Goal: Transaction & Acquisition: Purchase product/service

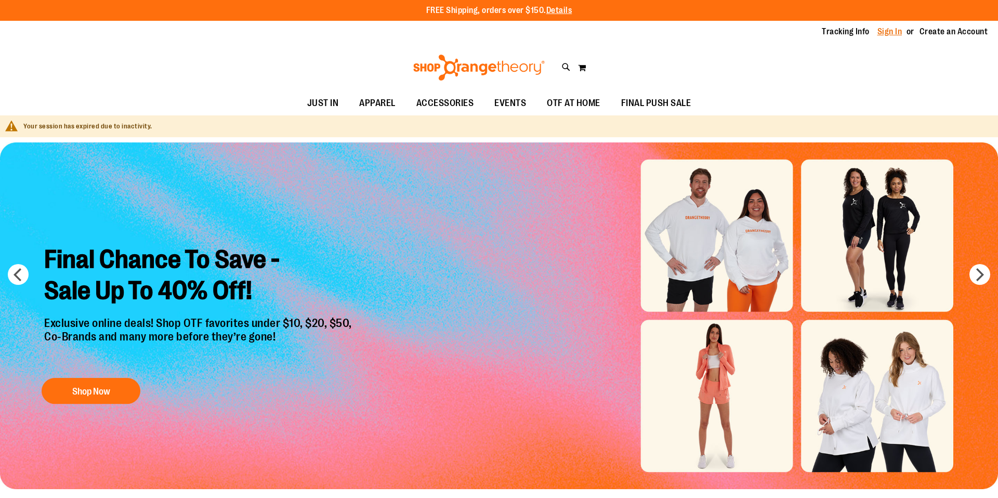
type input "**********"
click at [896, 31] on link "Sign In" at bounding box center [890, 31] width 25 height 11
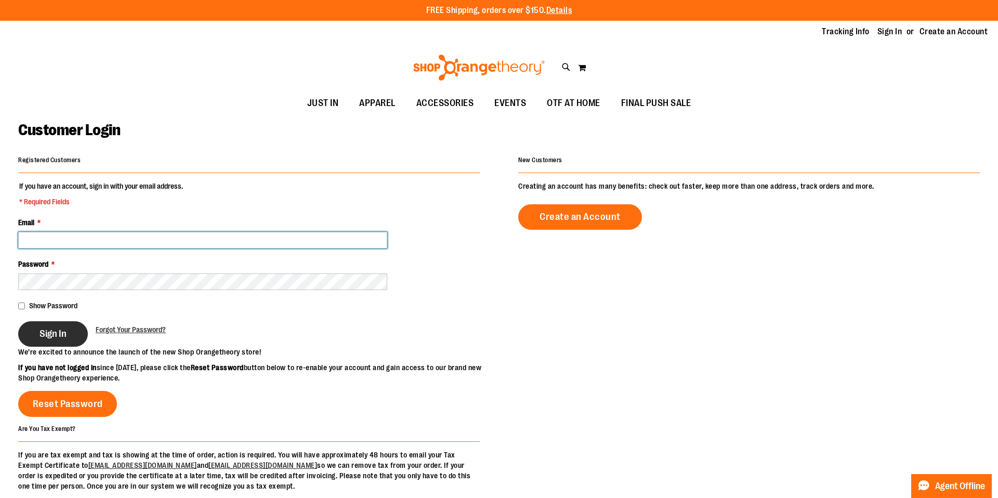
type input "**********"
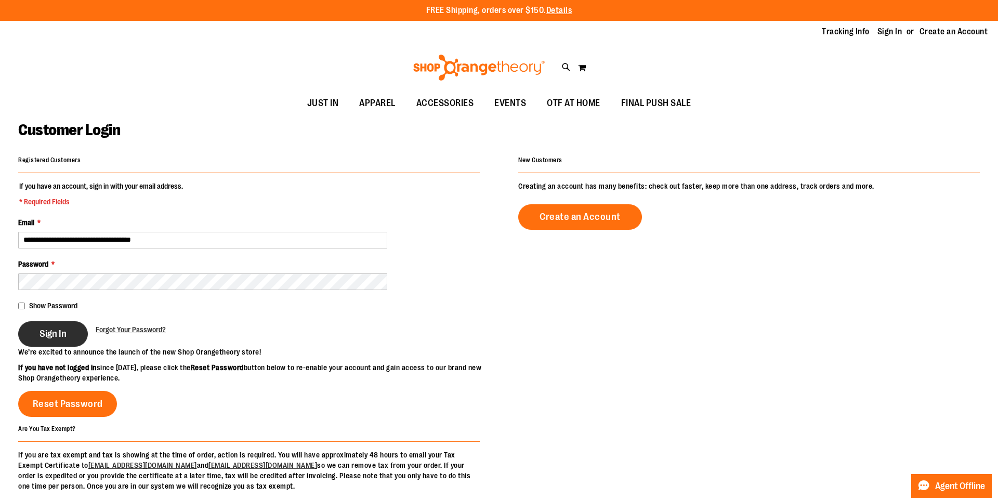
type input "**********"
click at [59, 336] on span "Sign In" at bounding box center [53, 333] width 27 height 11
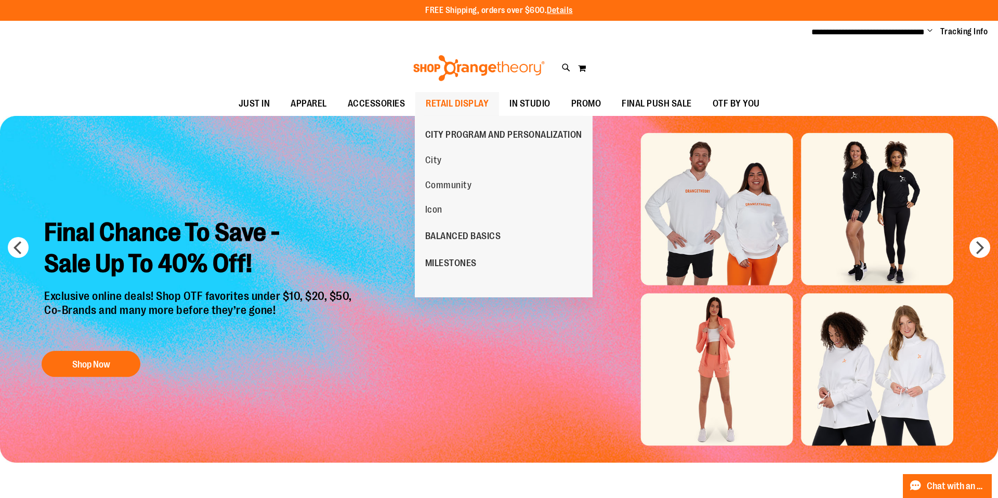
type input "**********"
click at [460, 101] on span "RETAIL DISPLAY" at bounding box center [457, 103] width 63 height 23
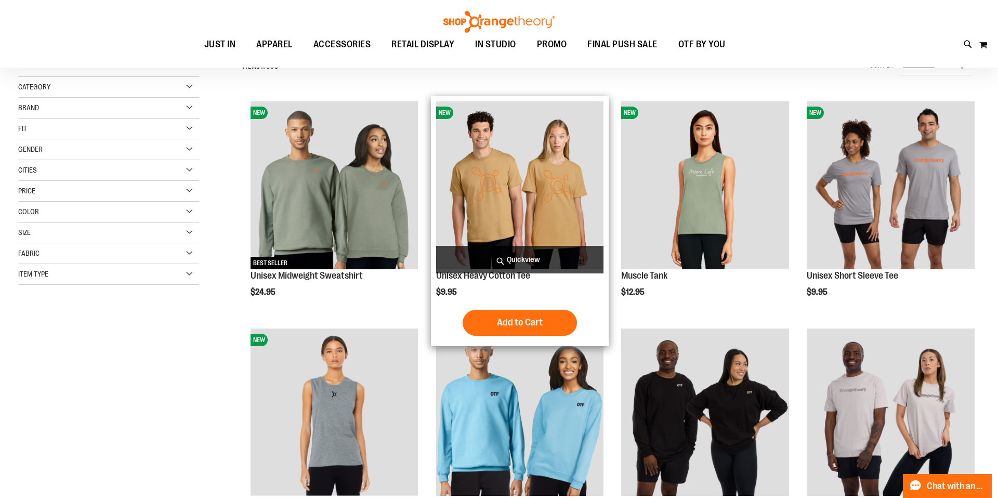
scroll to position [103, 0]
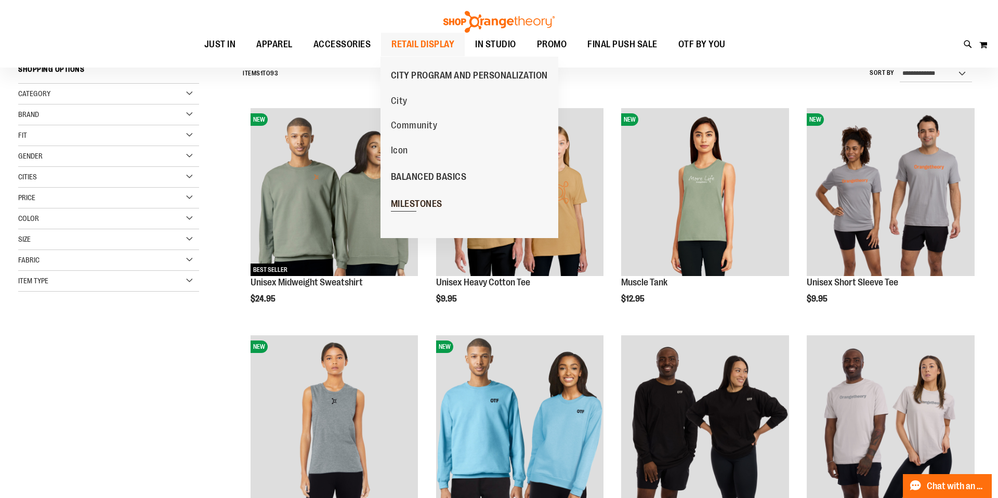
type input "**********"
click at [416, 209] on span "MILESTONES" at bounding box center [416, 205] width 51 height 13
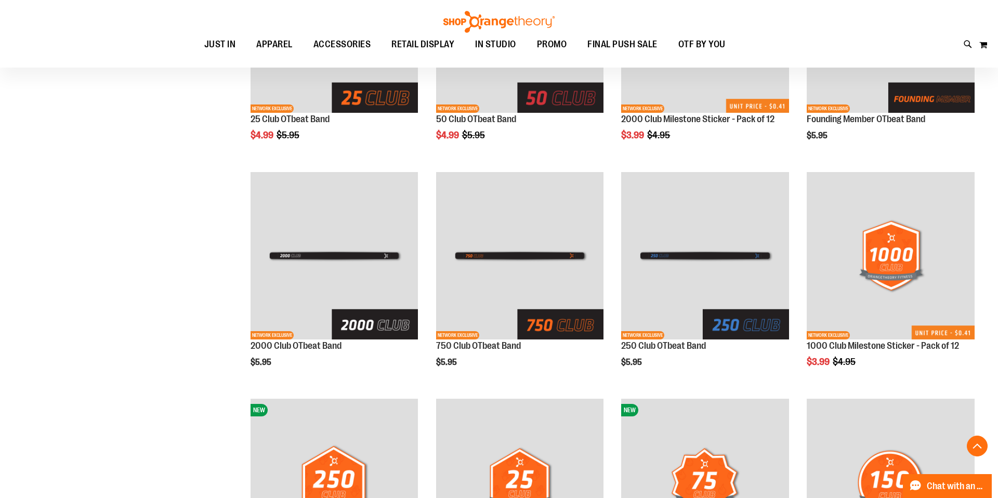
scroll to position [268, 0]
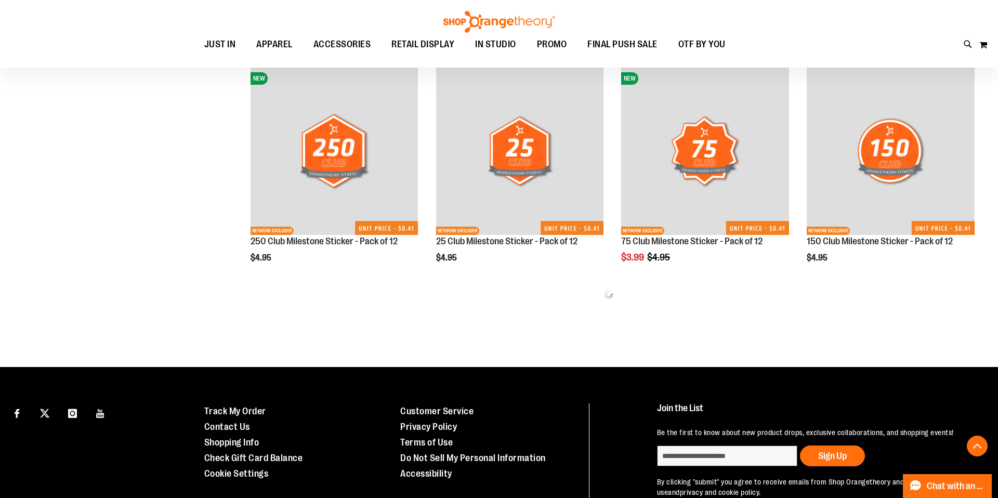
scroll to position [603, 0]
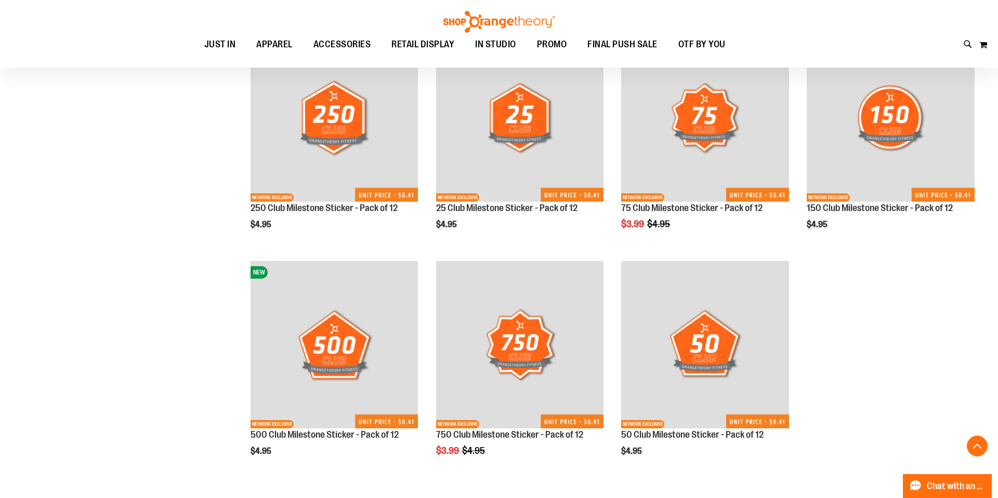
scroll to position [633, 0]
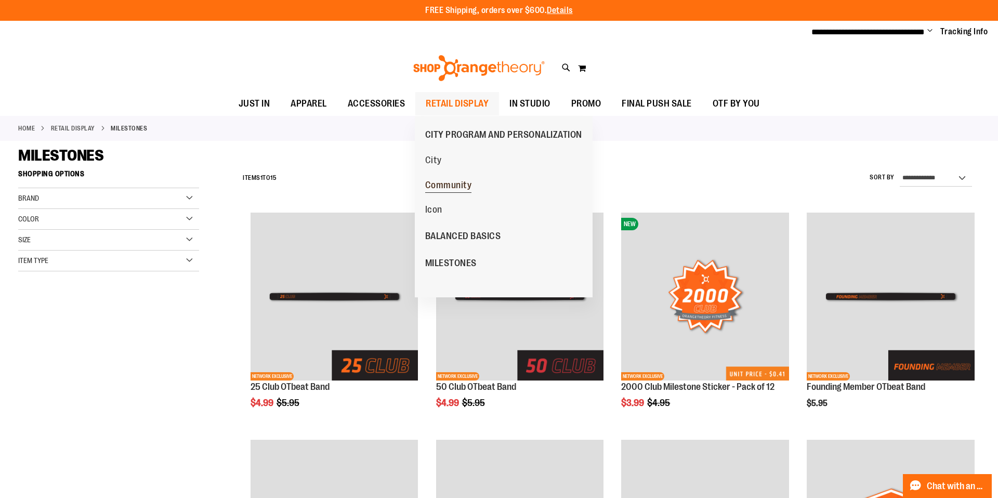
type input "**********"
click at [458, 187] on span "Community" at bounding box center [448, 186] width 47 height 13
type input "**********"
click at [439, 210] on span "Icon" at bounding box center [433, 210] width 17 height 13
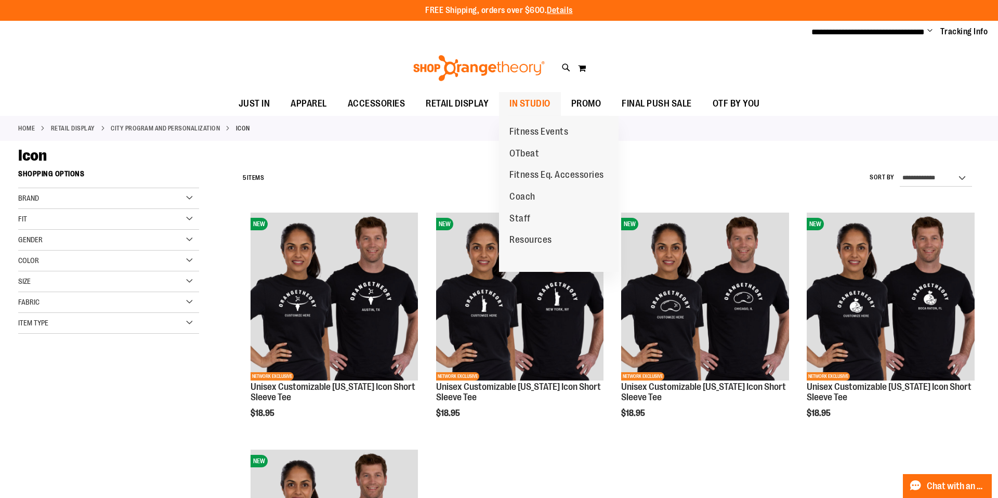
type input "**********"
click at [535, 108] on span "IN STUDIO" at bounding box center [529, 103] width 41 height 23
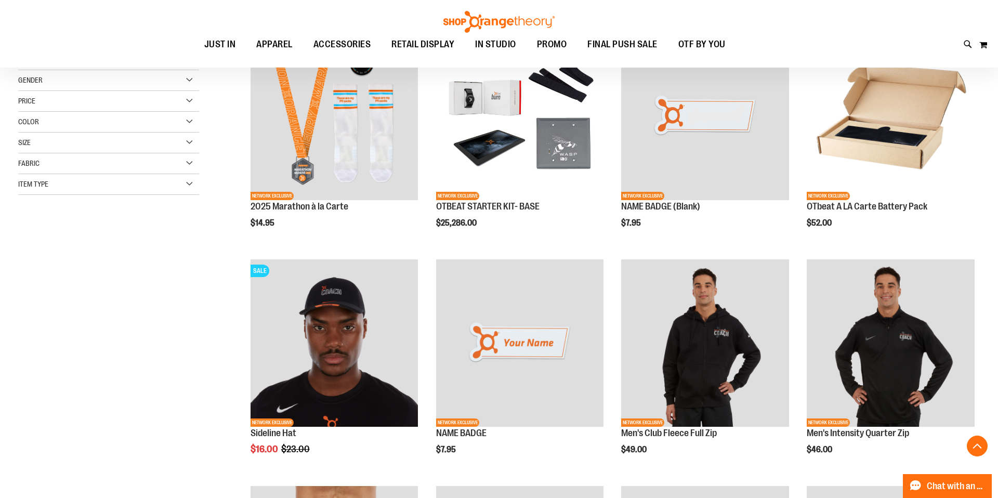
scroll to position [336, 0]
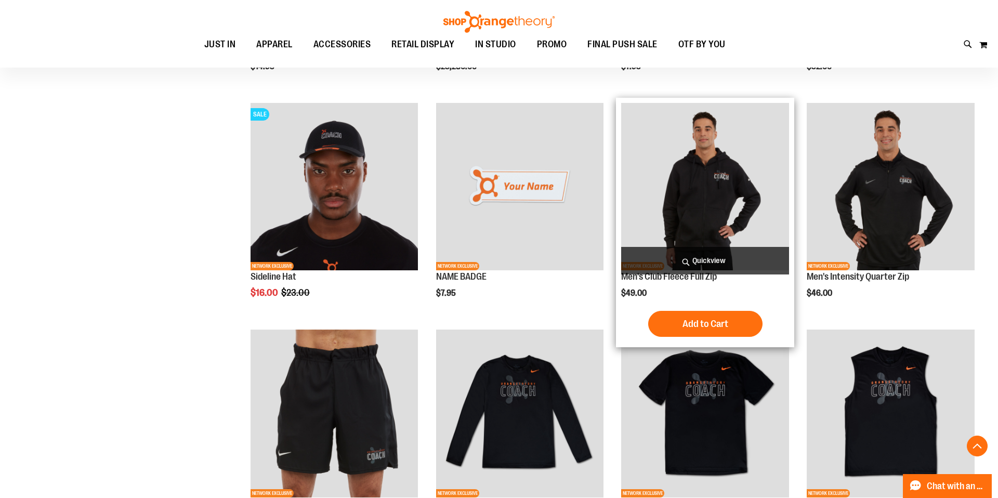
type input "**********"
click at [715, 205] on img "product" at bounding box center [705, 187] width 168 height 168
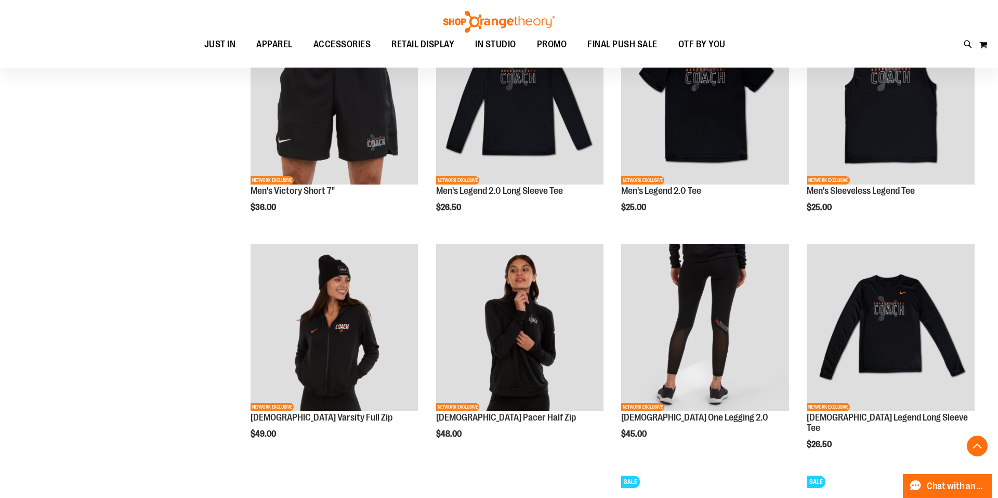
scroll to position [691, 0]
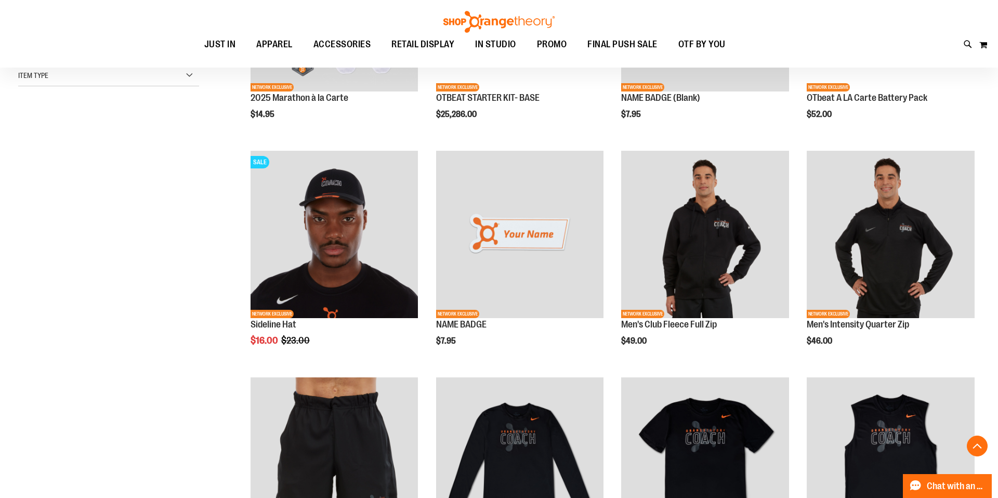
scroll to position [182, 0]
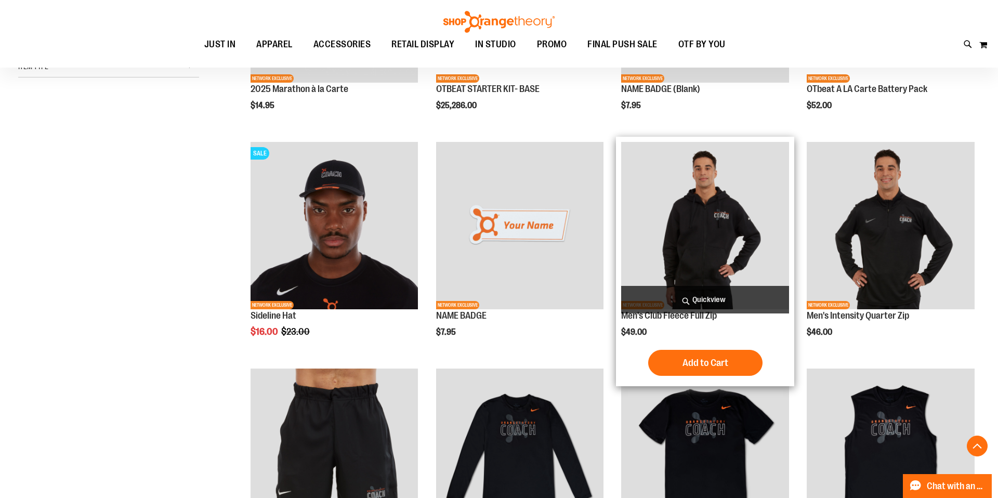
type input "**********"
click at [741, 253] on img "product" at bounding box center [705, 226] width 168 height 168
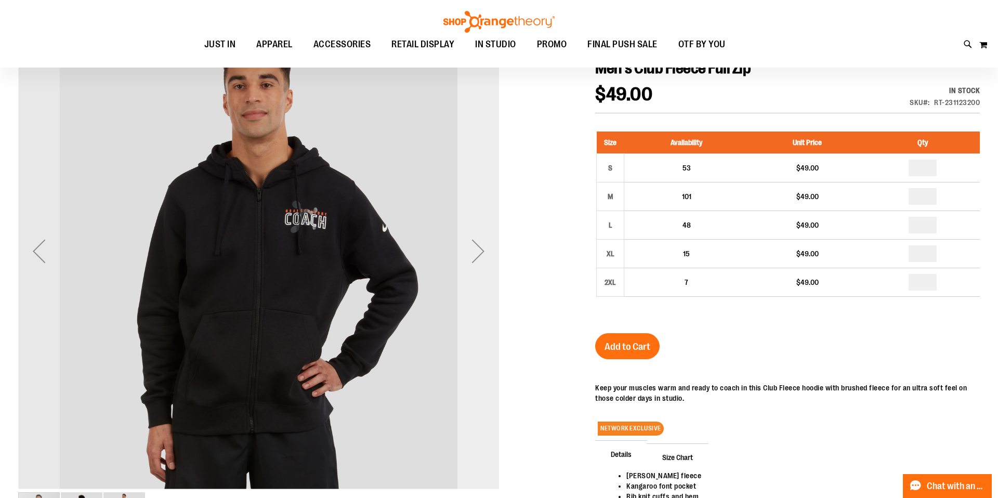
scroll to position [139, 0]
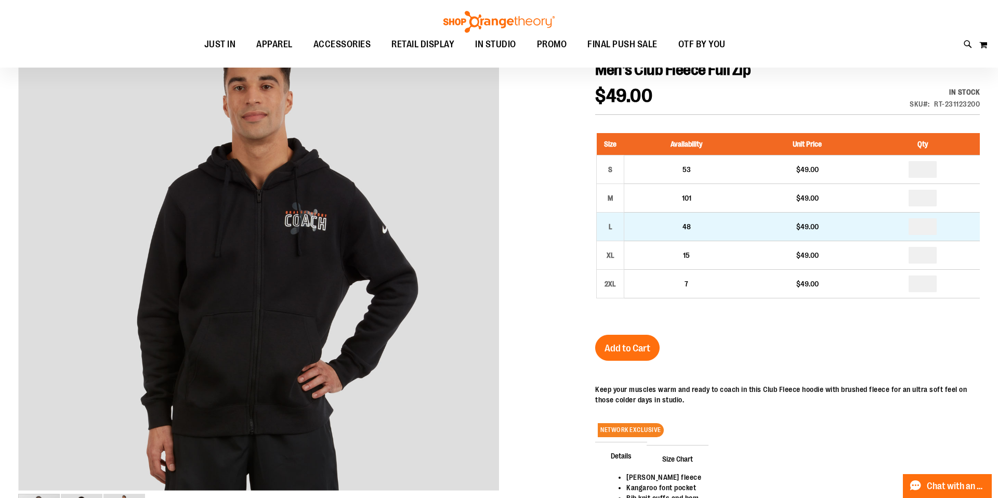
type input "**********"
click at [923, 227] on input "number" at bounding box center [923, 226] width 28 height 17
type input "*"
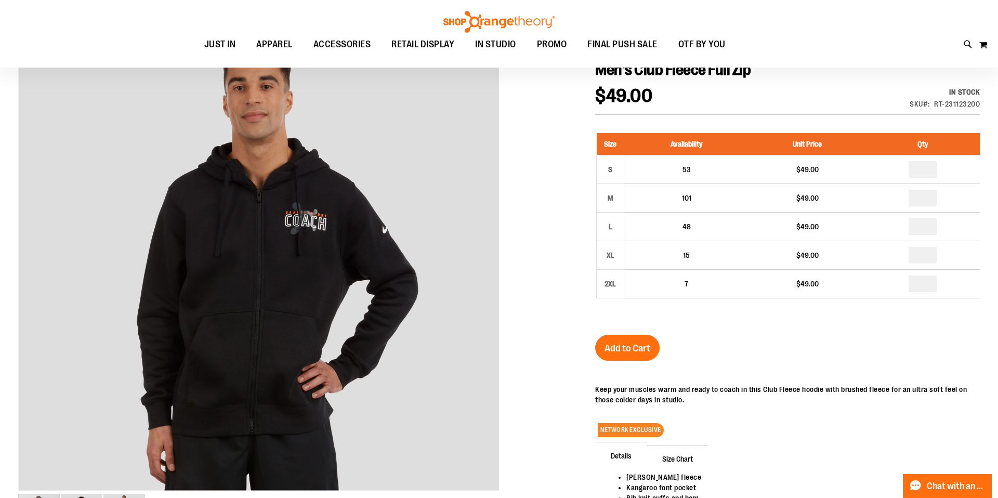
click at [724, 347] on div "Men's Club Fleece Full Zip $49.00 In stock Only %1 left SKU RT-231123200 Size A…" at bounding box center [787, 333] width 385 height 547
click at [601, 351] on button "Add to Cart" at bounding box center [627, 348] width 64 height 26
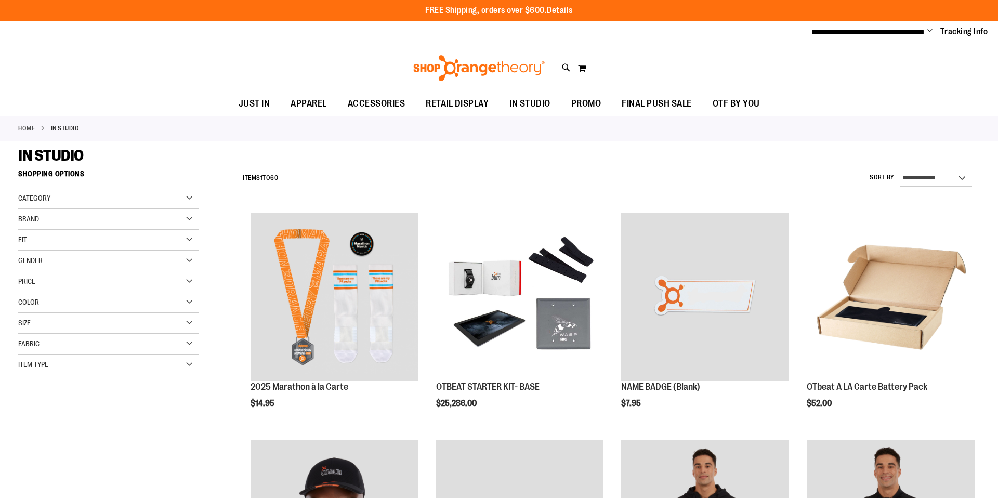
scroll to position [381, 0]
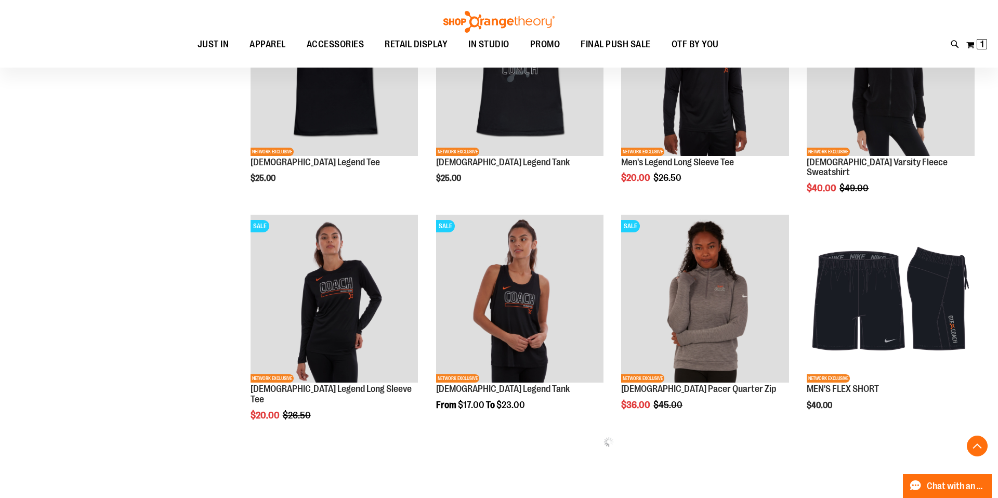
scroll to position [1134, 0]
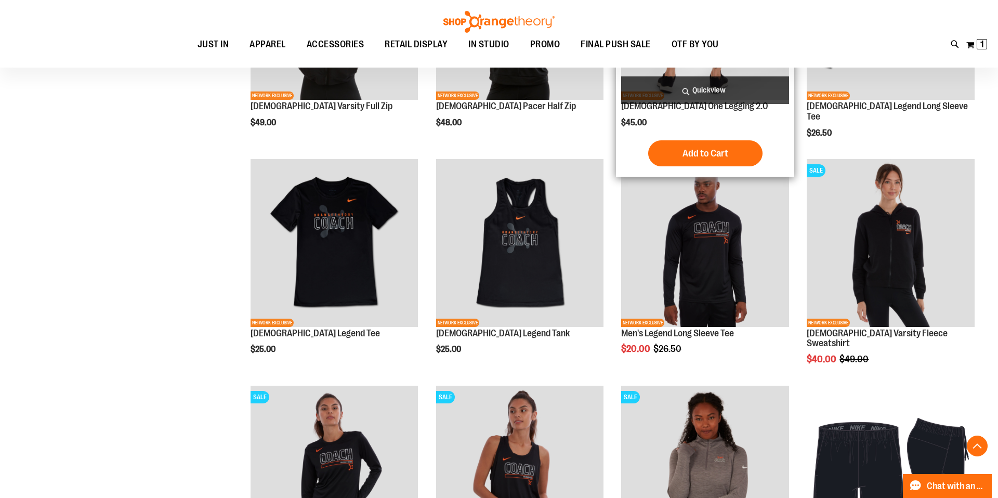
scroll to position [961, 0]
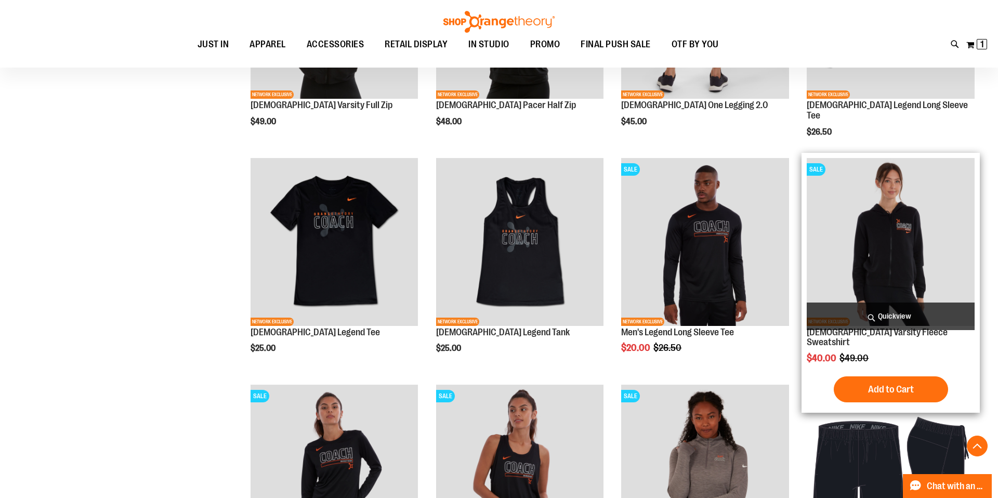
type input "**********"
click at [876, 260] on img "product" at bounding box center [891, 242] width 168 height 168
click at [857, 233] on img "product" at bounding box center [891, 242] width 168 height 168
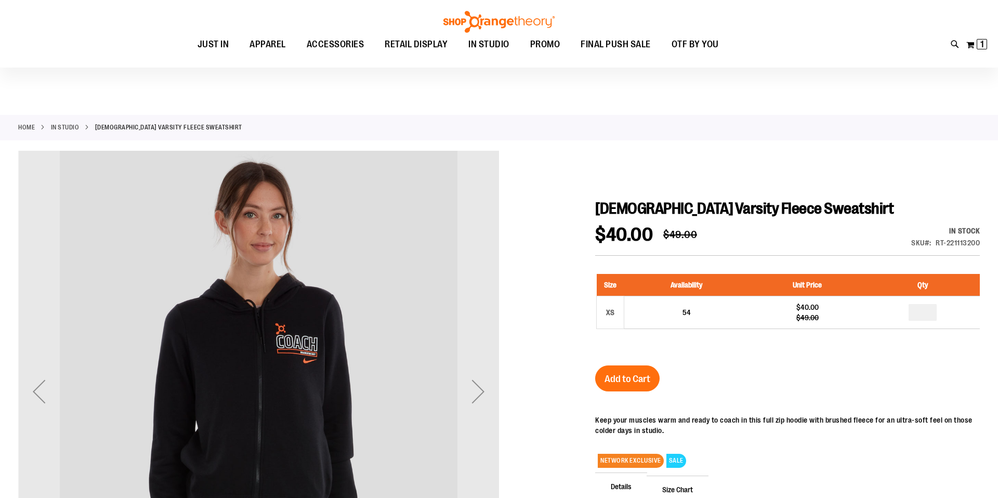
scroll to position [157, 0]
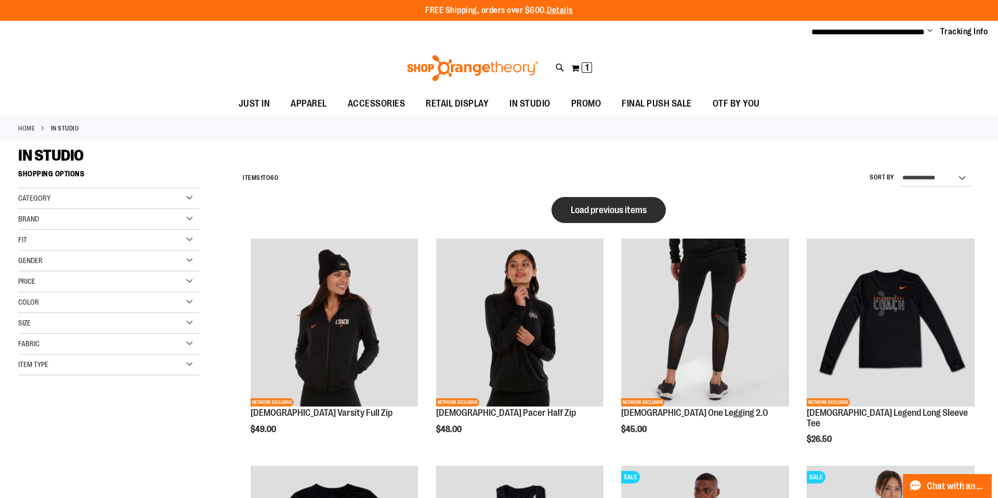
type input "**********"
click at [619, 219] on button "Load previous items" at bounding box center [609, 210] width 114 height 26
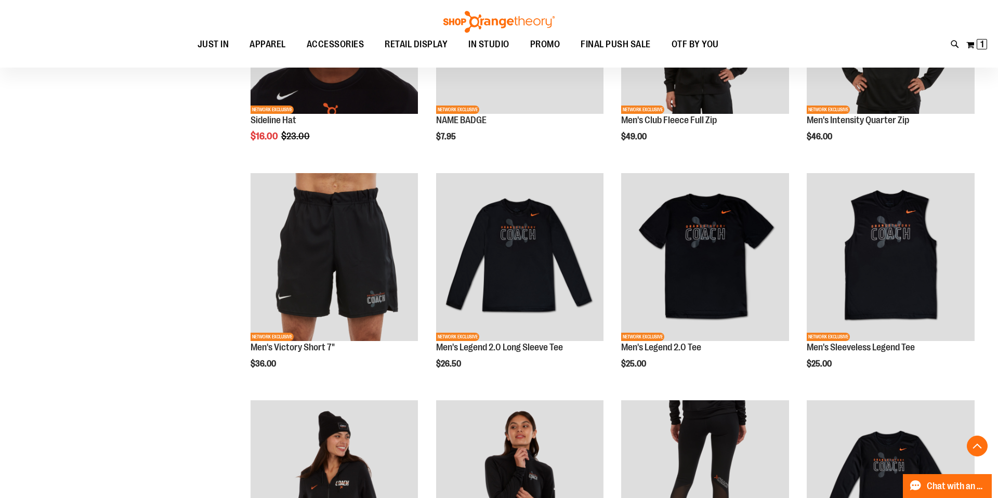
scroll to position [483, 0]
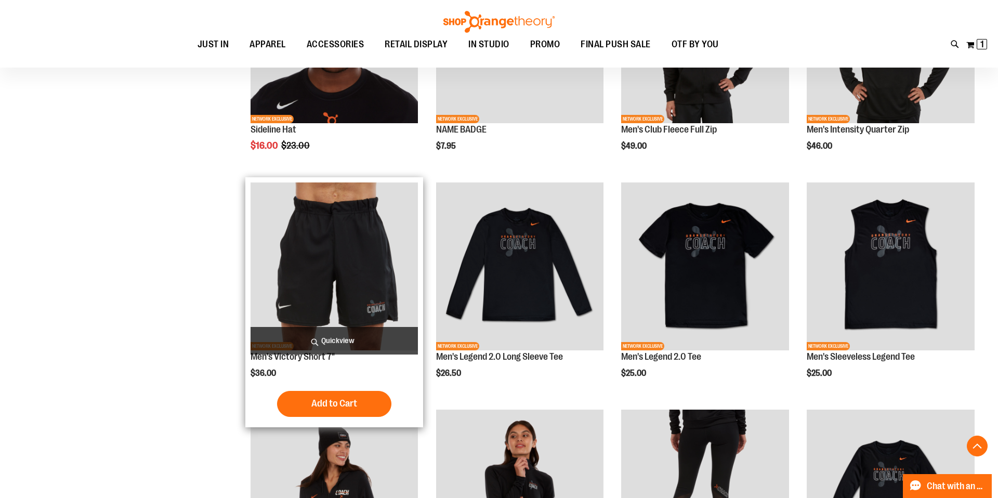
click at [375, 252] on img "product" at bounding box center [335, 266] width 168 height 168
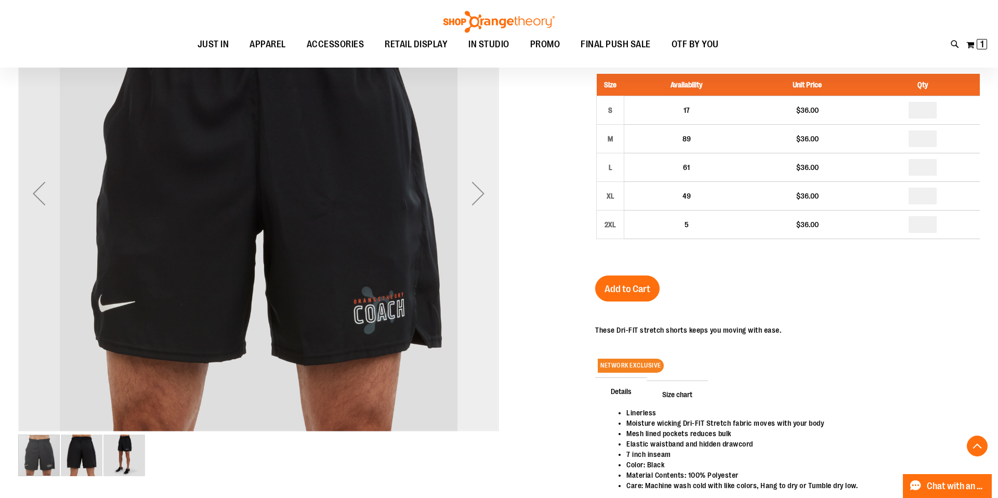
scroll to position [200, 0]
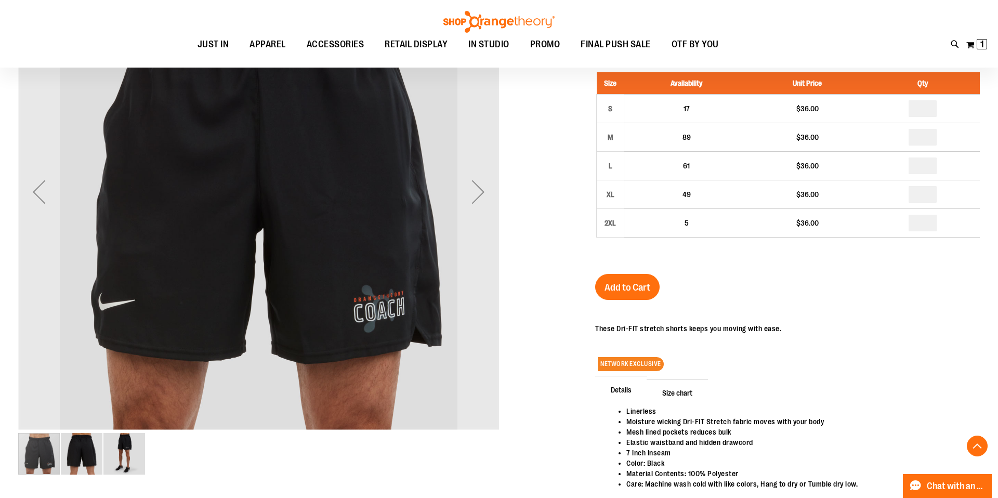
type input "**********"
click at [133, 454] on img "image 3 of 3" at bounding box center [124, 454] width 42 height 42
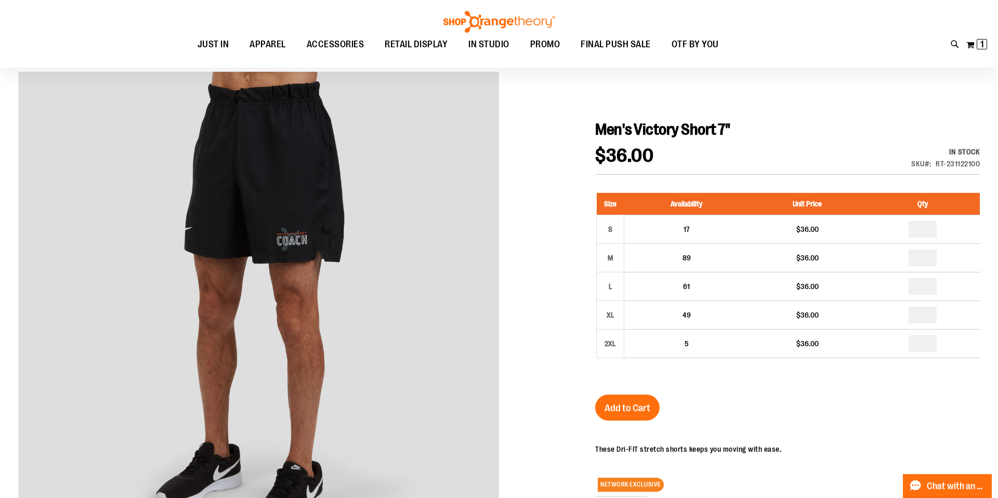
scroll to position [80, 0]
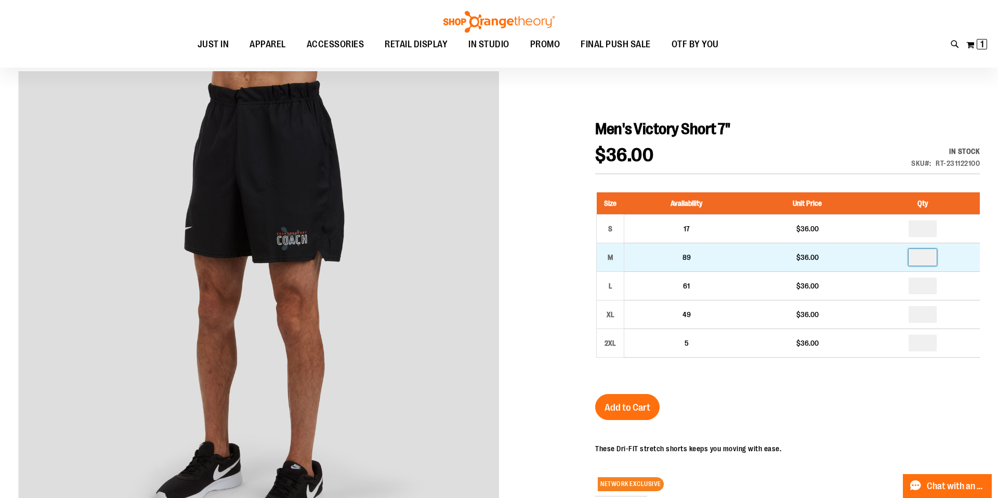
click at [925, 255] on input "number" at bounding box center [923, 257] width 28 height 17
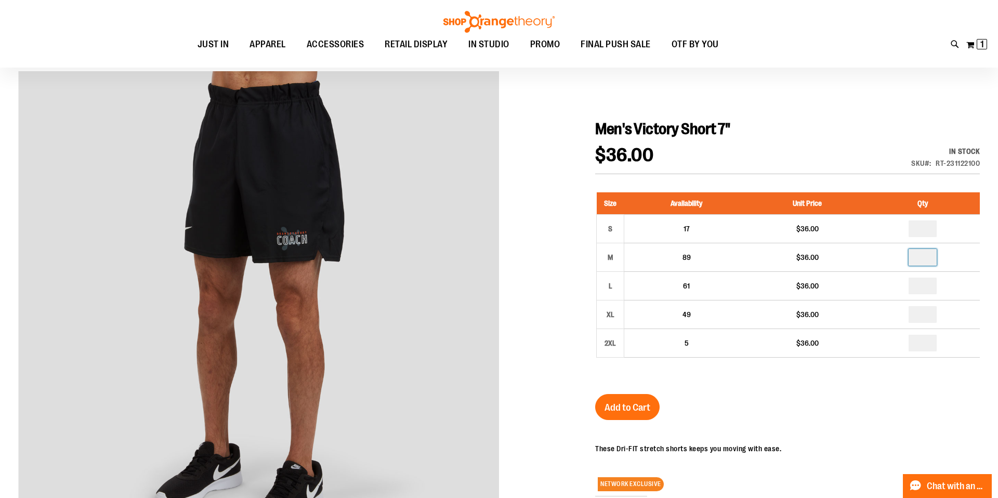
type input "*"
click at [712, 403] on div "Men's Victory Short 7" $36.00 In stock Only %1 left SKU RT-231122100 Size Avail…" at bounding box center [787, 396] width 385 height 553
click at [642, 408] on span "Add to Cart" at bounding box center [628, 407] width 46 height 11
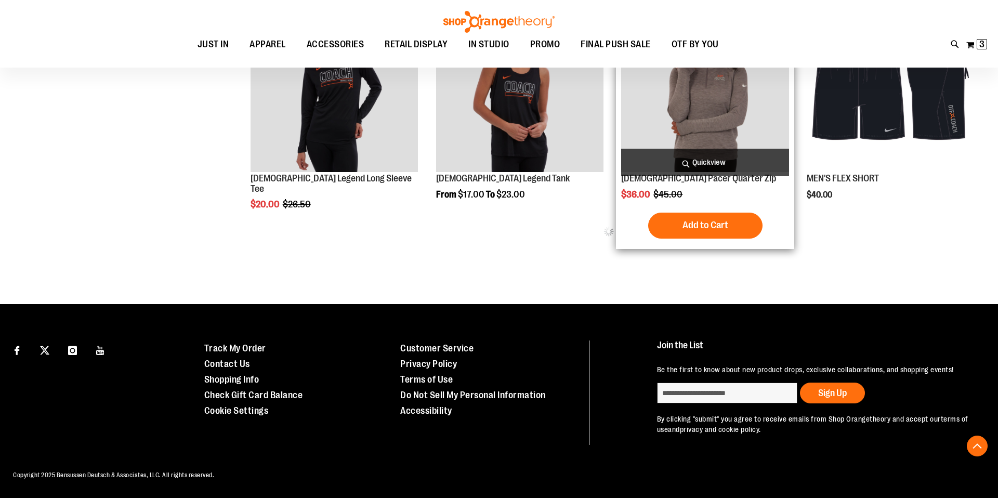
scroll to position [452, 0]
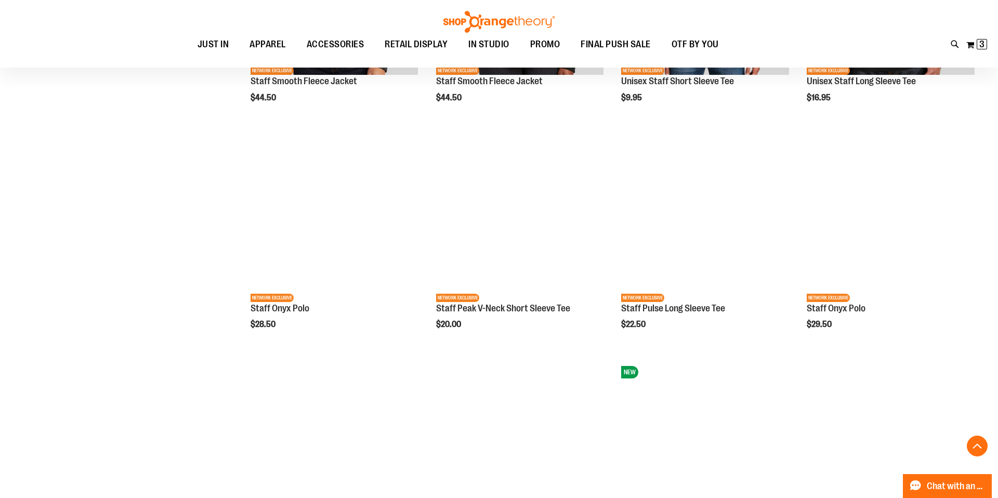
scroll to position [1120, 0]
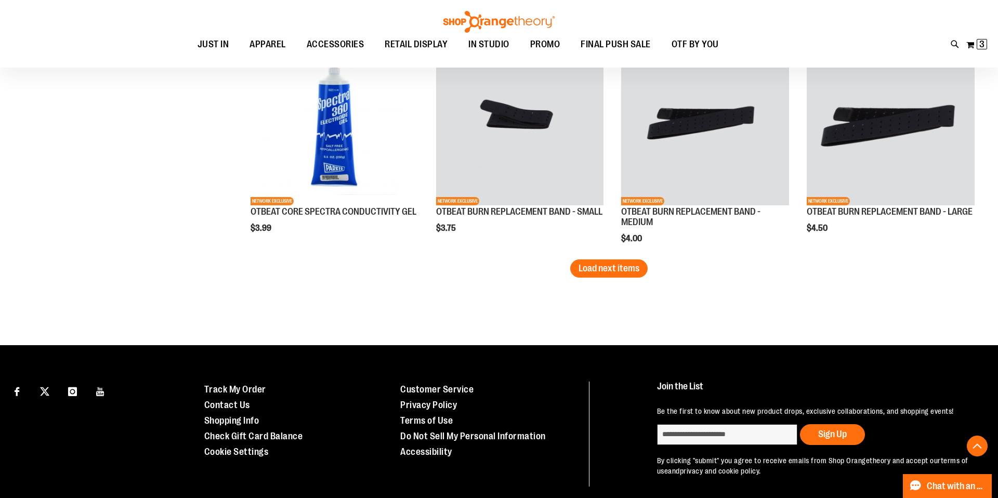
scroll to position [1897, 0]
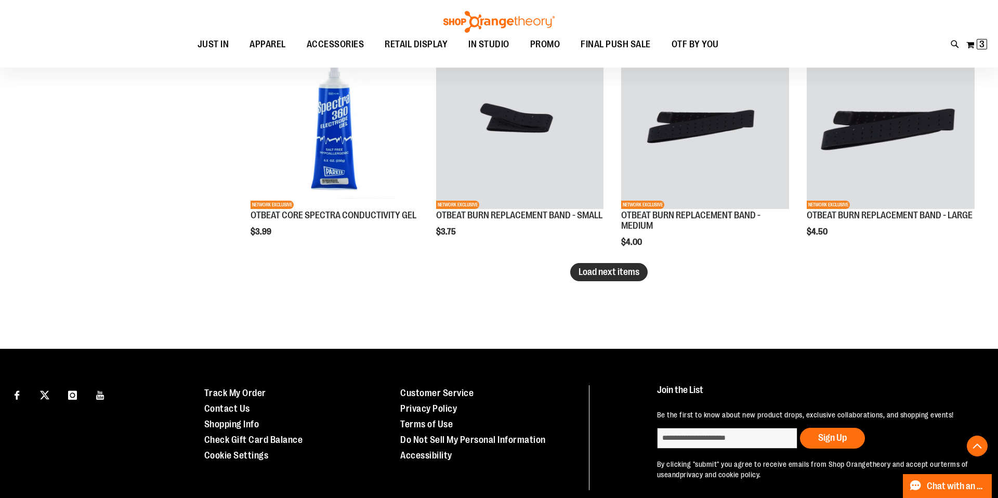
type input "**********"
click at [597, 275] on span "Load next items" at bounding box center [609, 272] width 61 height 10
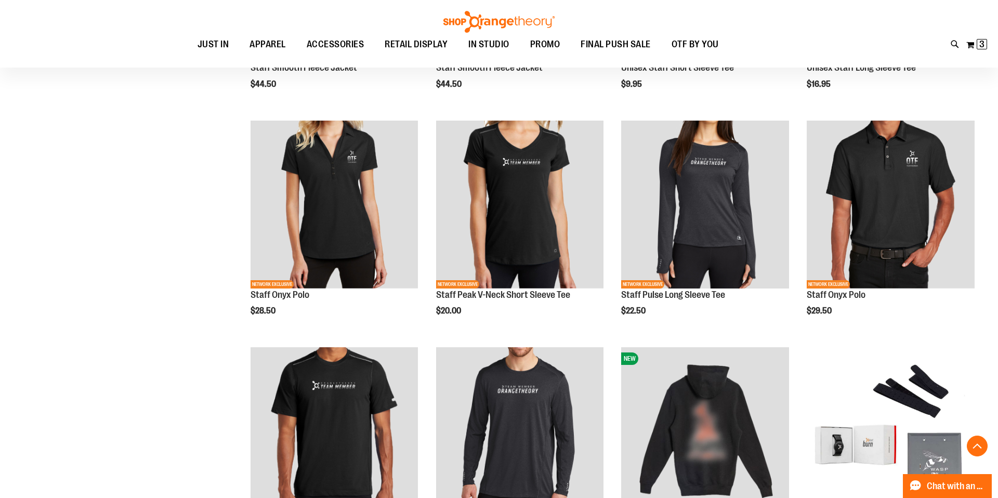
scroll to position [320, 0]
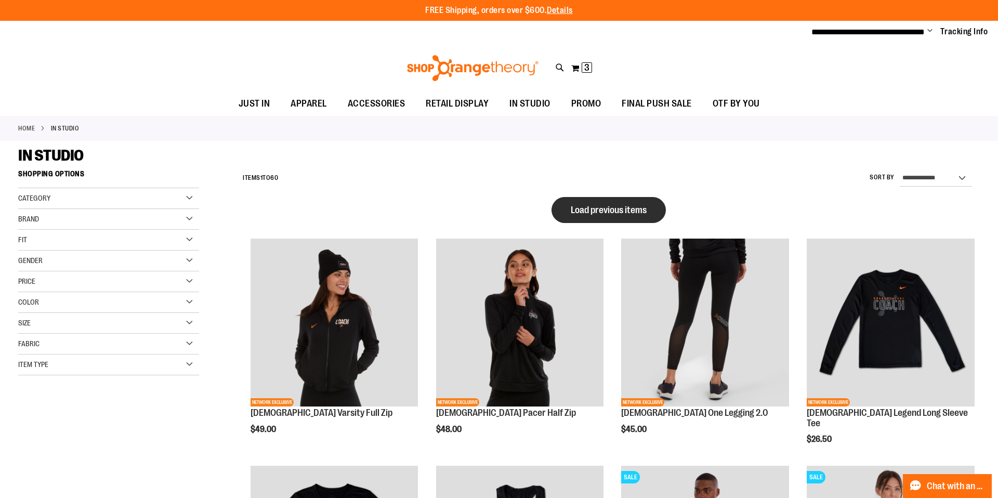
click at [619, 213] on span "Load previous items" at bounding box center [609, 210] width 76 height 10
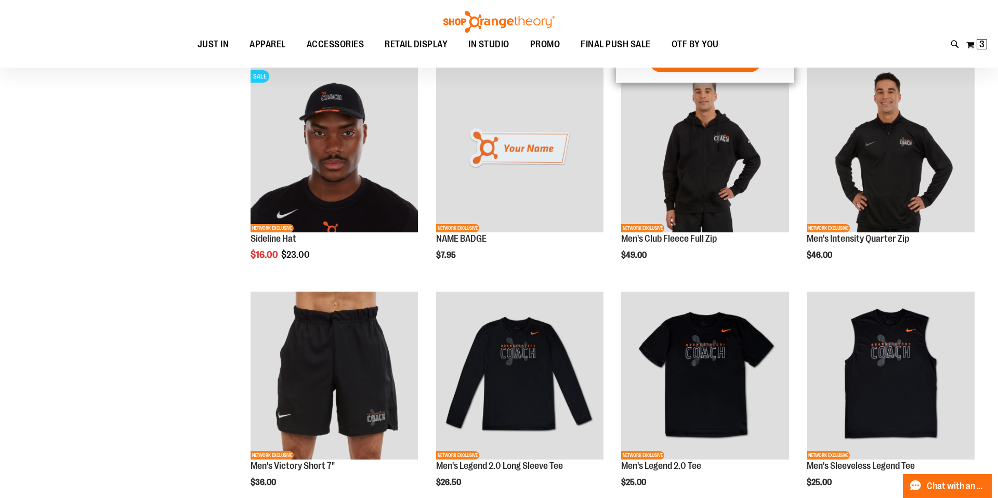
scroll to position [259, 0]
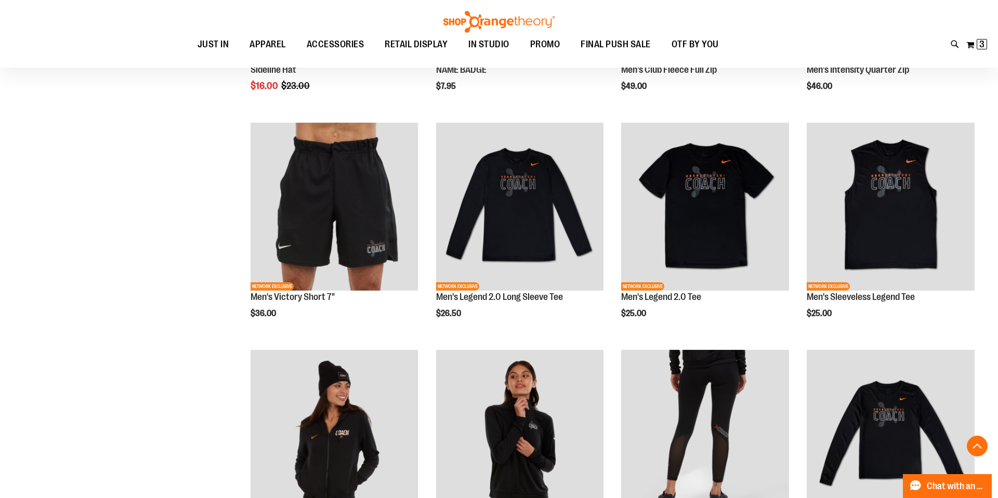
scroll to position [427, 0]
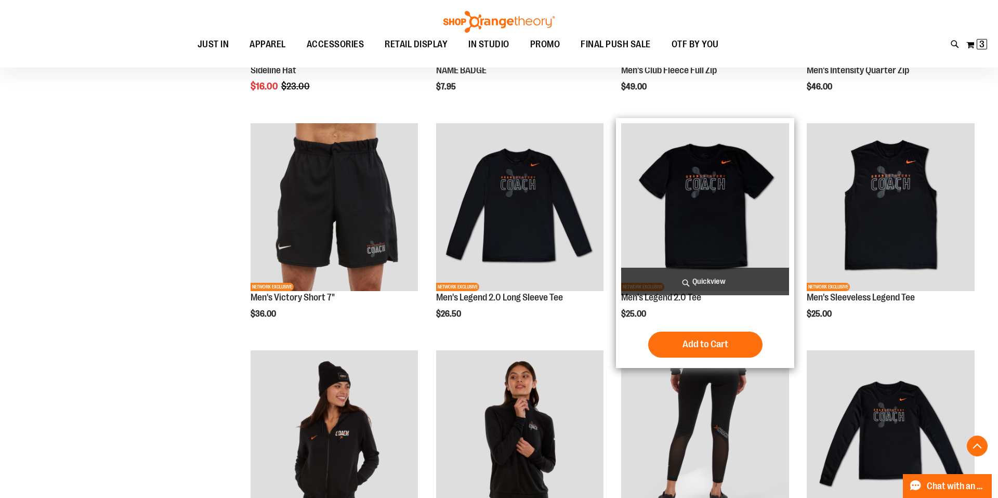
click at [693, 224] on img "product" at bounding box center [705, 207] width 168 height 168
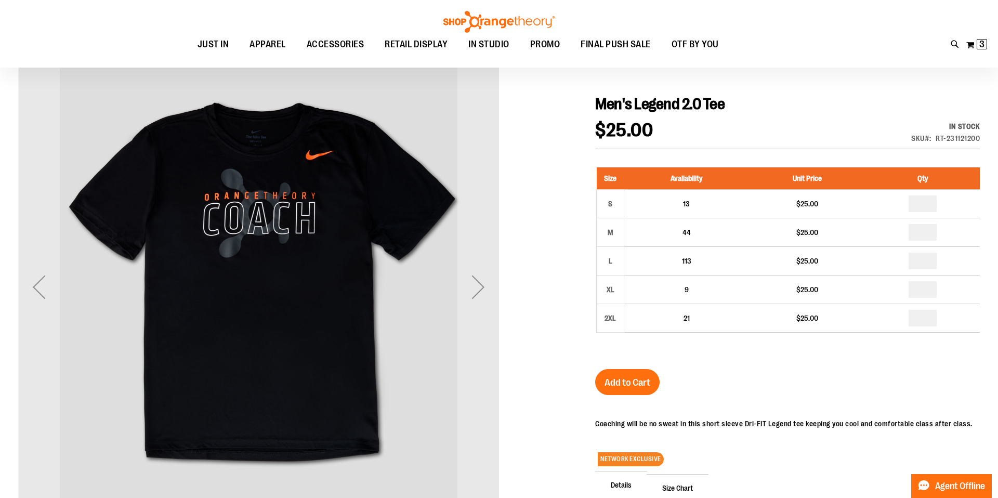
scroll to position [108, 0]
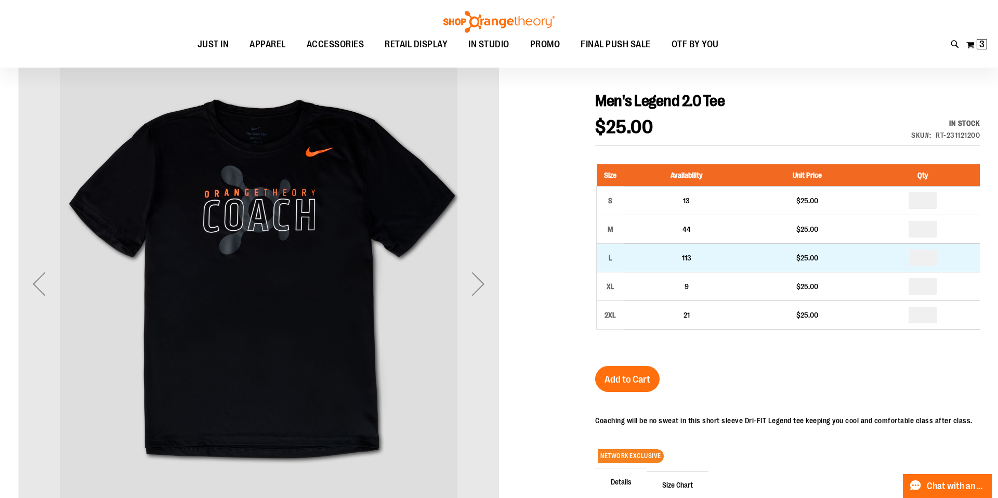
type input "**********"
click at [926, 261] on input "number" at bounding box center [923, 258] width 28 height 17
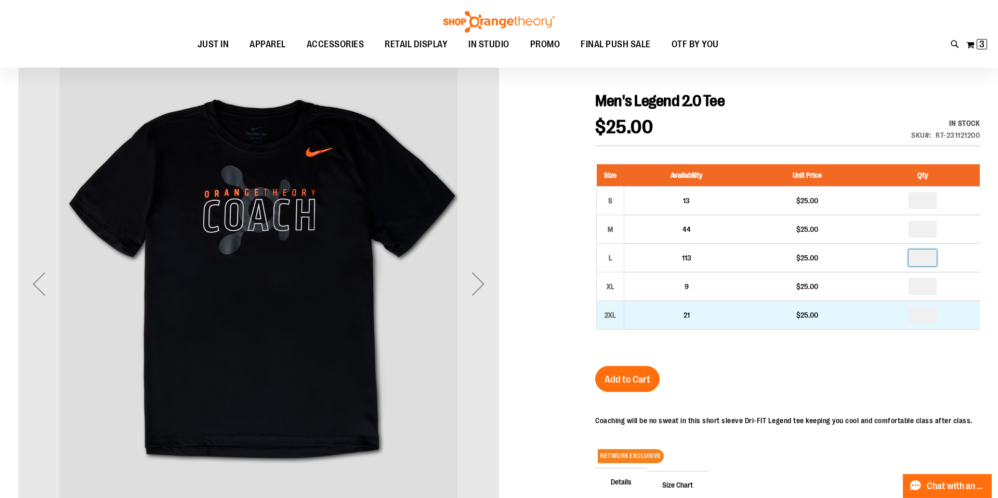
type input "*"
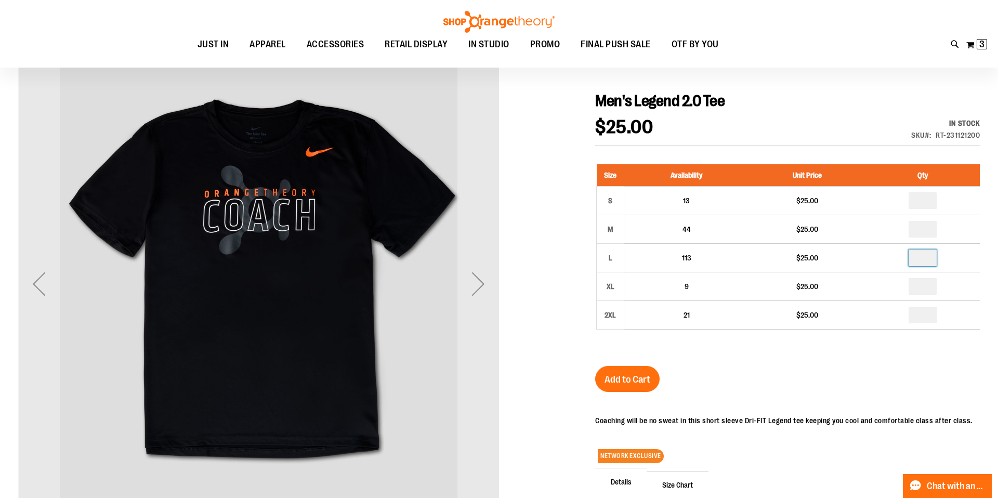
click at [844, 352] on div "Size Availability Unit Price Qty S 13 $25.00 * M 44" at bounding box center [787, 255] width 385 height 202
click at [618, 384] on span "Add to Cart" at bounding box center [628, 379] width 46 height 11
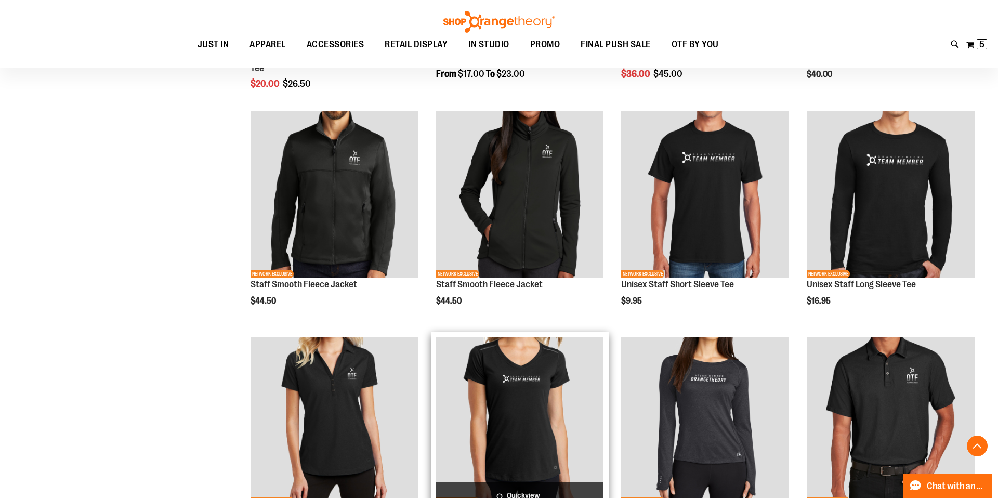
scroll to position [807, 0]
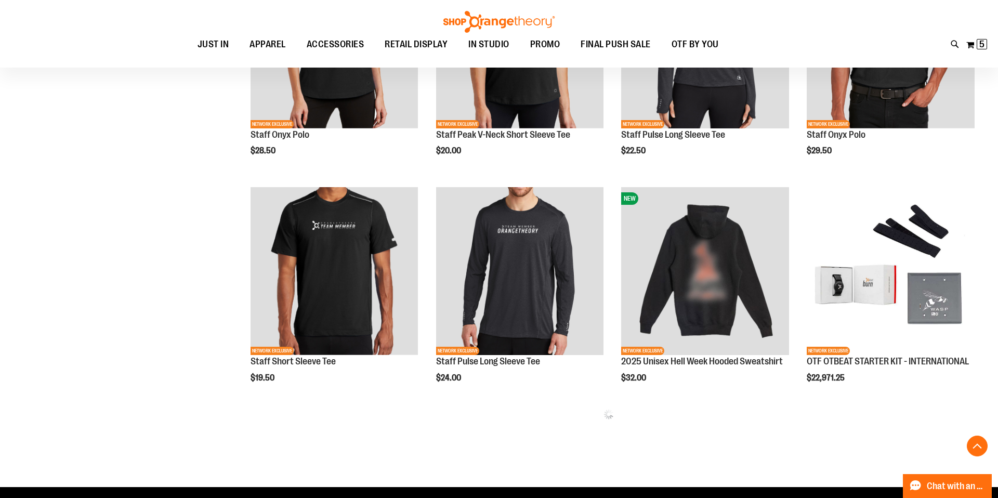
scroll to position [1185, 0]
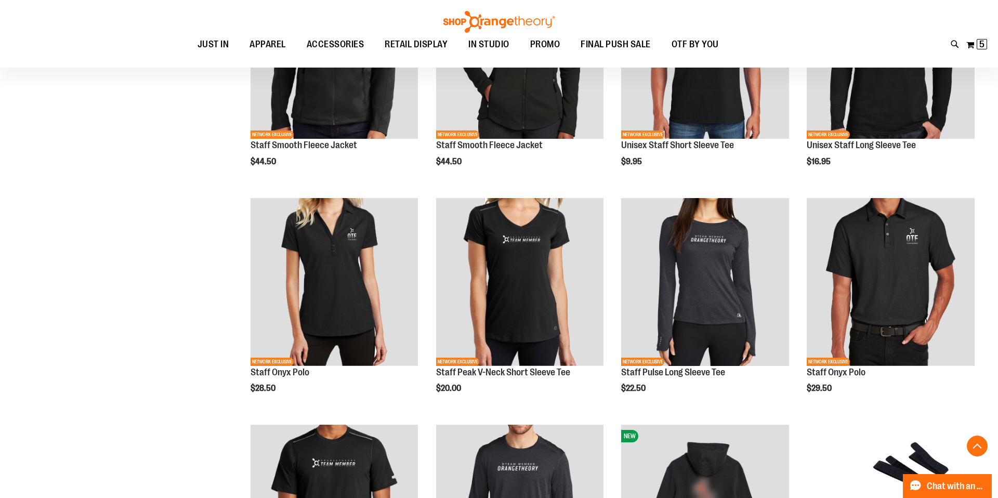
scroll to position [947, 0]
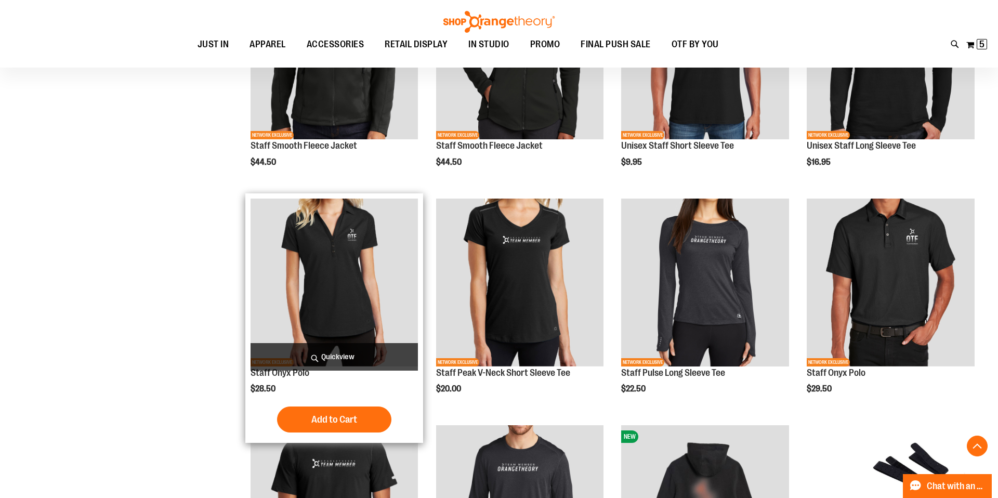
type input "**********"
click at [324, 247] on img "product" at bounding box center [335, 283] width 168 height 168
click at [350, 299] on img "product" at bounding box center [335, 283] width 168 height 168
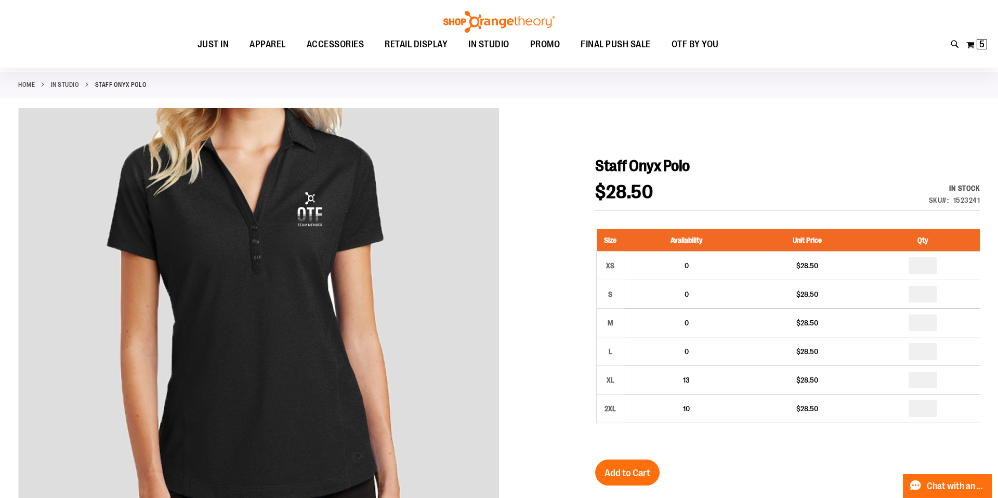
scroll to position [43, 0]
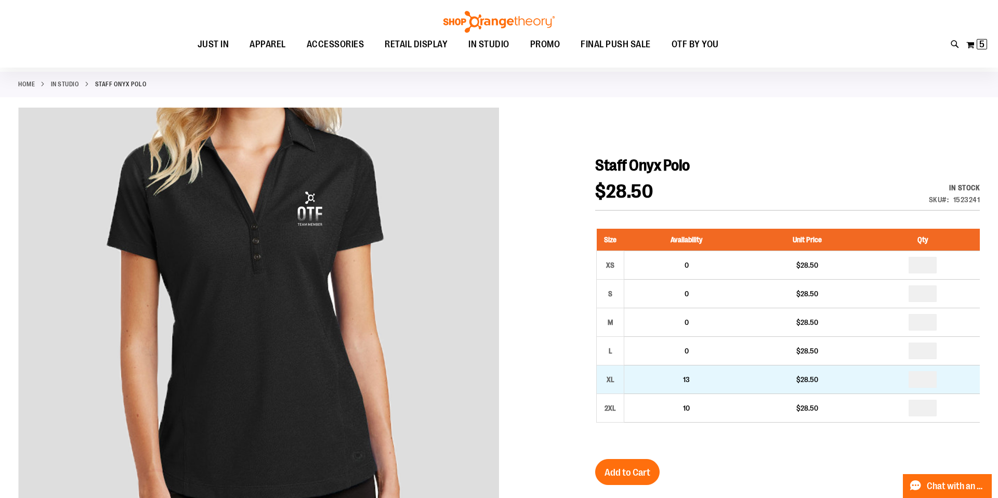
type input "**********"
click at [924, 382] on input "number" at bounding box center [923, 379] width 28 height 17
type input "*"
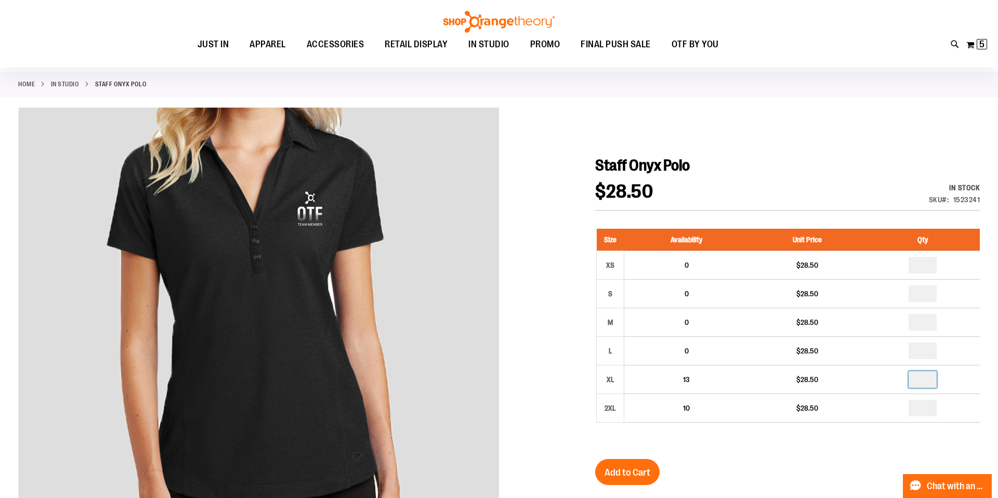
click at [778, 454] on div "Staff Onyx Polo $28.50 In stock Only %1 left SKU 1523241 Size Availability Unit…" at bounding box center [787, 459] width 385 height 607
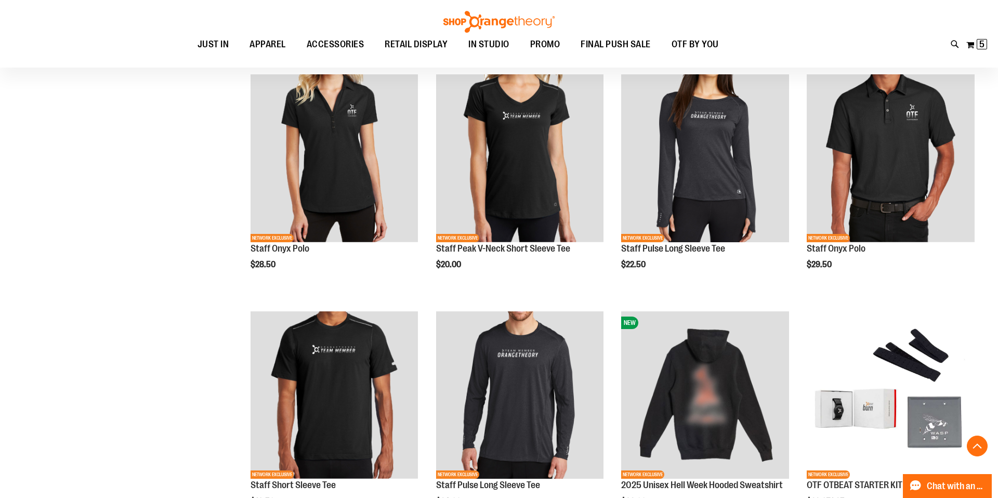
scroll to position [350, 0]
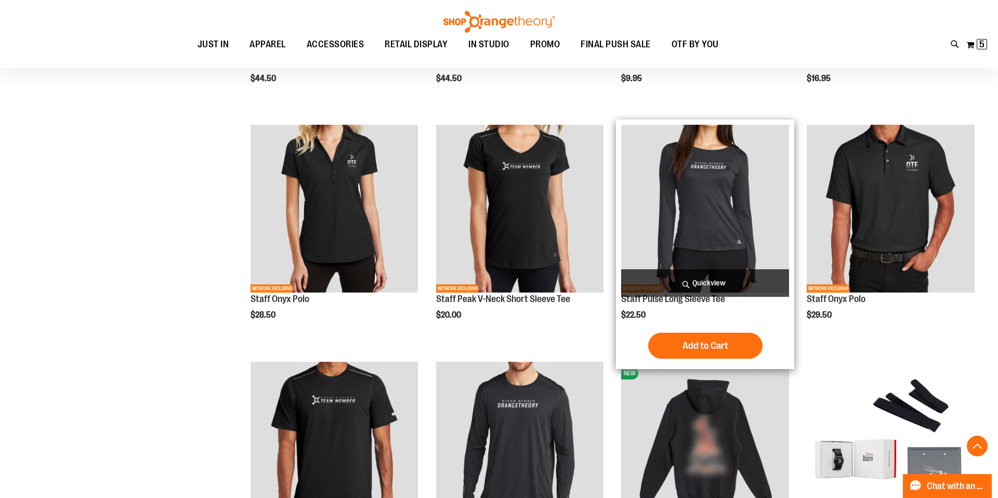
type input "**********"
click at [697, 212] on img "product" at bounding box center [705, 209] width 168 height 168
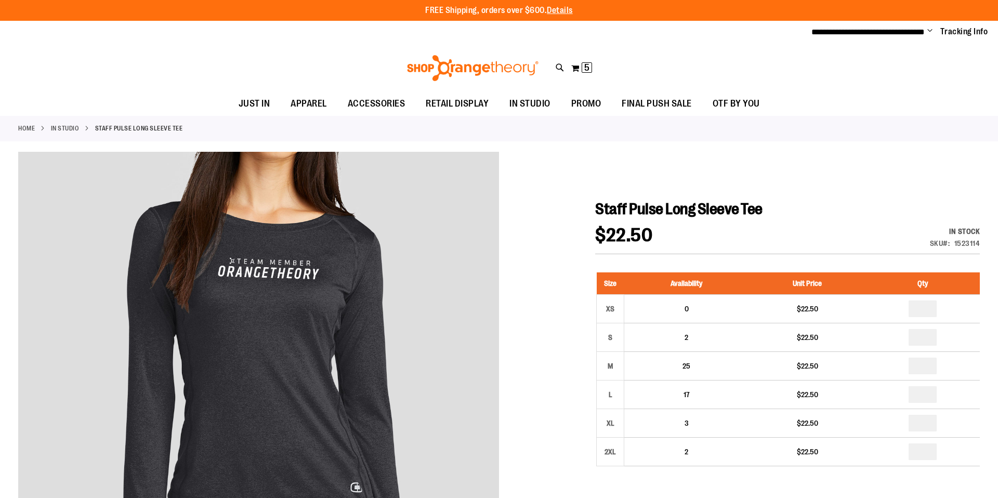
type input "**********"
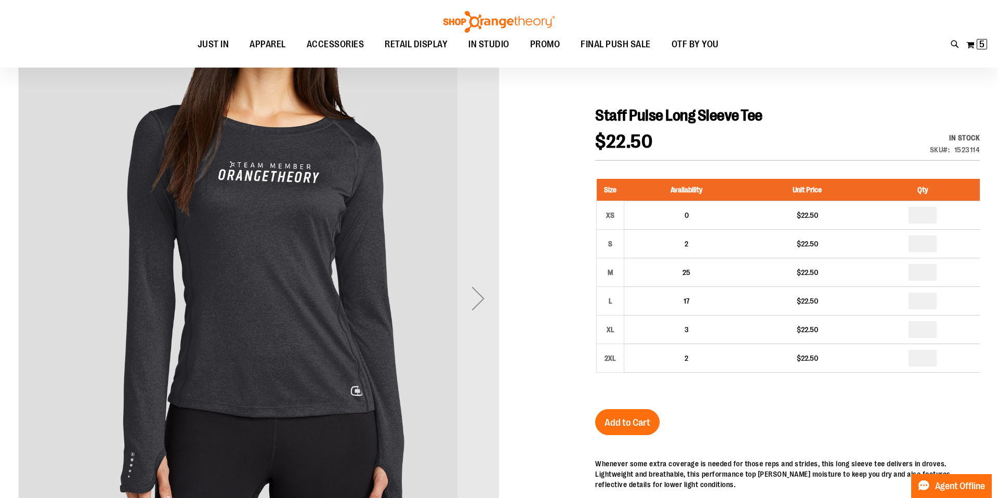
scroll to position [95, 0]
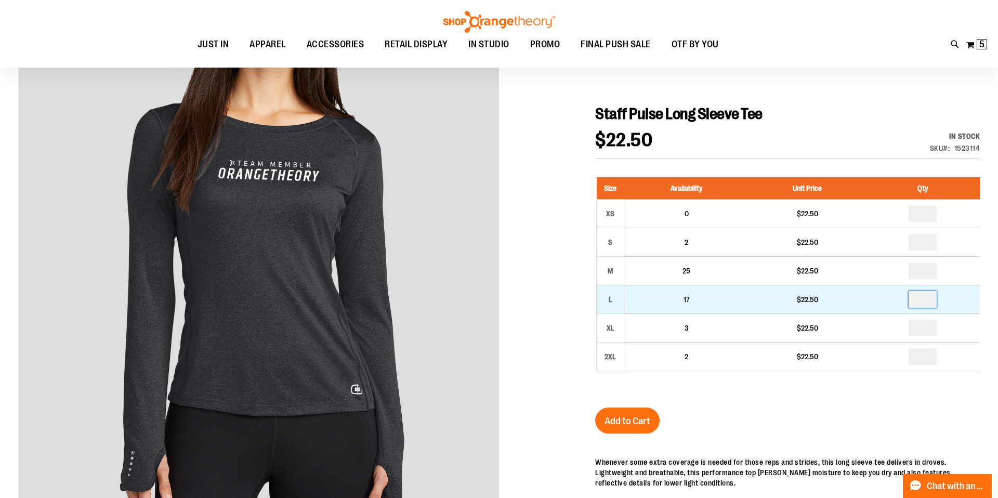
click at [924, 300] on input "number" at bounding box center [923, 299] width 28 height 17
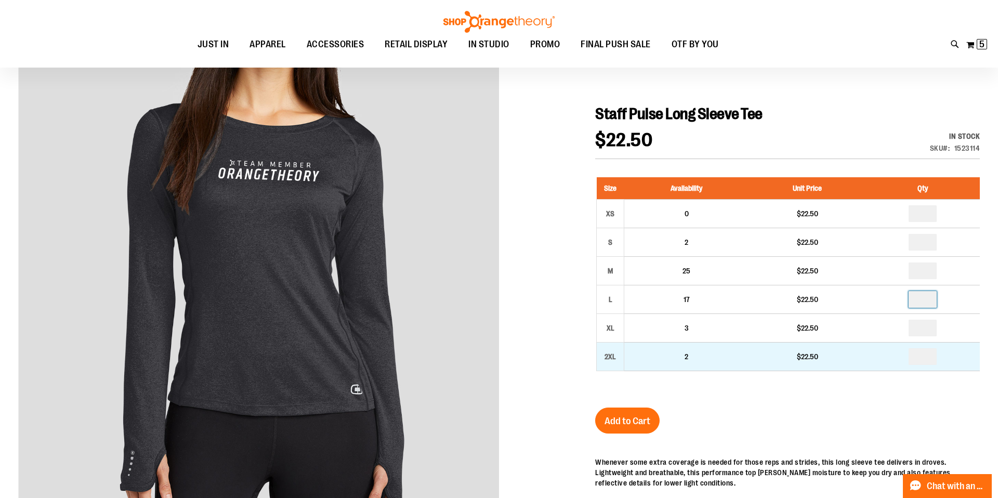
type input "*"
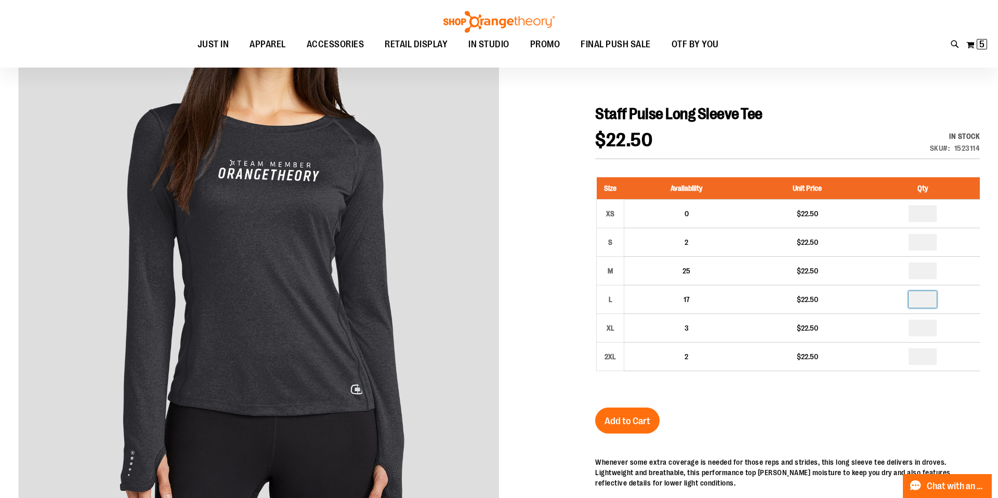
click at [783, 396] on div "Size Availability Unit Price Qty XS 0 $22.50 * S 2" at bounding box center [787, 282] width 385 height 230
click at [647, 420] on span "Add to Cart" at bounding box center [628, 420] width 46 height 11
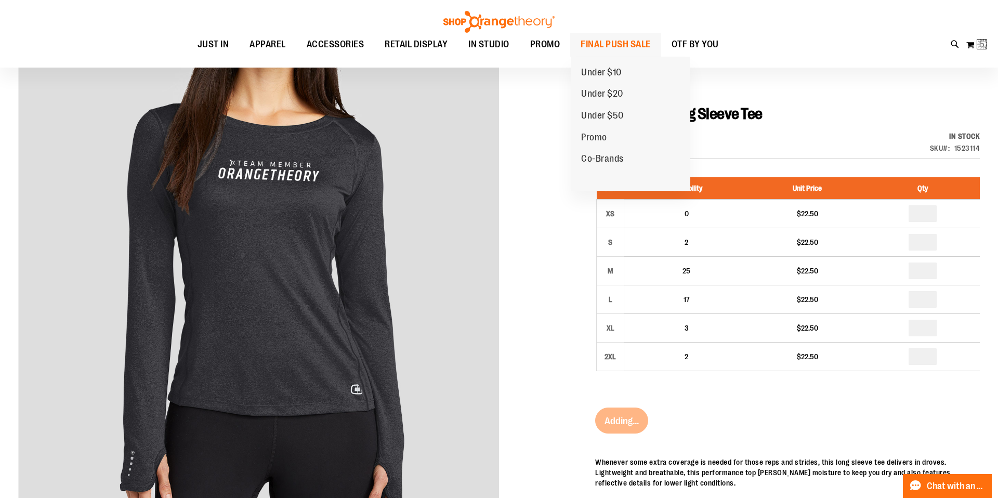
click at [612, 45] on span "FINAL PUSH SALE" at bounding box center [616, 44] width 70 height 23
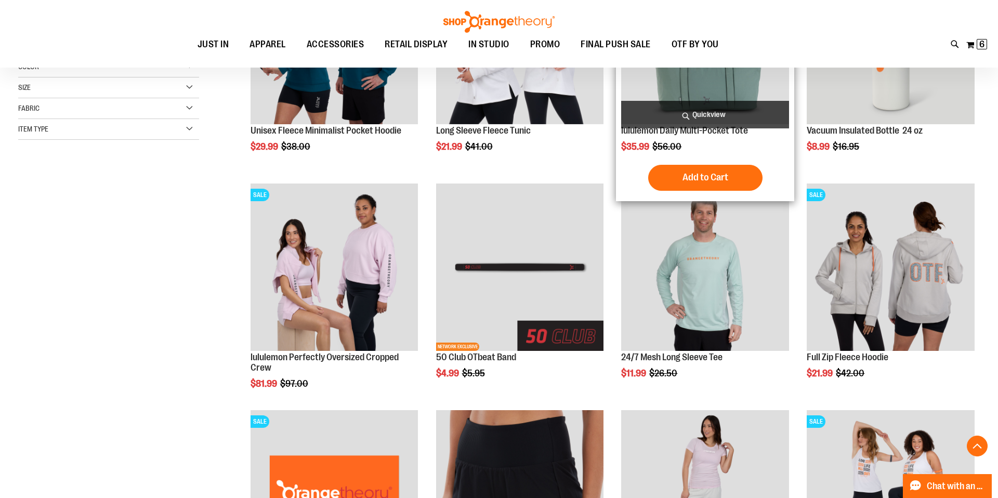
scroll to position [255, 0]
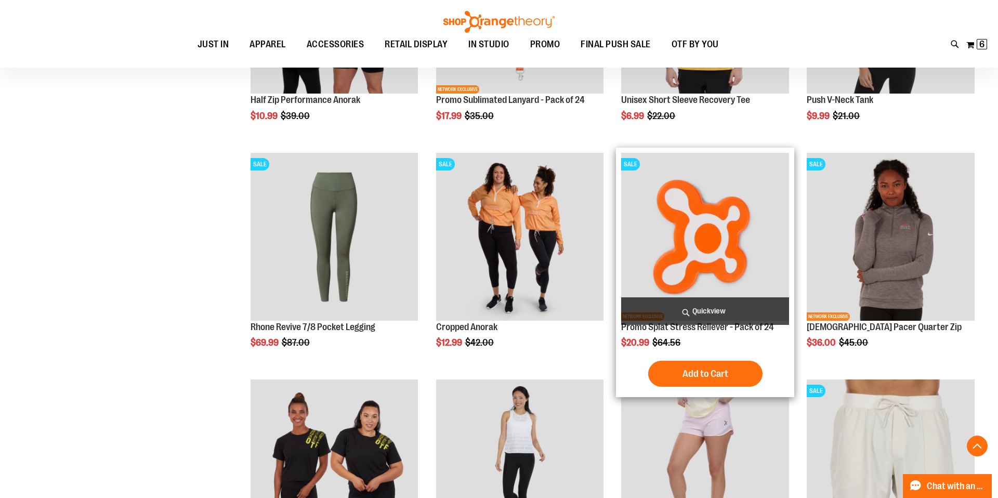
scroll to position [967, 0]
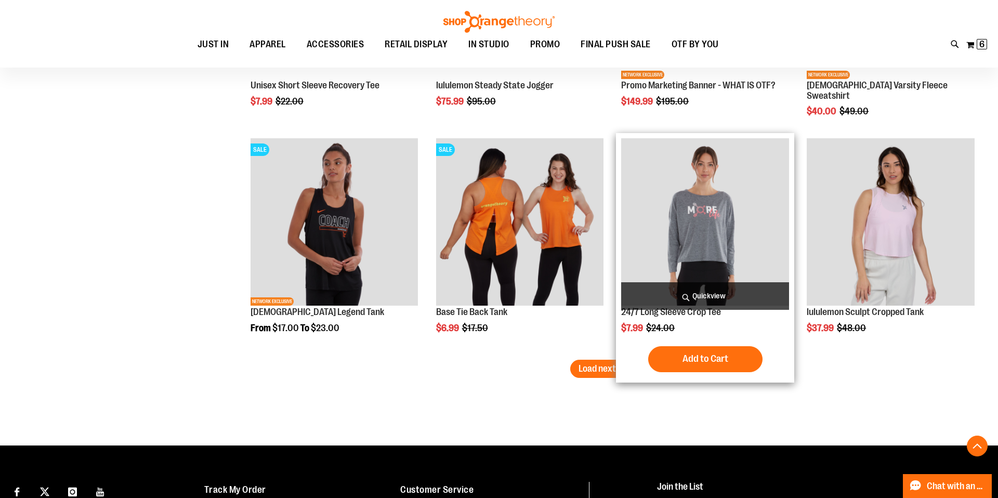
scroll to position [1890, 0]
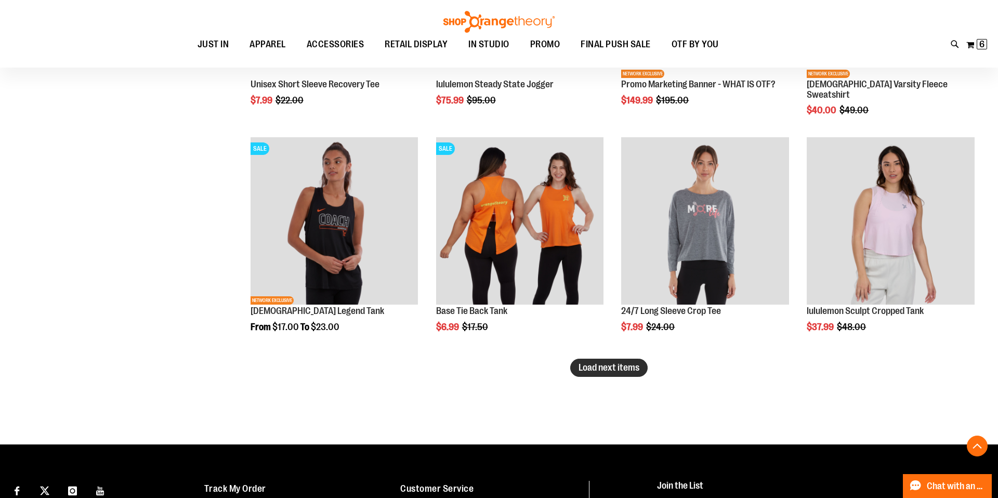
type input "**********"
click at [605, 363] on span "Load next items" at bounding box center [609, 367] width 61 height 10
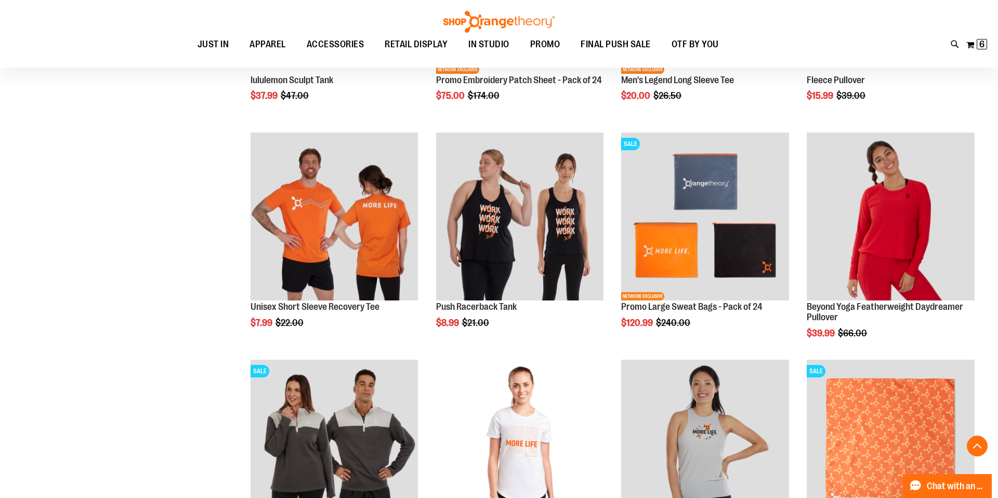
scroll to position [2350, 0]
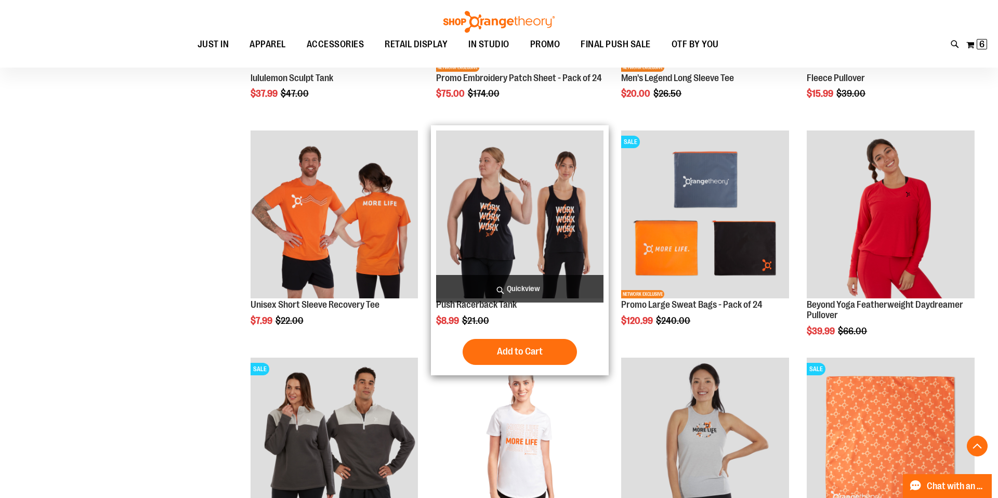
click at [509, 243] on img "product" at bounding box center [520, 214] width 168 height 168
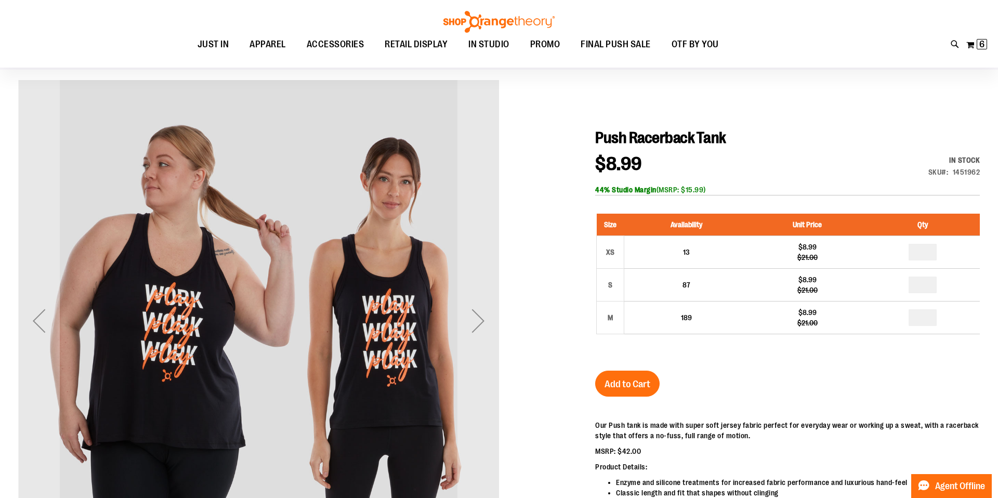
scroll to position [82, 0]
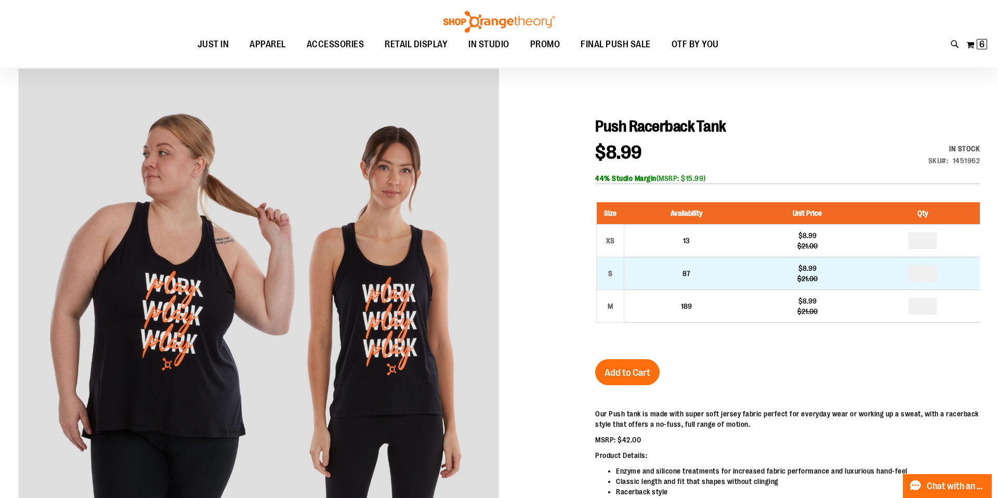
type input "**********"
click at [930, 272] on input "number" at bounding box center [923, 273] width 28 height 17
type input "*"
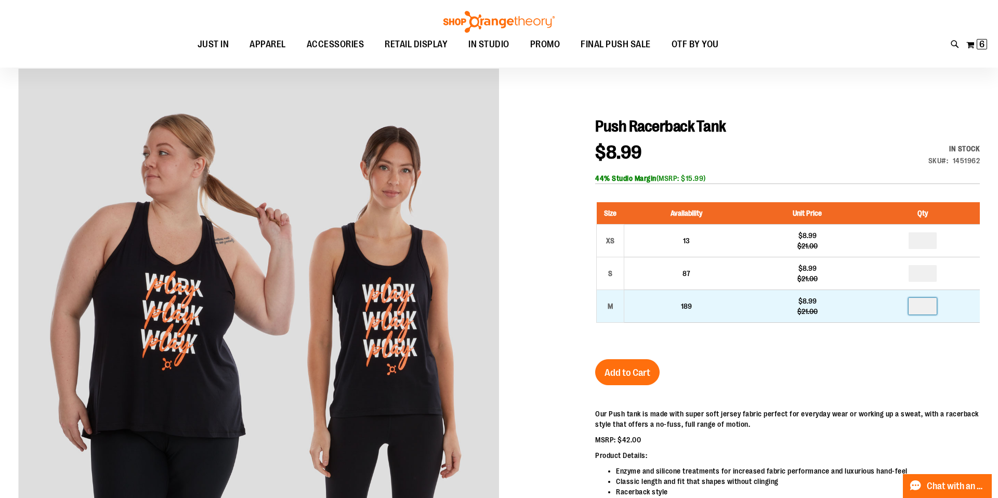
click at [925, 309] on input "number" at bounding box center [923, 306] width 28 height 17
type input "*"
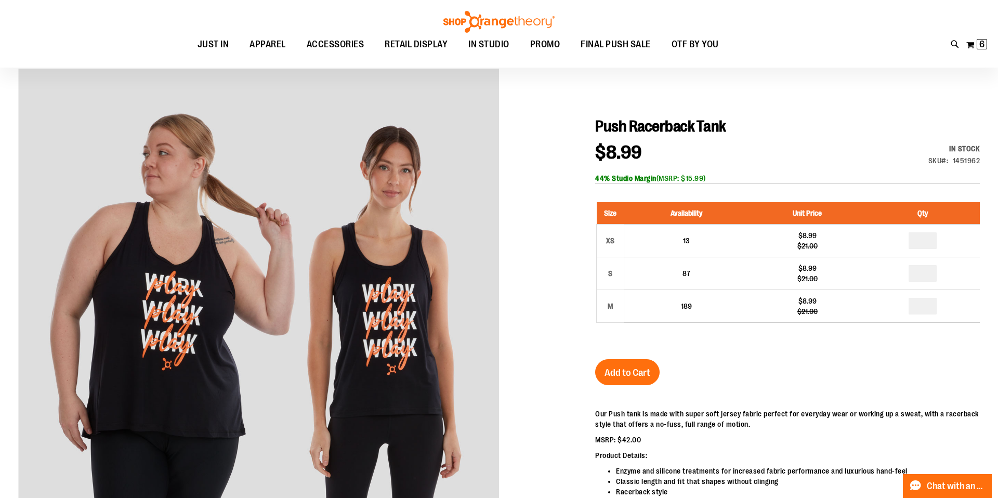
click at [807, 342] on div "Size Availability Unit Price Qty XS 13 $8.99 $21.00 * S 87 $8.99" at bounding box center [787, 270] width 385 height 157
click at [644, 368] on span "Add to Cart" at bounding box center [628, 372] width 46 height 11
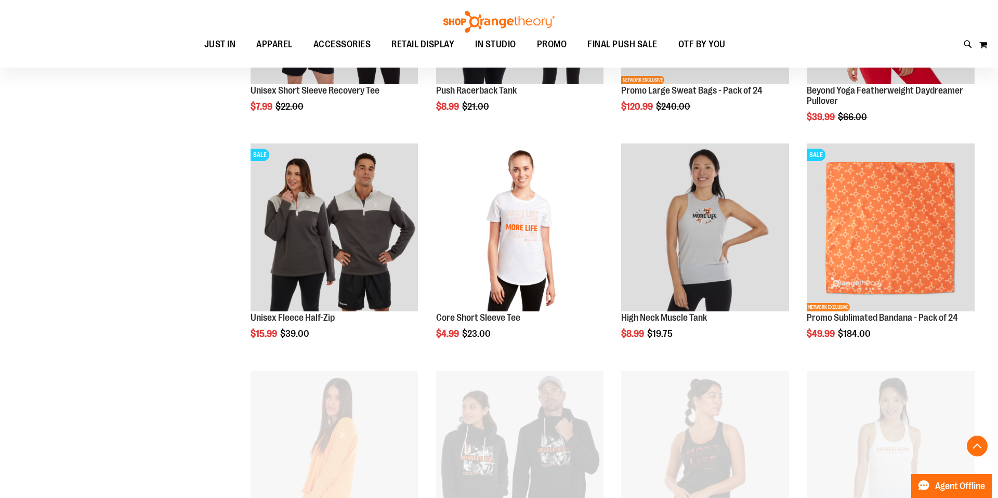
scroll to position [492, 0]
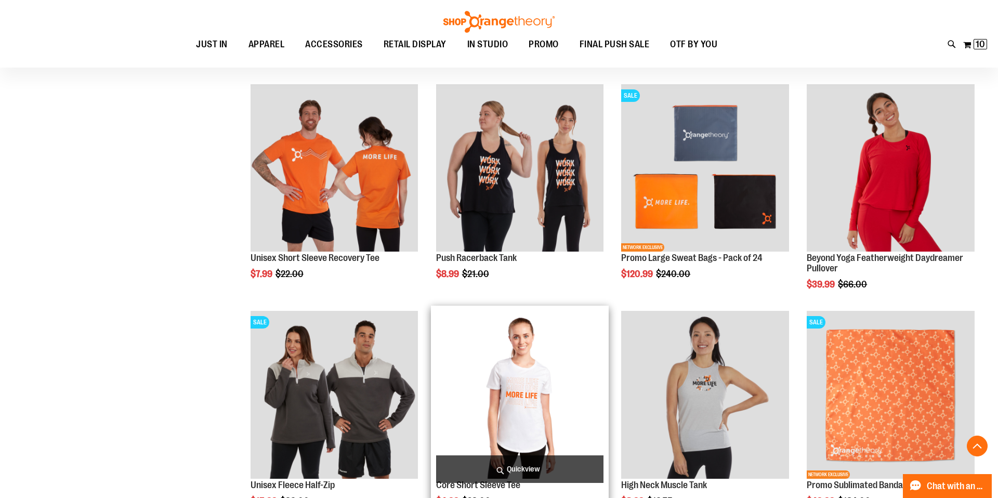
scroll to position [380, 0]
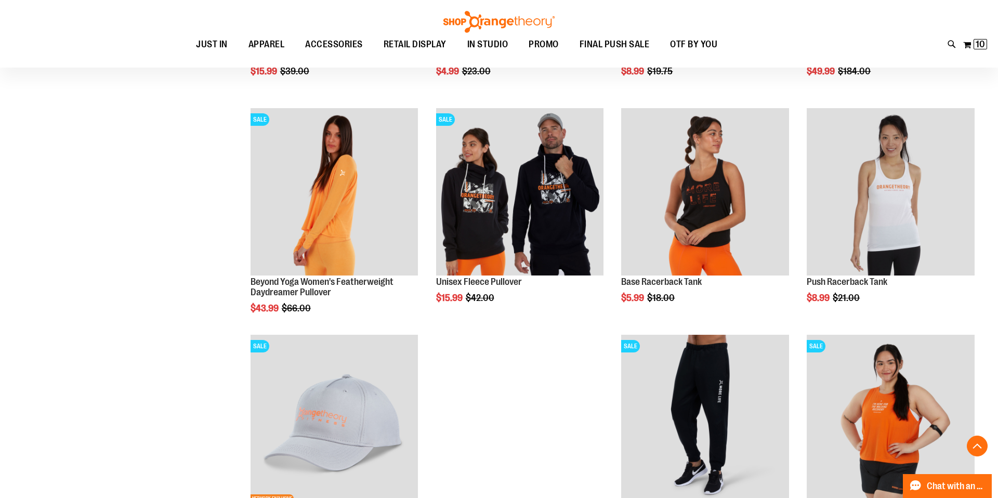
scroll to position [812, 0]
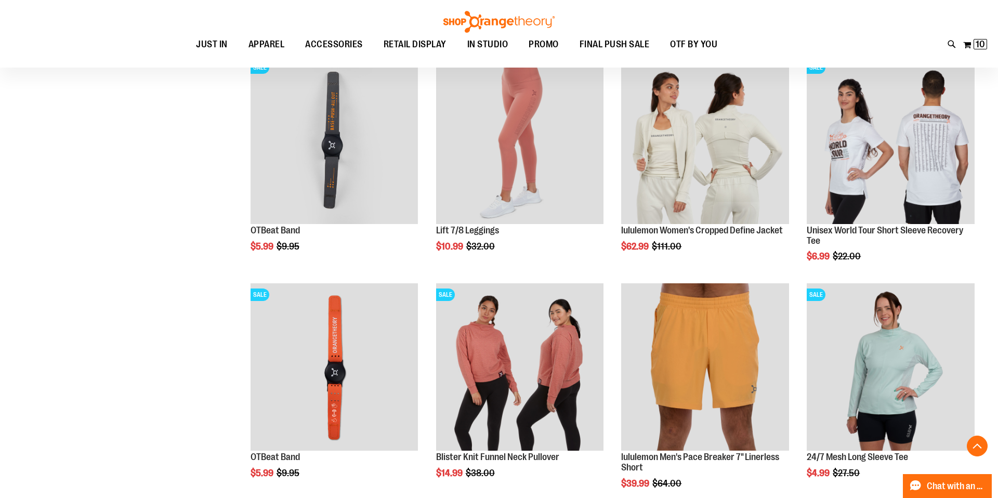
scroll to position [1819, 0]
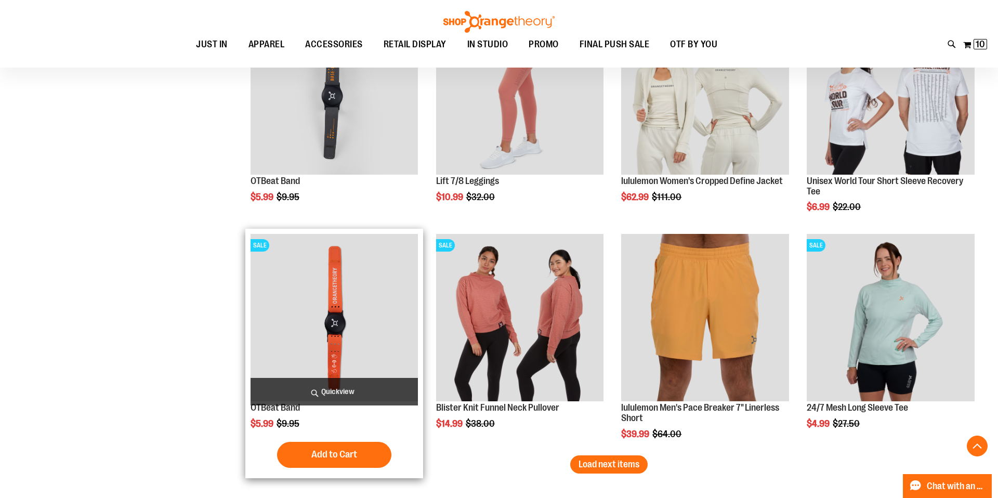
type input "**********"
click at [350, 361] on img "product" at bounding box center [335, 318] width 168 height 168
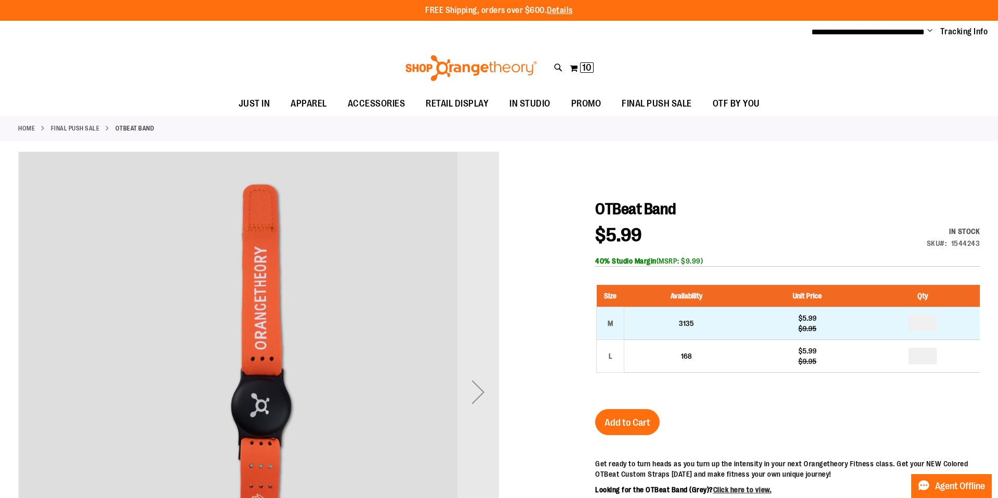
type input "**********"
click at [931, 326] on input "number" at bounding box center [923, 323] width 28 height 17
type input "*"
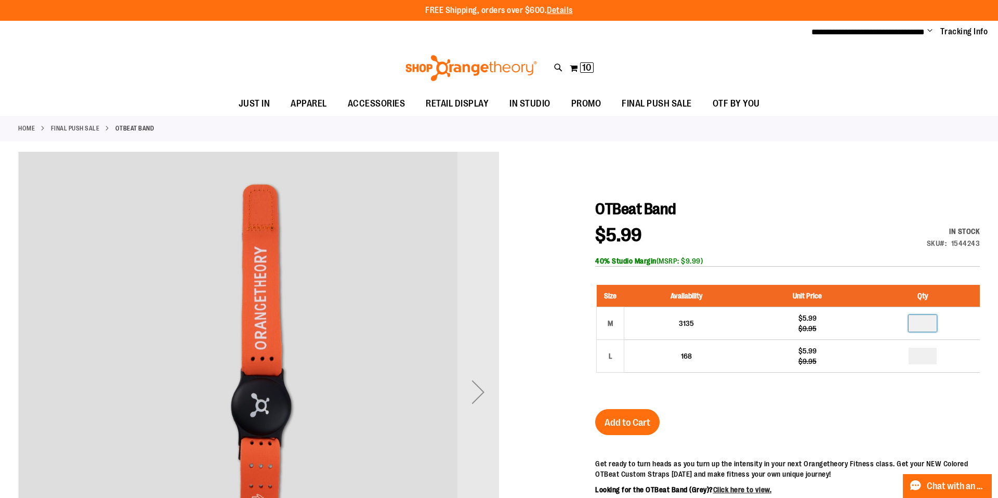
click at [669, 398] on div "Size Availability Unit Price Qty M 3135 $5.99 $9.95 * L 168 $5.99" at bounding box center [787, 337] width 385 height 124
click at [639, 414] on button "Add to Cart" at bounding box center [627, 422] width 64 height 26
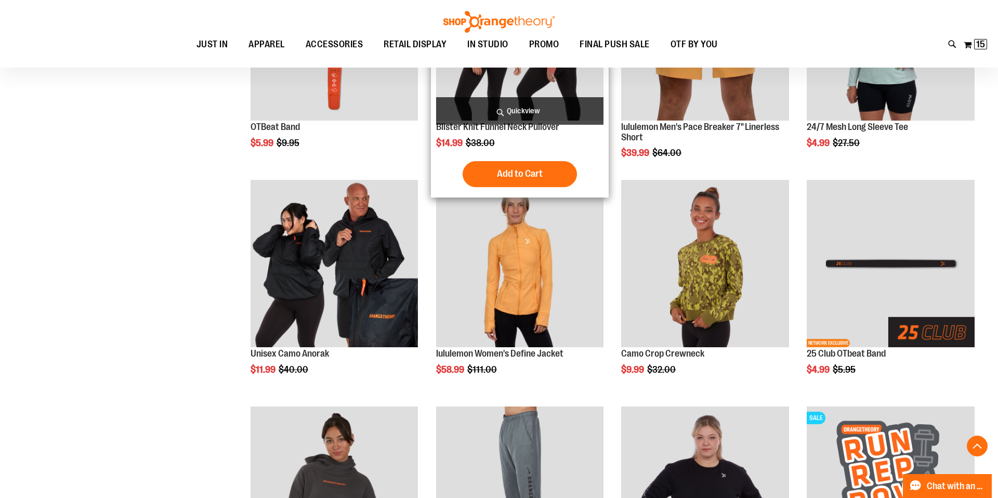
scroll to position [755, 0]
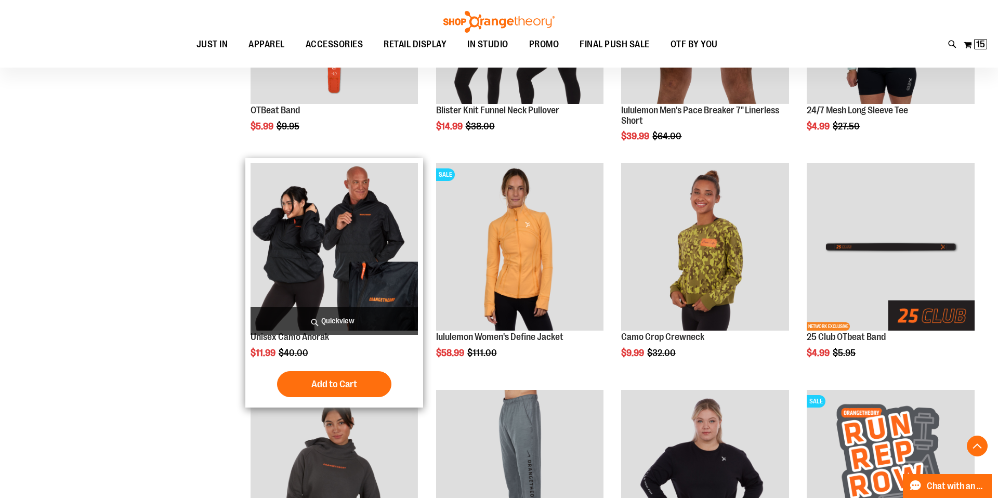
type input "**********"
click at [337, 292] on img "product" at bounding box center [335, 247] width 168 height 168
click at [338, 255] on img "product" at bounding box center [335, 247] width 168 height 168
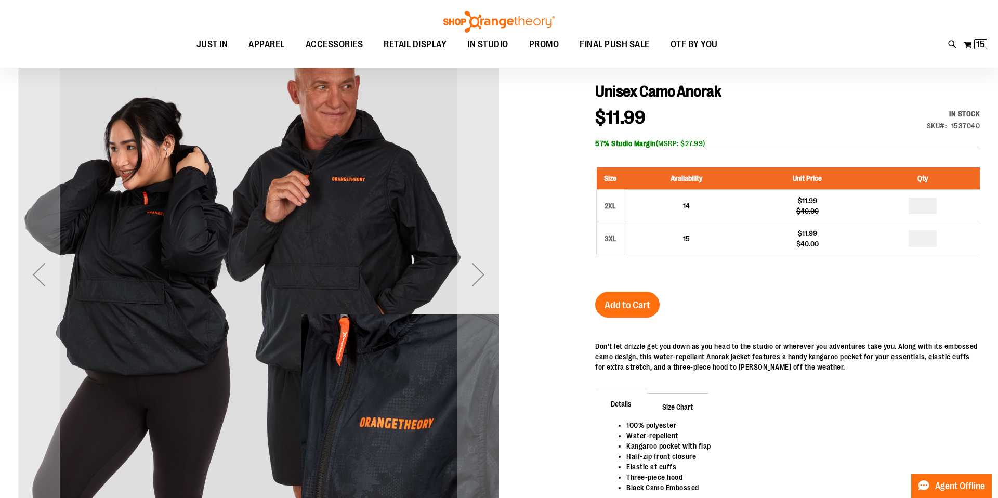
scroll to position [116, 0]
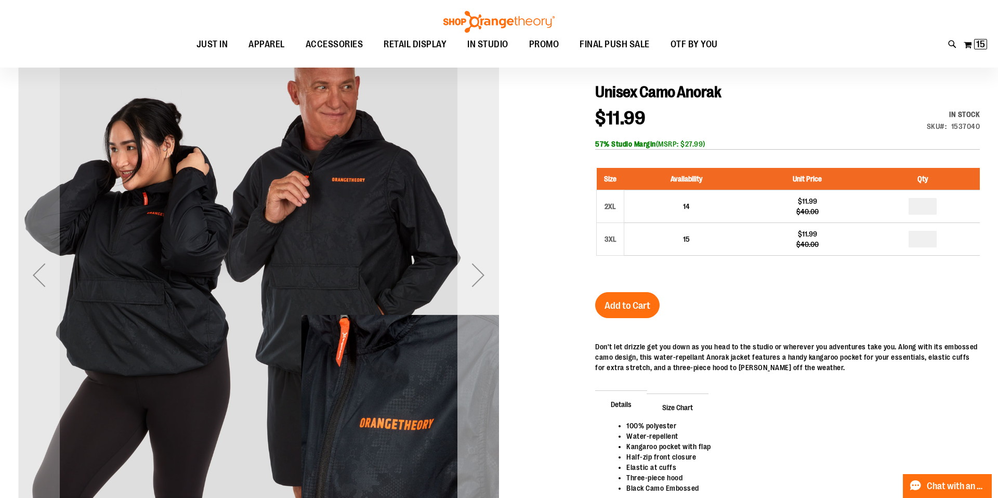
type input "**********"
click at [479, 291] on div "Next" at bounding box center [479, 275] width 42 height 42
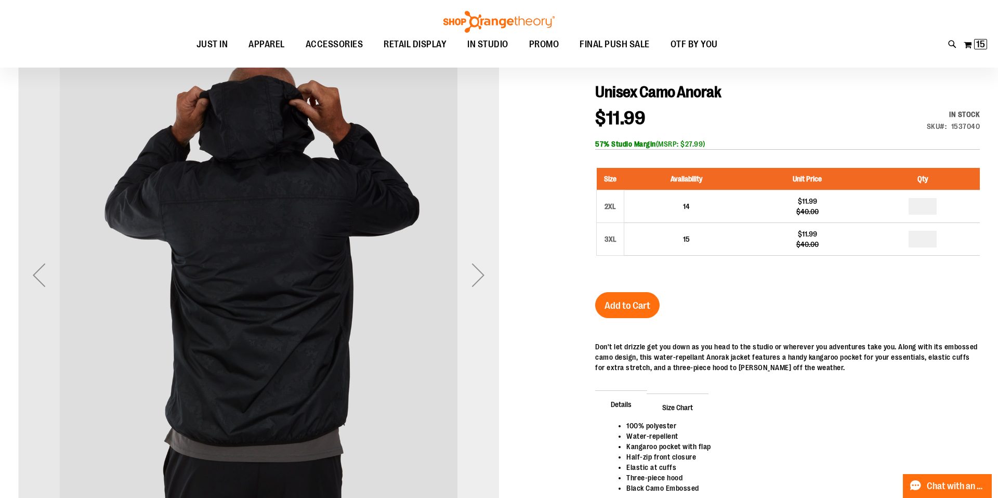
click at [479, 291] on div "Next" at bounding box center [479, 275] width 42 height 42
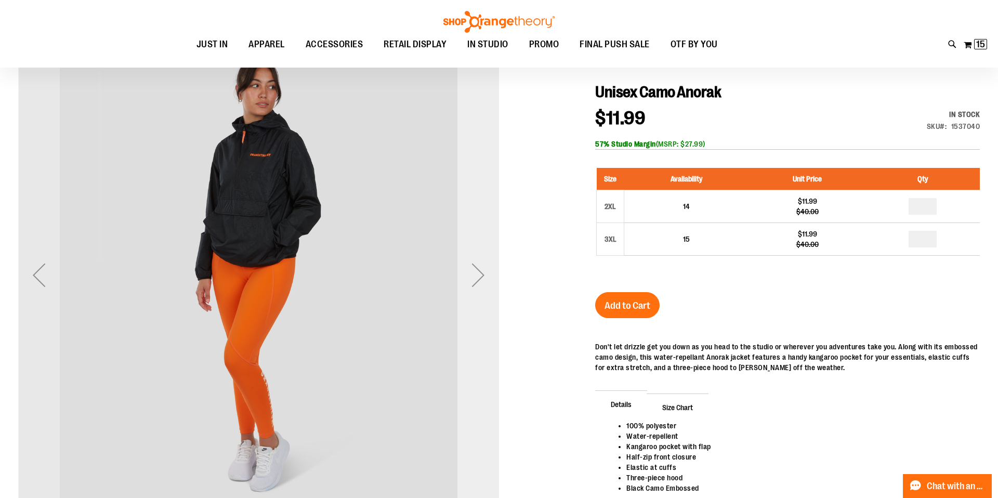
click at [479, 291] on div "Next" at bounding box center [479, 275] width 42 height 42
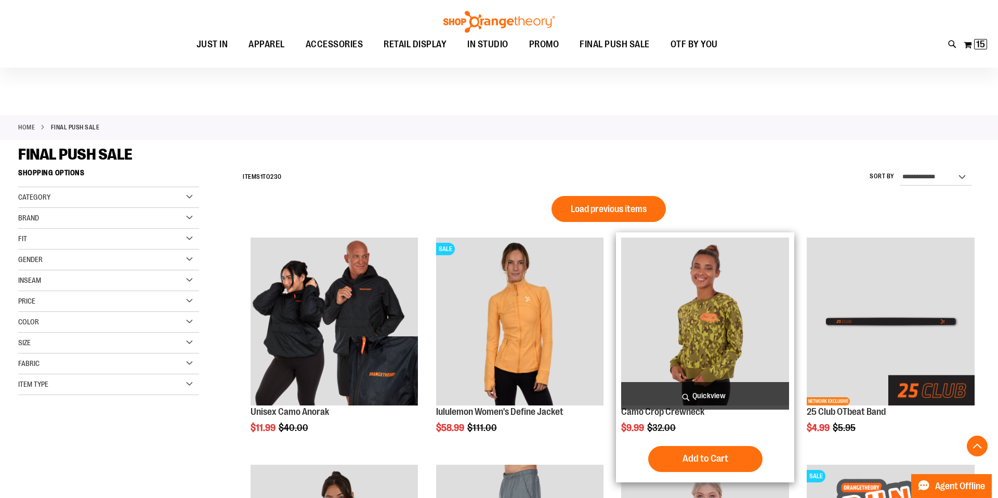
scroll to position [687, 0]
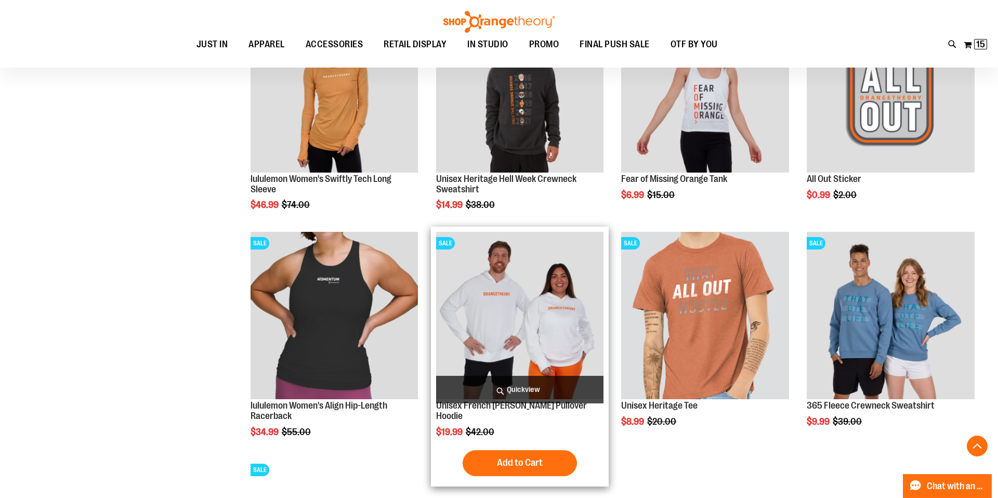
type input "**********"
click at [527, 311] on img "product" at bounding box center [520, 316] width 168 height 168
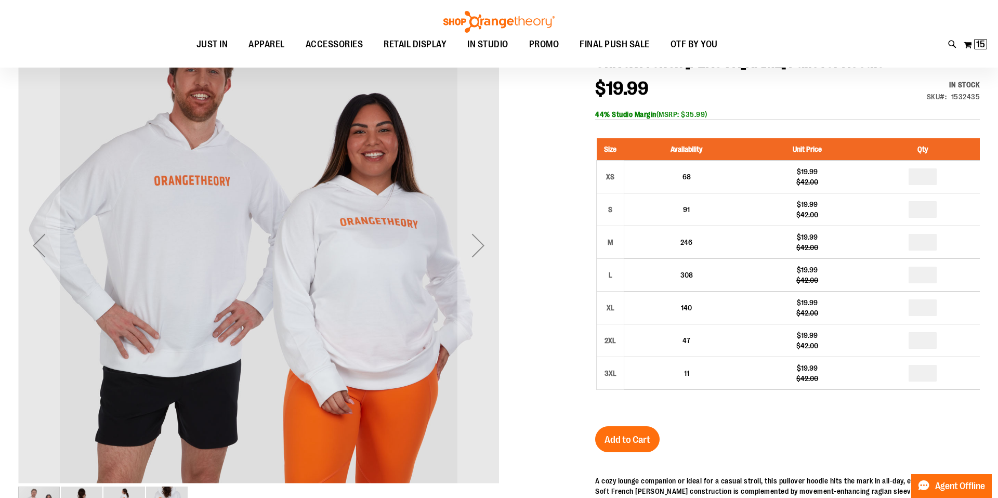
scroll to position [145, 0]
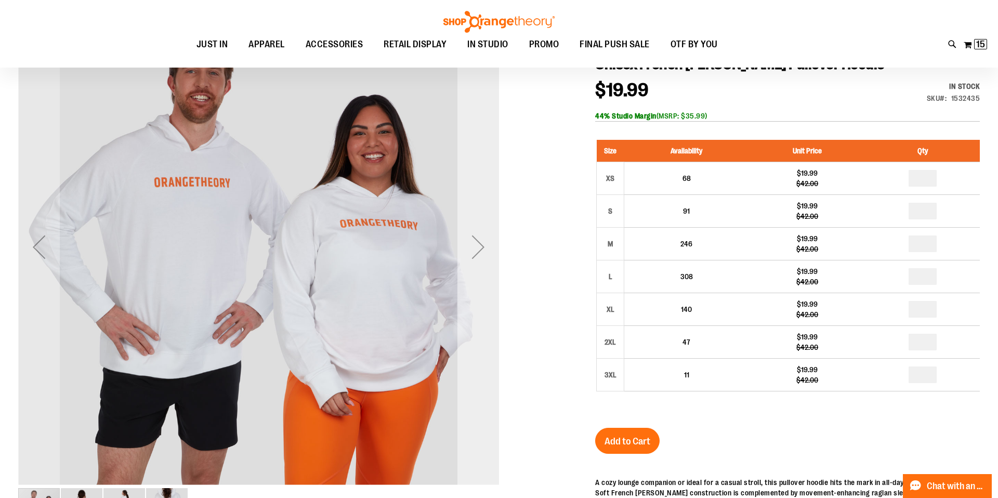
type input "**********"
click at [483, 241] on div "Next" at bounding box center [479, 247] width 42 height 42
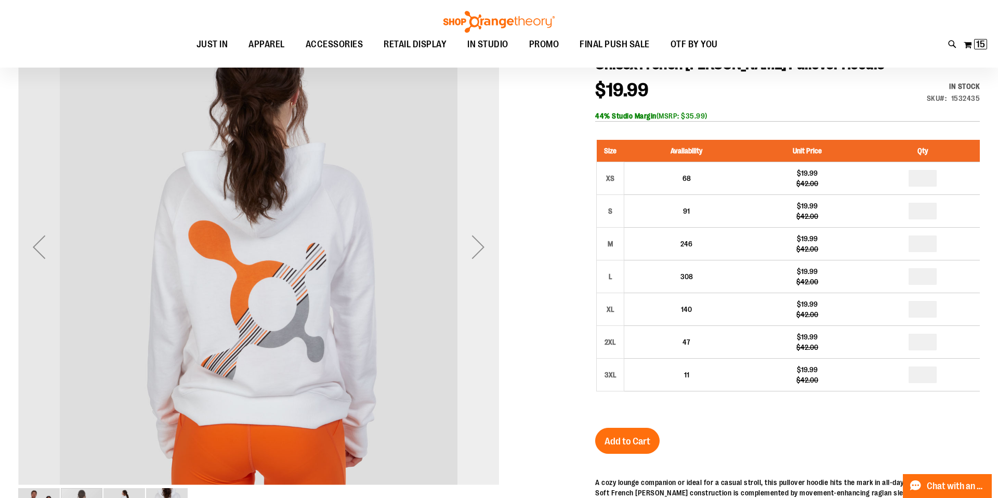
click at [484, 241] on div "Next" at bounding box center [479, 247] width 42 height 42
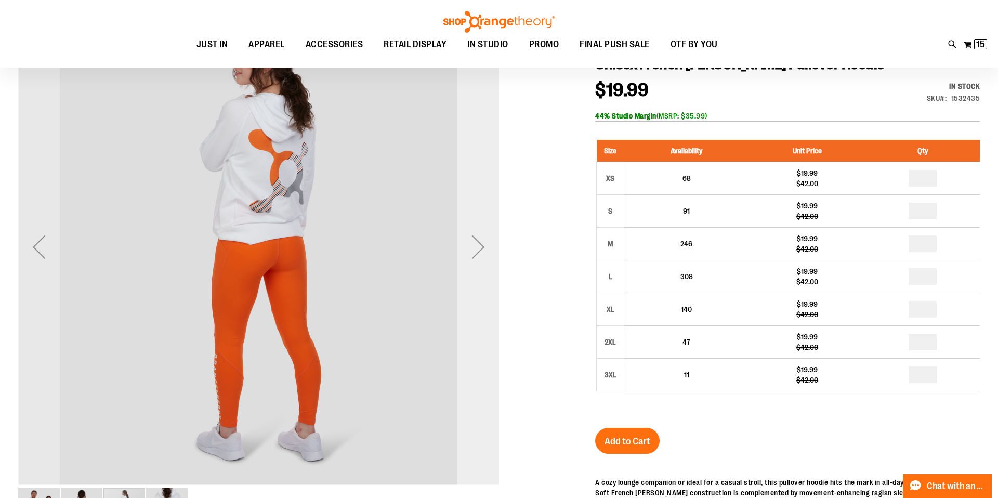
click at [484, 241] on div "Next" at bounding box center [479, 247] width 42 height 42
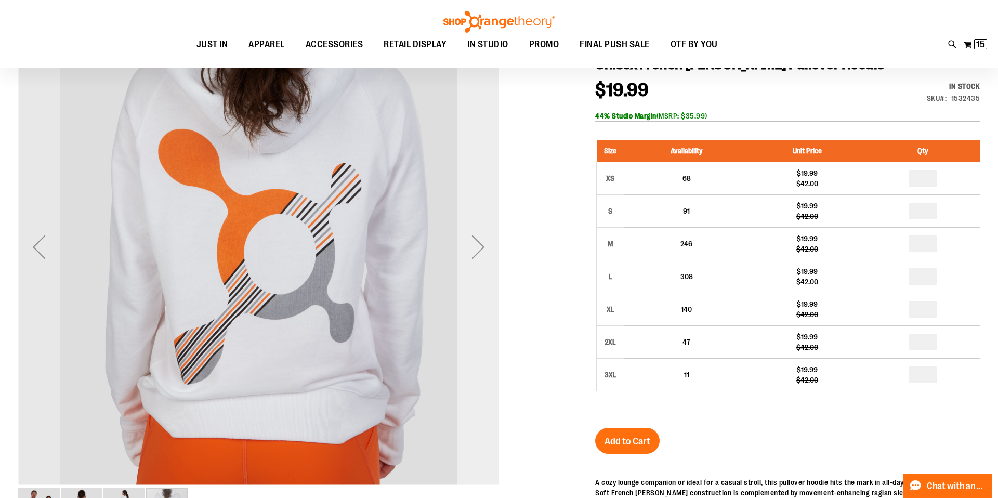
click at [484, 241] on div "Next" at bounding box center [479, 247] width 42 height 42
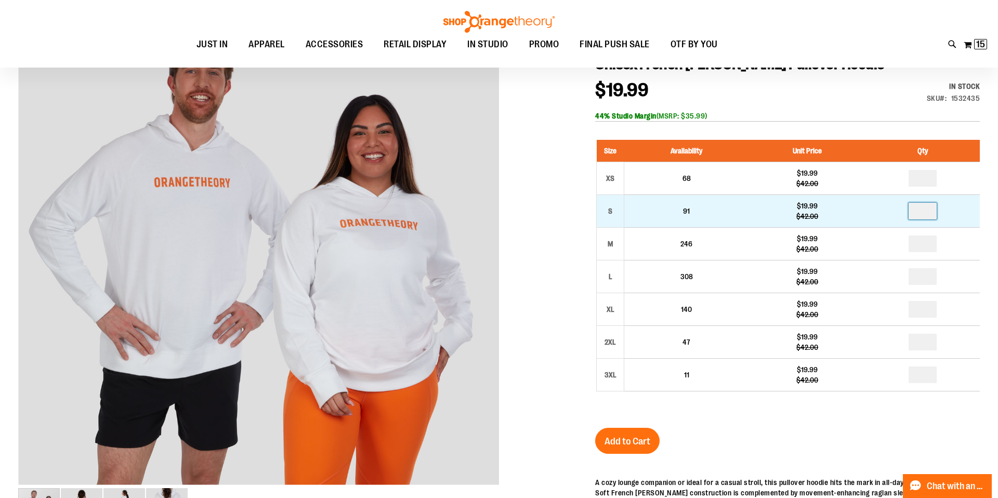
click at [928, 214] on input "number" at bounding box center [923, 211] width 28 height 17
type input "*"
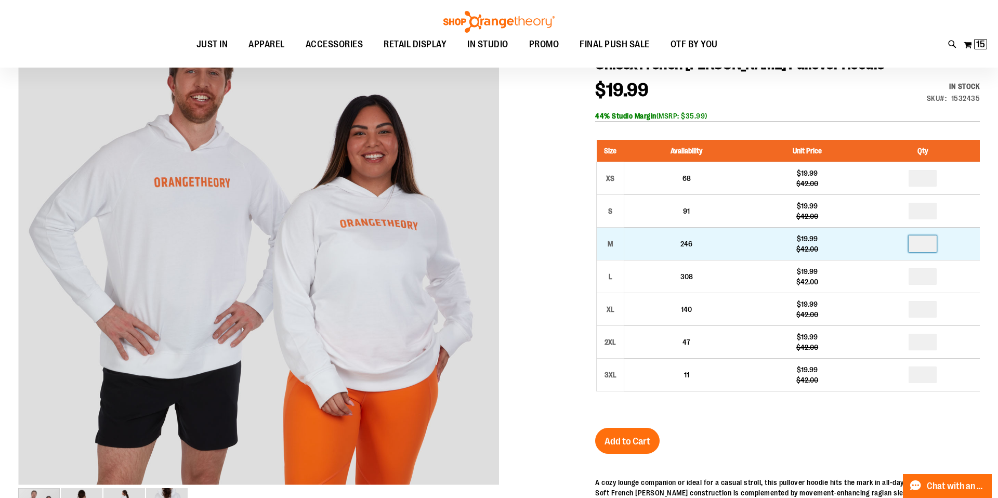
click at [927, 246] on input "number" at bounding box center [923, 244] width 28 height 17
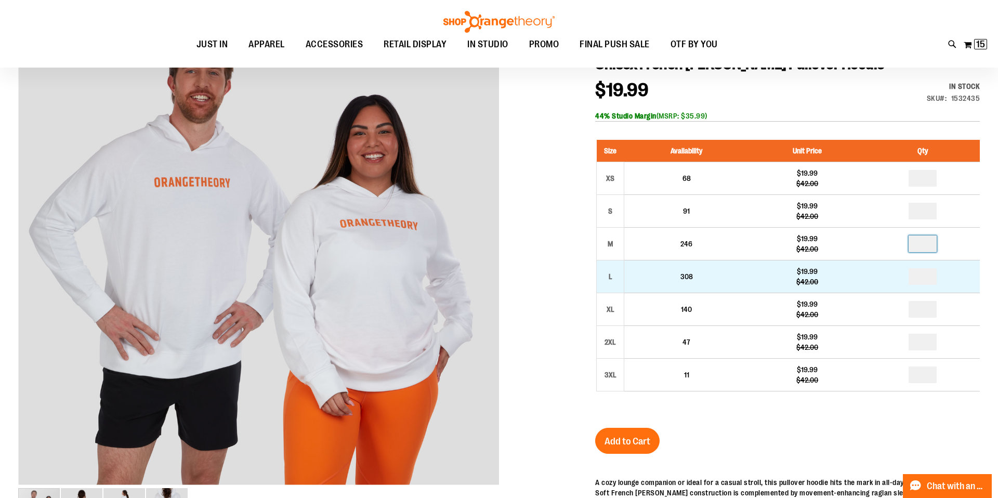
type input "*"
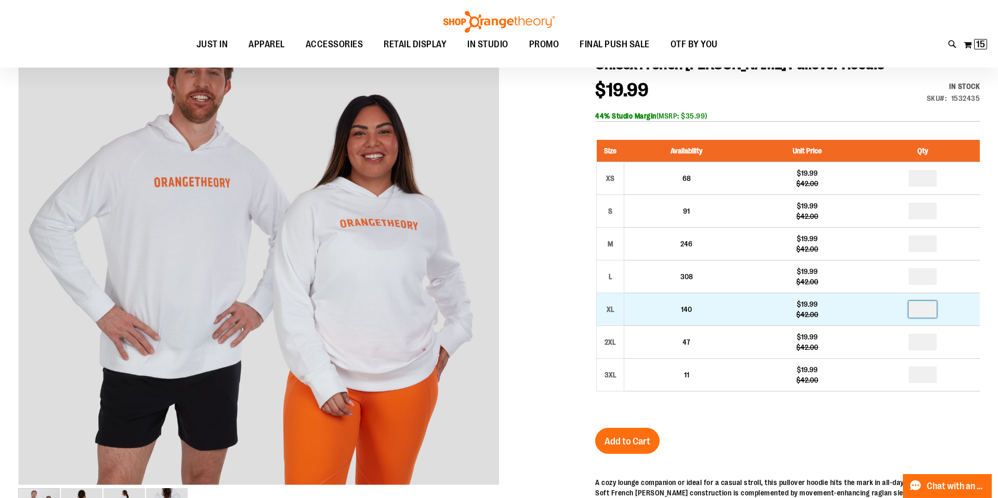
click at [923, 312] on input "number" at bounding box center [923, 309] width 28 height 17
type input "*"
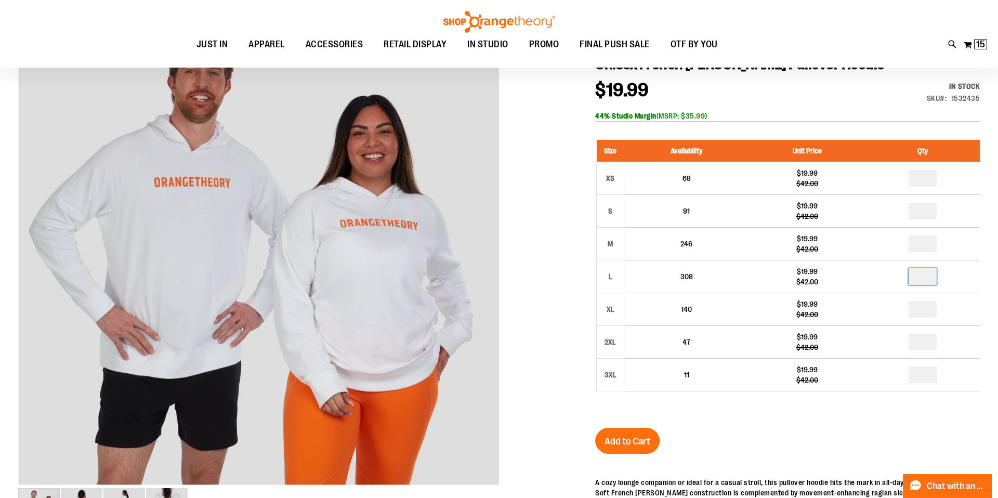
click at [924, 278] on input "number" at bounding box center [923, 276] width 28 height 17
type input "*"
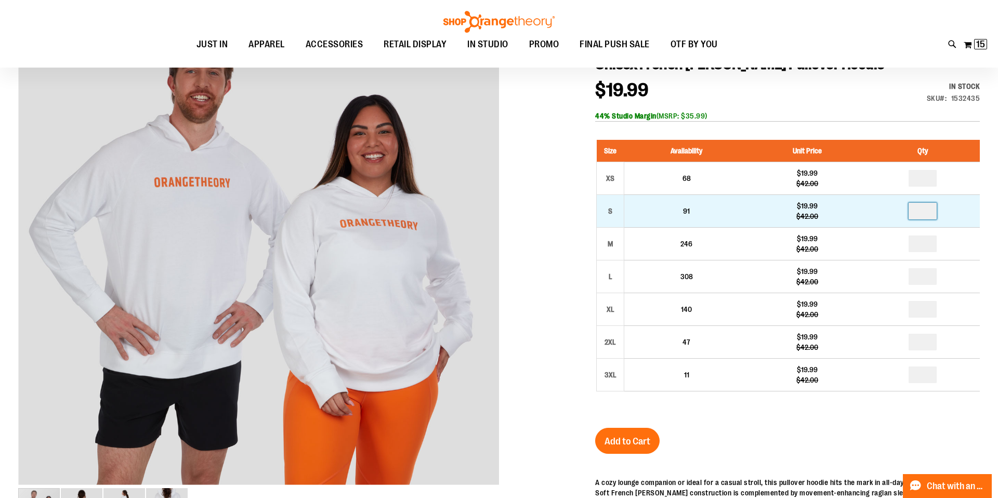
click at [932, 213] on input "*" at bounding box center [923, 211] width 28 height 17
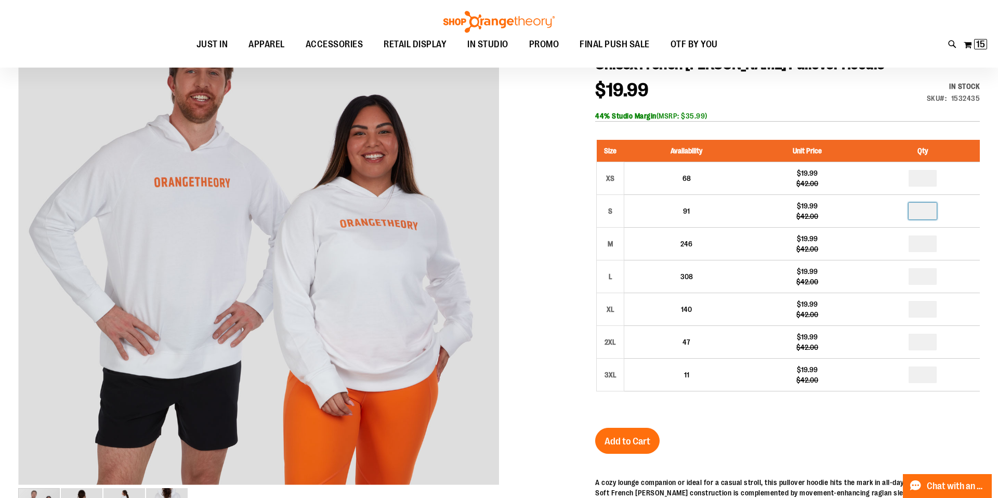
type input "*"
click at [690, 423] on div "Unisex French Terry Pullover Hoodie $19.99 Regular Price $42.00 In stock Only %…" at bounding box center [787, 362] width 385 height 615
click at [639, 442] on span "Add to Cart" at bounding box center [628, 441] width 46 height 11
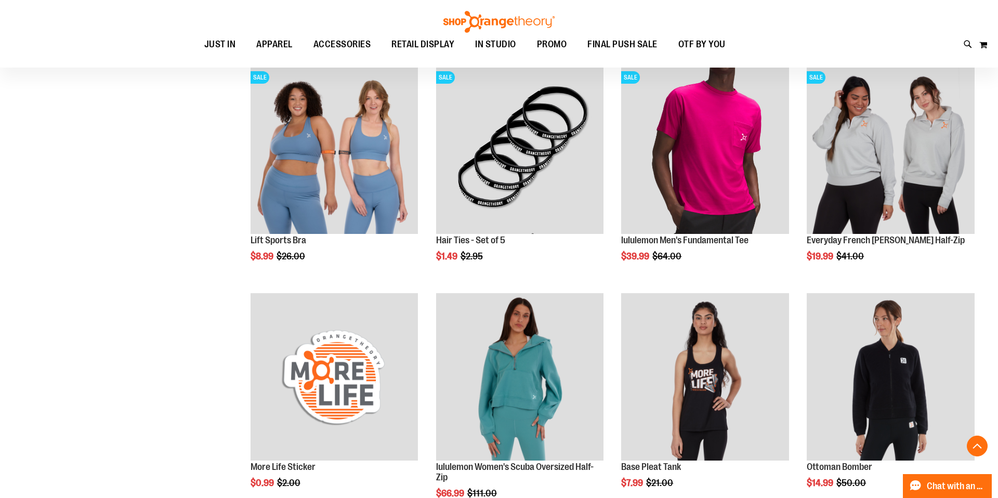
scroll to position [599, 0]
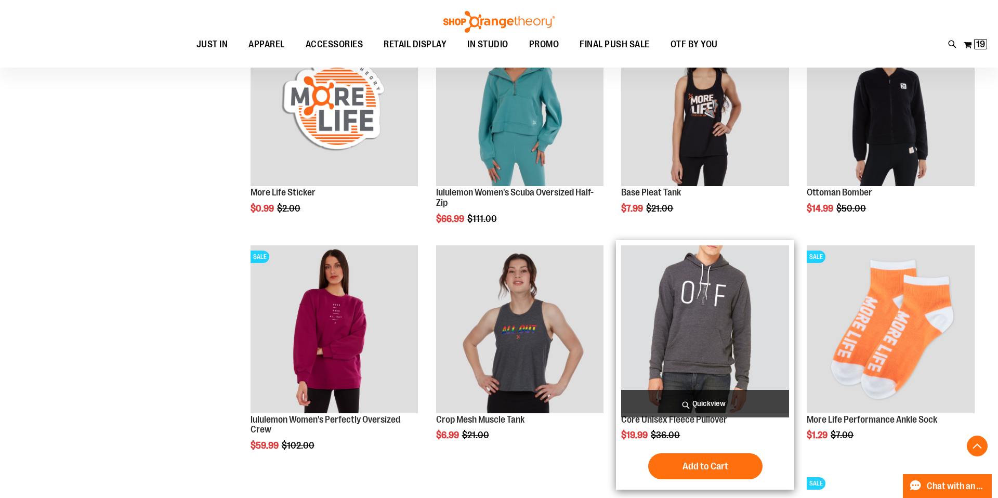
scroll to position [878, 0]
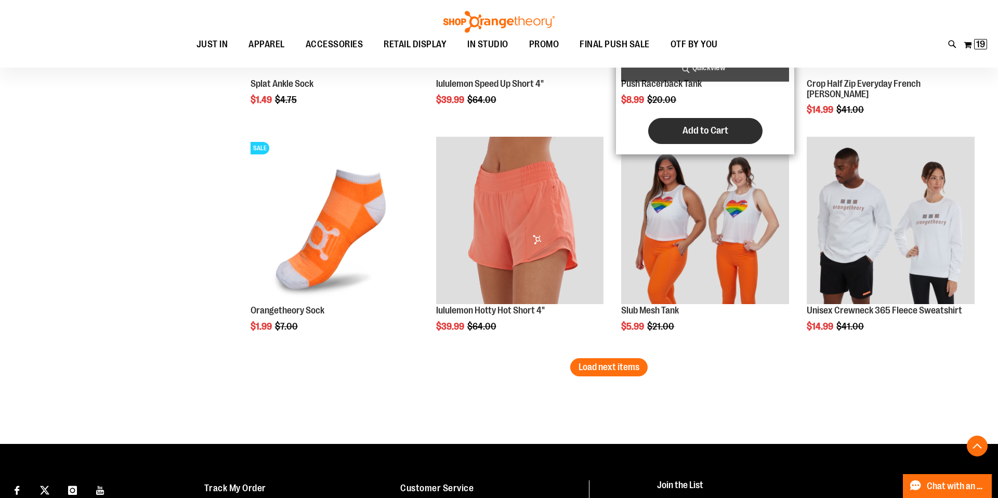
scroll to position [1898, 0]
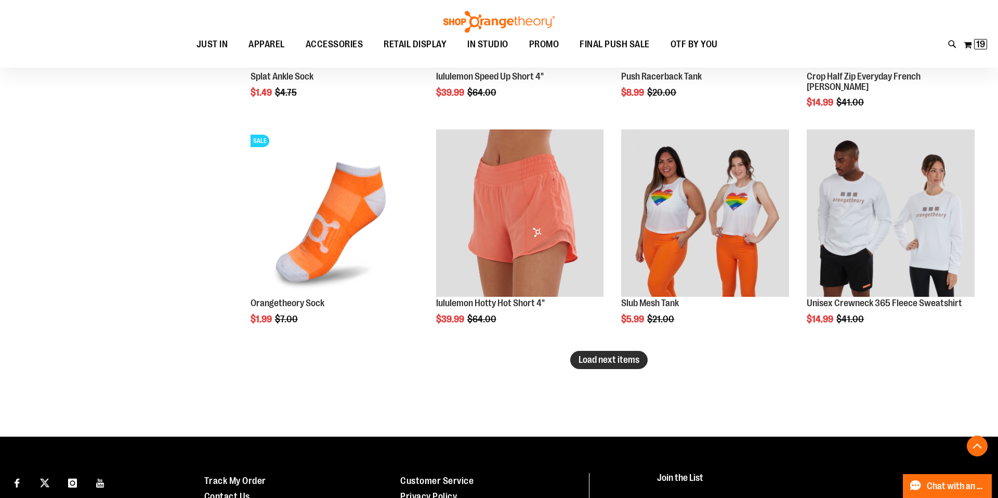
type input "**********"
click at [593, 360] on span "Load next items" at bounding box center [609, 360] width 61 height 10
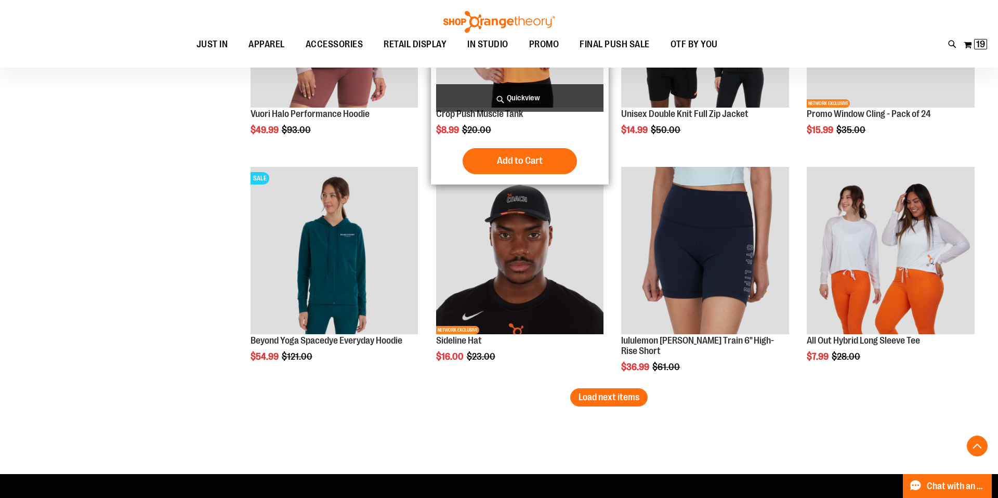
scroll to position [2540, 0]
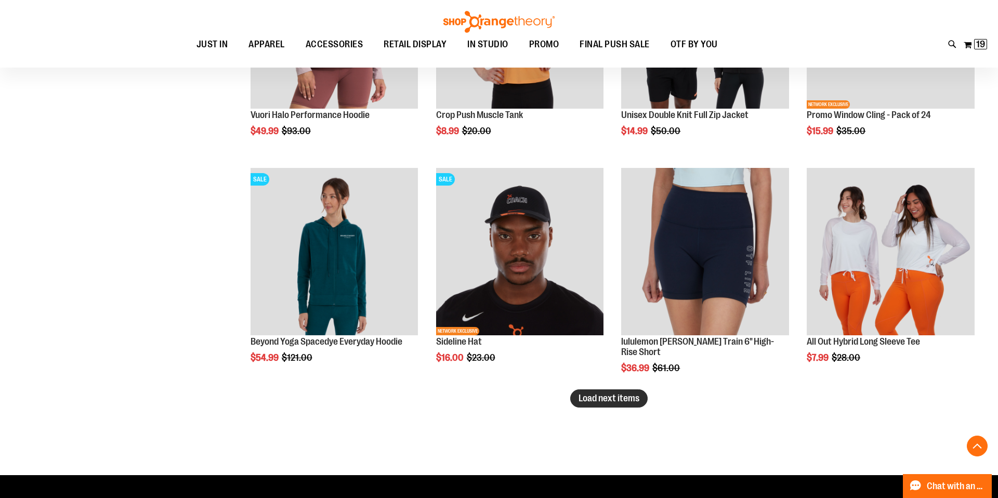
click at [599, 394] on span "Load next items" at bounding box center [609, 398] width 61 height 10
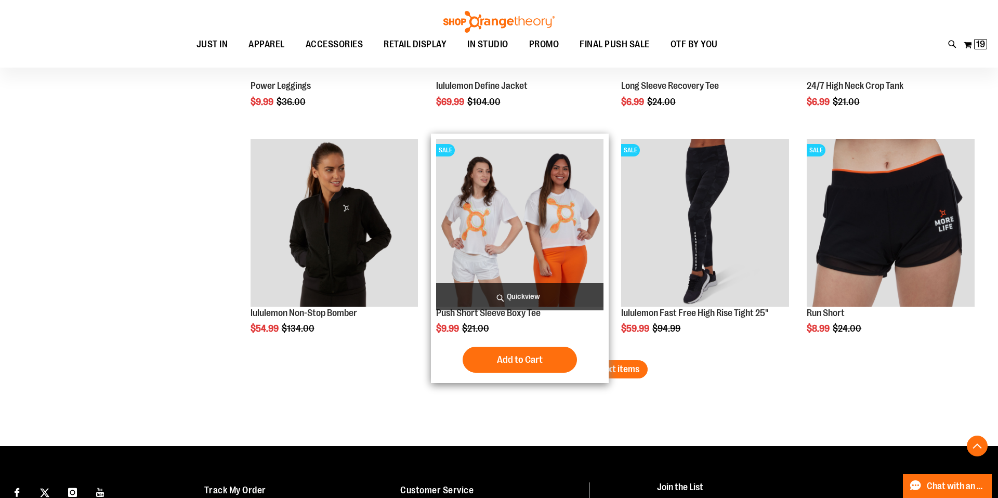
scroll to position [3270, 0]
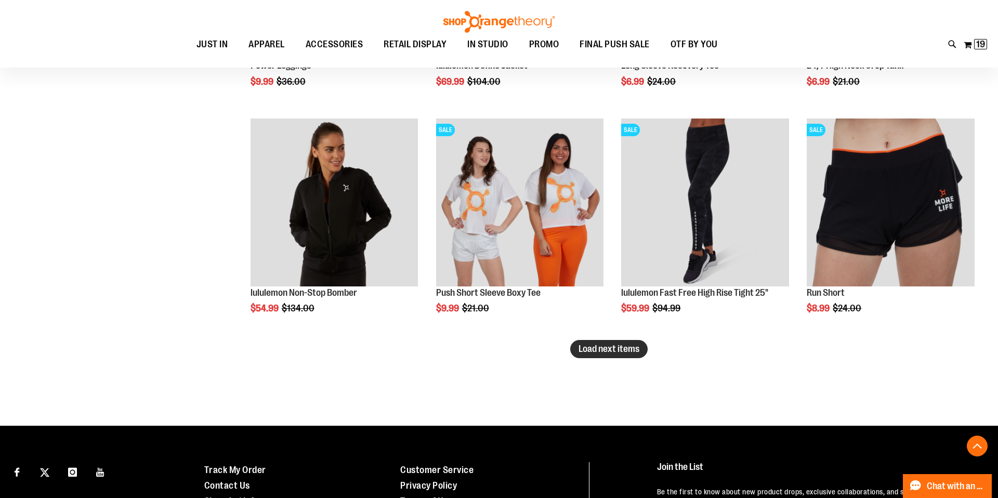
click at [602, 349] on span "Load next items" at bounding box center [609, 349] width 61 height 10
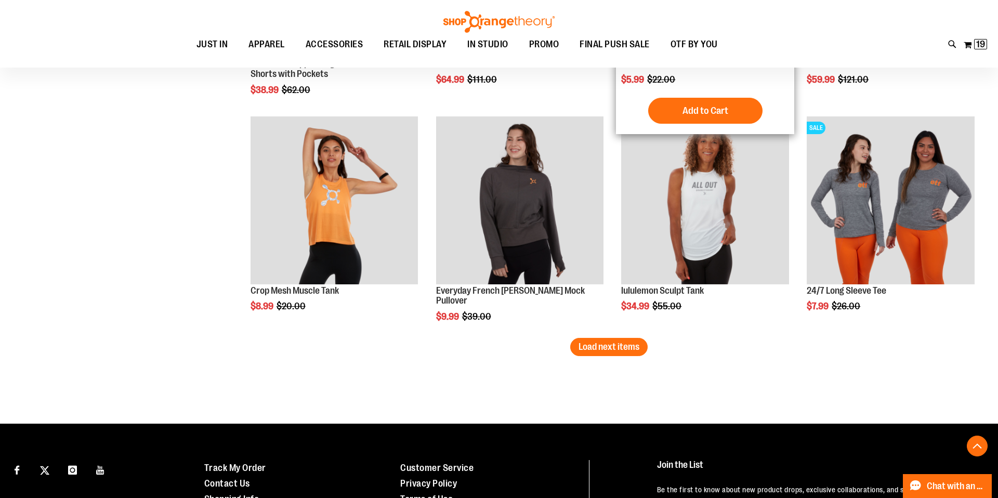
scroll to position [3953, 0]
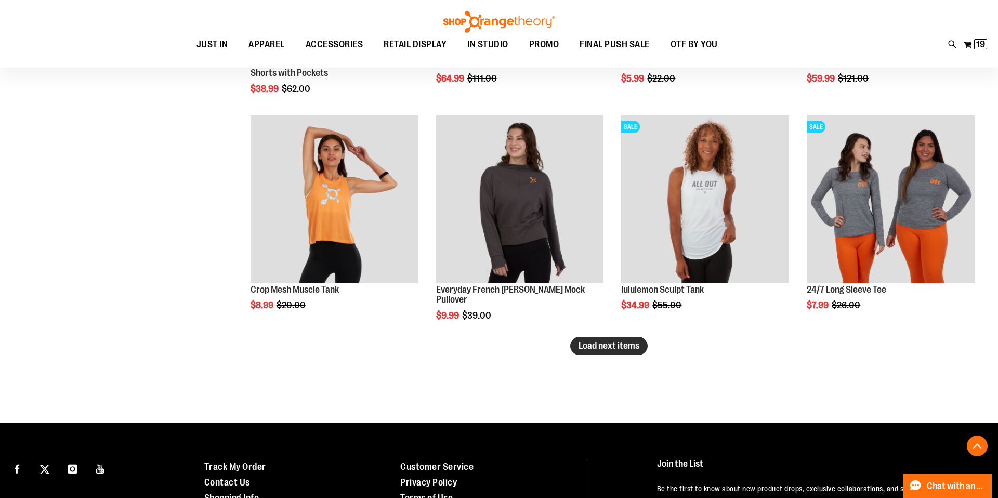
click at [628, 349] on span "Load next items" at bounding box center [609, 346] width 61 height 10
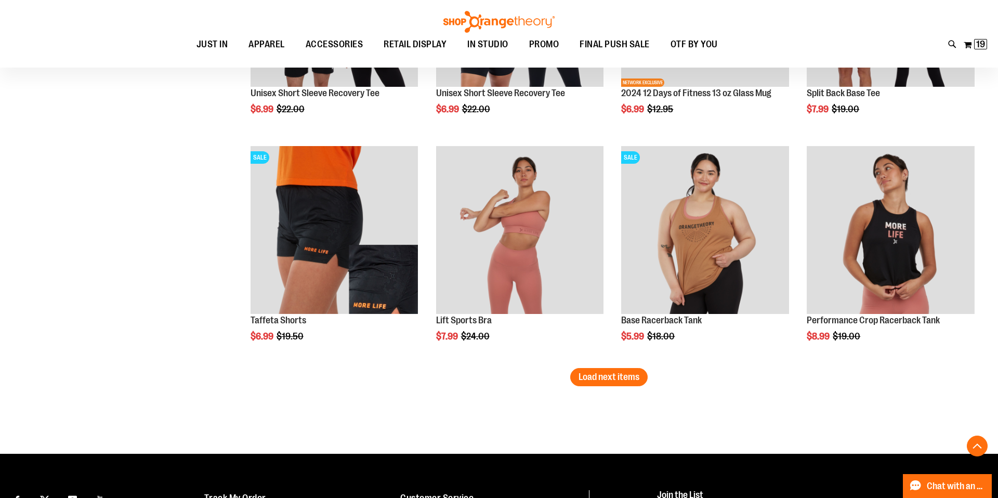
scroll to position [4605, 0]
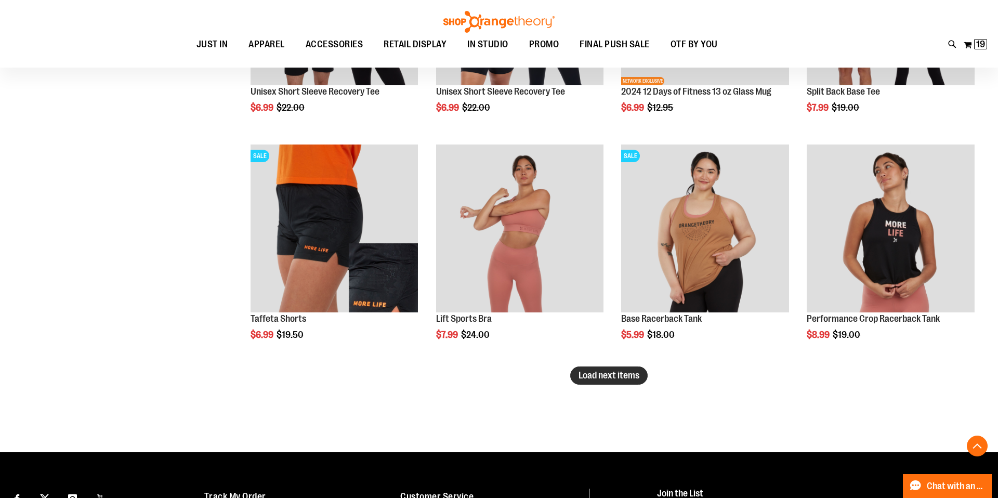
click at [615, 371] on span "Load next items" at bounding box center [609, 375] width 61 height 10
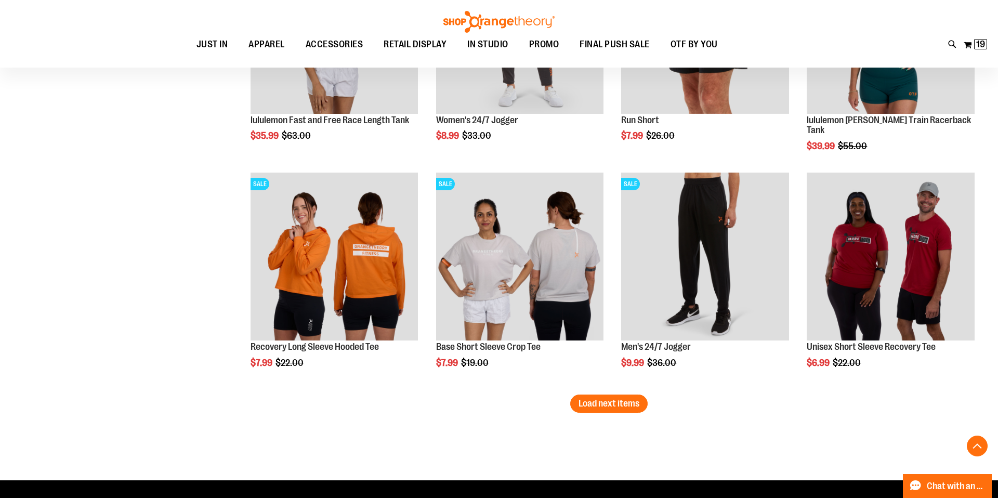
scroll to position [5258, 0]
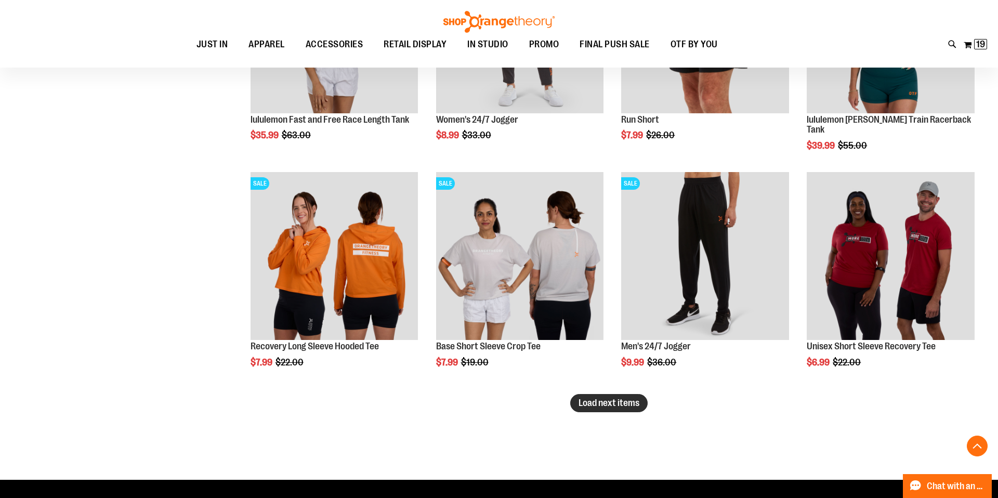
click at [618, 405] on span "Load next items" at bounding box center [609, 403] width 61 height 10
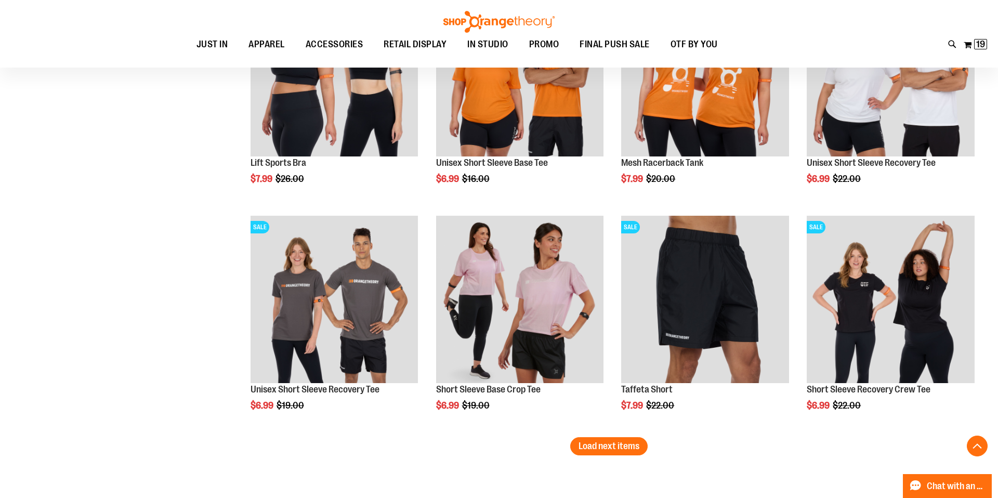
scroll to position [5896, 0]
click at [632, 445] on span "Load next items" at bounding box center [609, 445] width 61 height 10
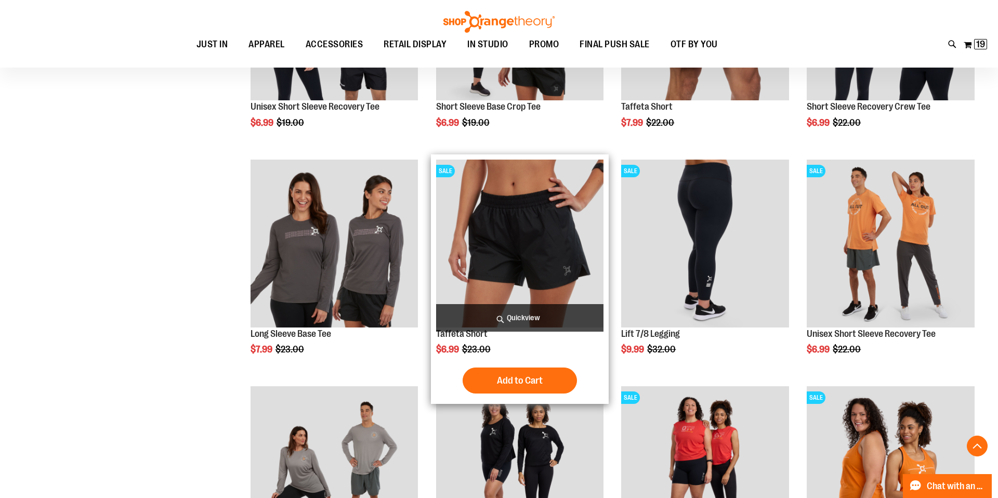
scroll to position [6181, 0]
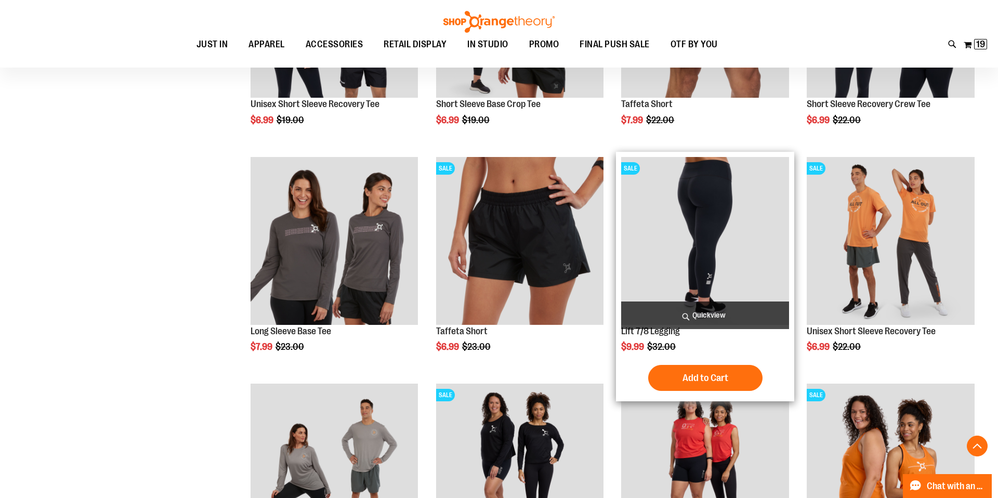
click at [726, 285] on img "product" at bounding box center [705, 241] width 168 height 168
click at [718, 237] on img "product" at bounding box center [705, 241] width 168 height 168
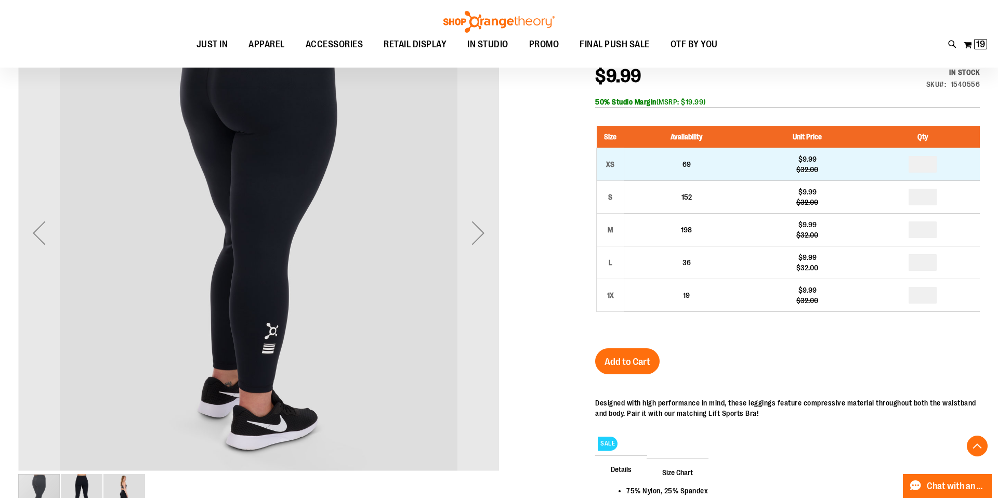
scroll to position [163, 0]
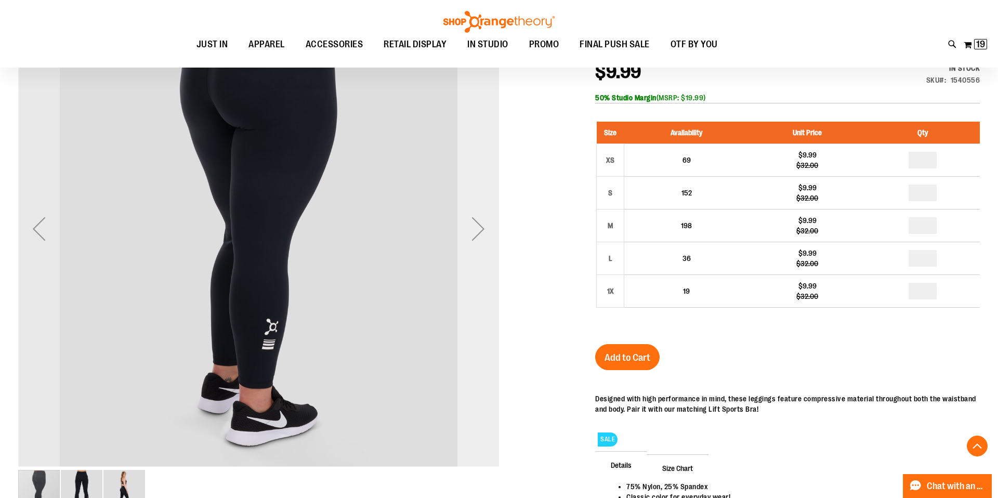
type input "**********"
click at [489, 238] on div "Next" at bounding box center [479, 229] width 42 height 42
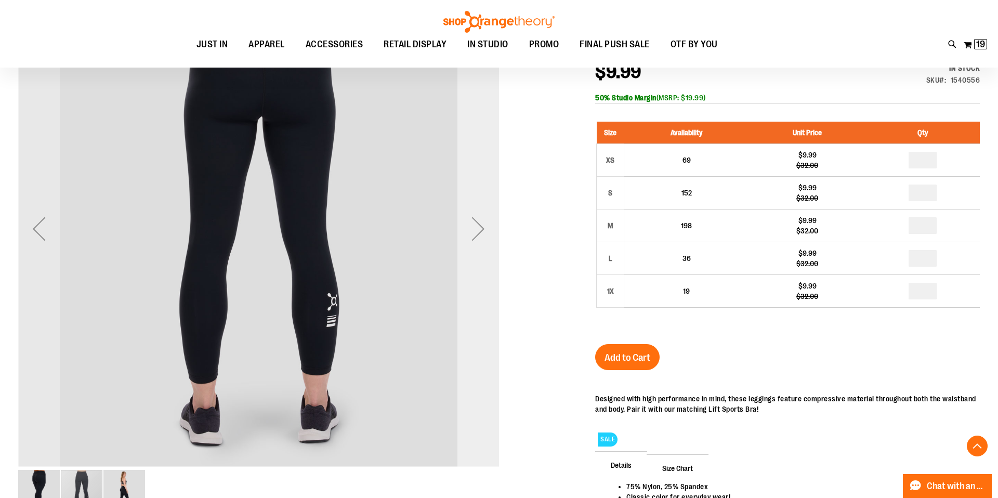
click at [489, 238] on div "Next" at bounding box center [479, 229] width 42 height 42
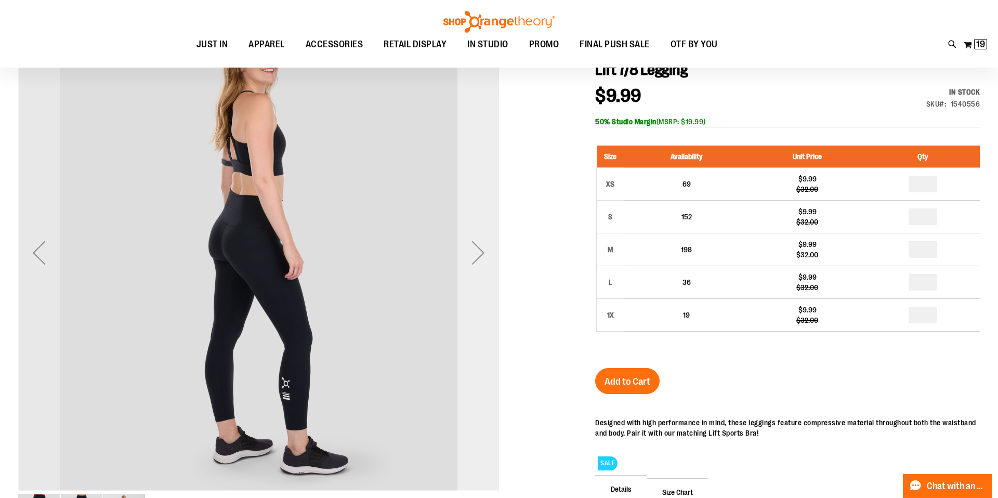
scroll to position [136, 0]
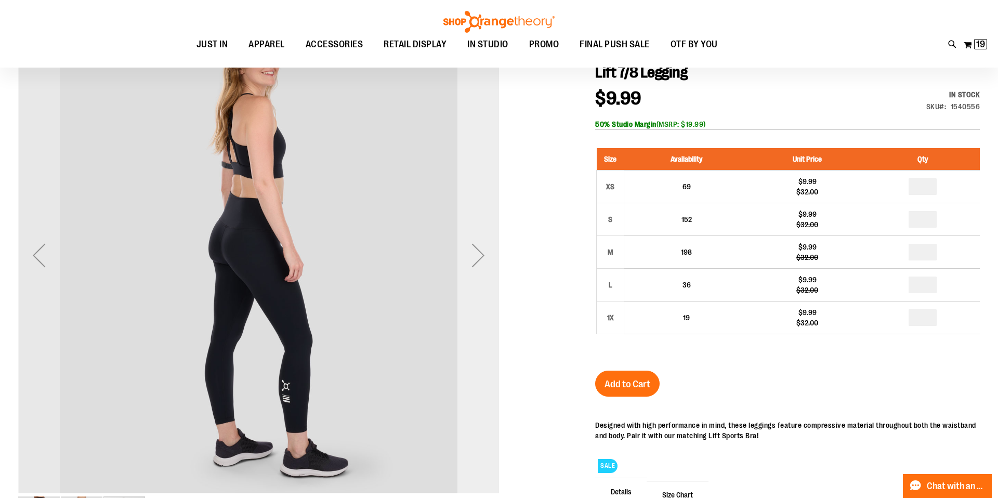
click at [473, 269] on div "Next" at bounding box center [479, 255] width 42 height 42
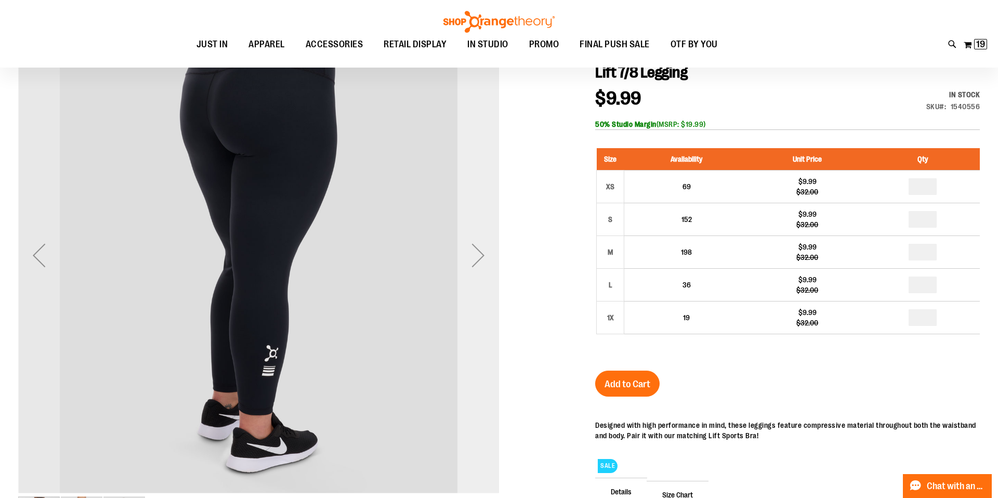
click at [473, 269] on div "Next" at bounding box center [479, 255] width 42 height 42
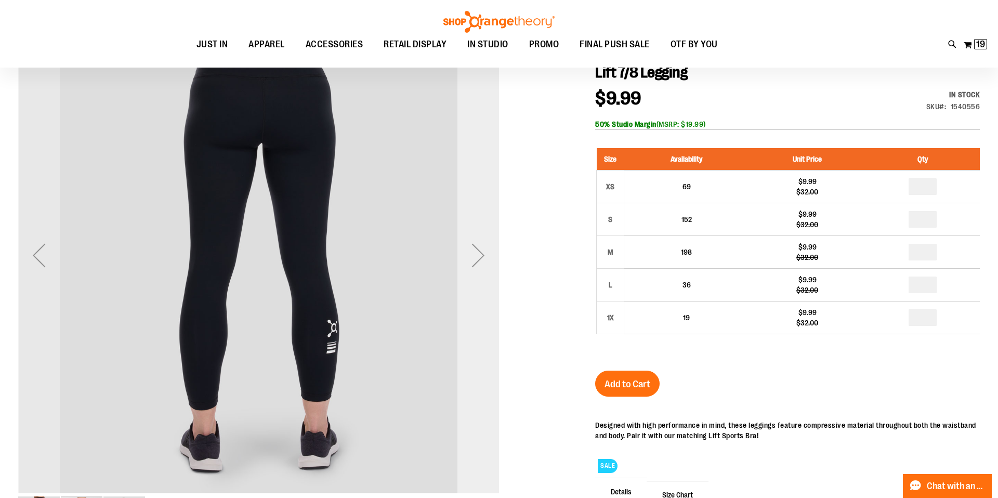
click at [473, 269] on div "Next" at bounding box center [479, 255] width 42 height 42
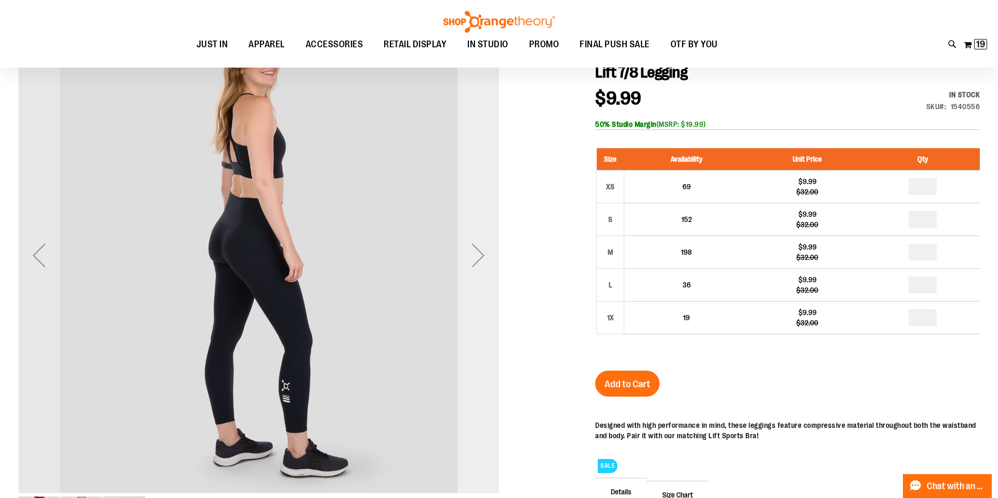
click at [473, 269] on div "Next" at bounding box center [479, 255] width 42 height 42
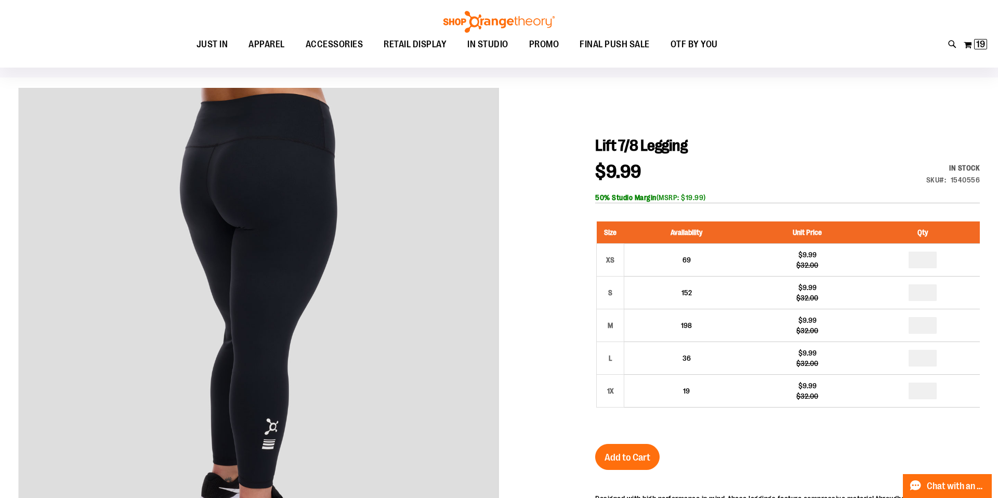
scroll to position [45, 0]
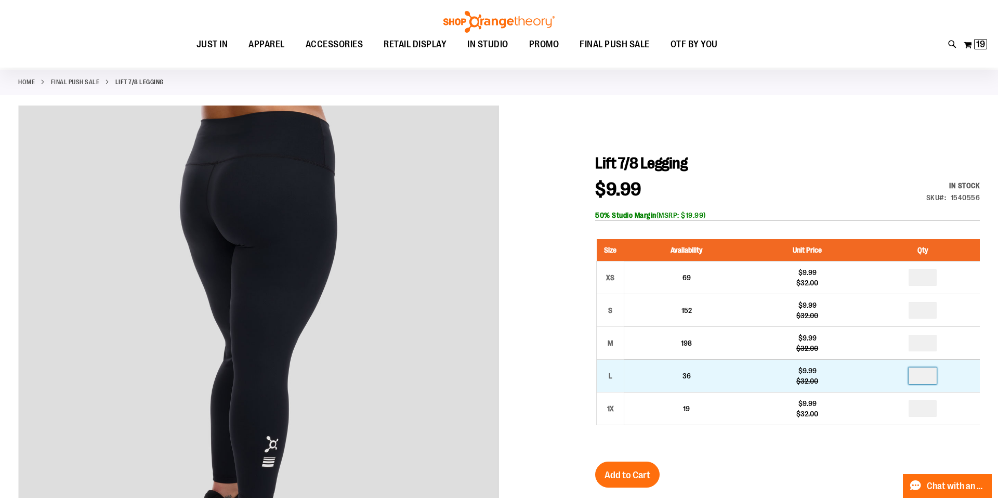
click at [922, 377] on input "number" at bounding box center [923, 376] width 28 height 17
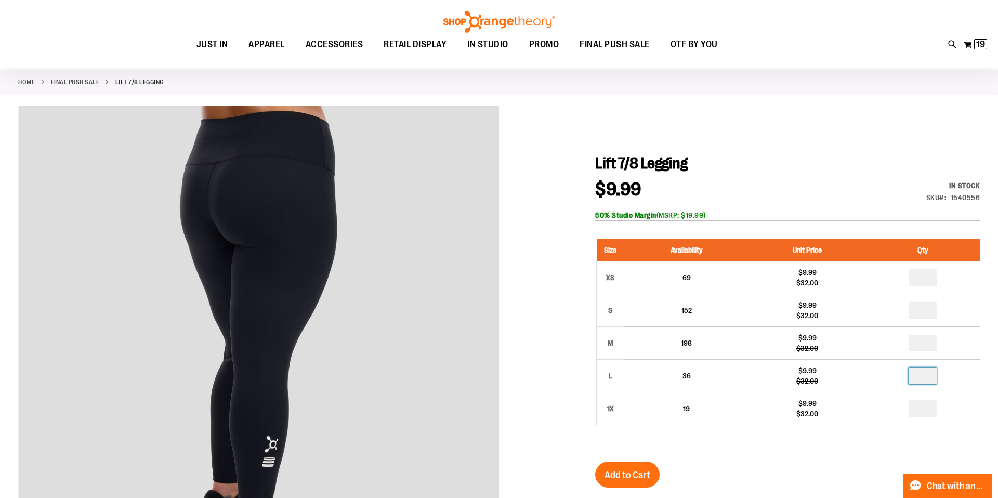
type input "*"
click at [715, 478] on div "Lift 7/8 Legging $9.99 Regular Price $32.00 In stock Only %1 left SKU 1540556 5…" at bounding box center [787, 434] width 385 height 560
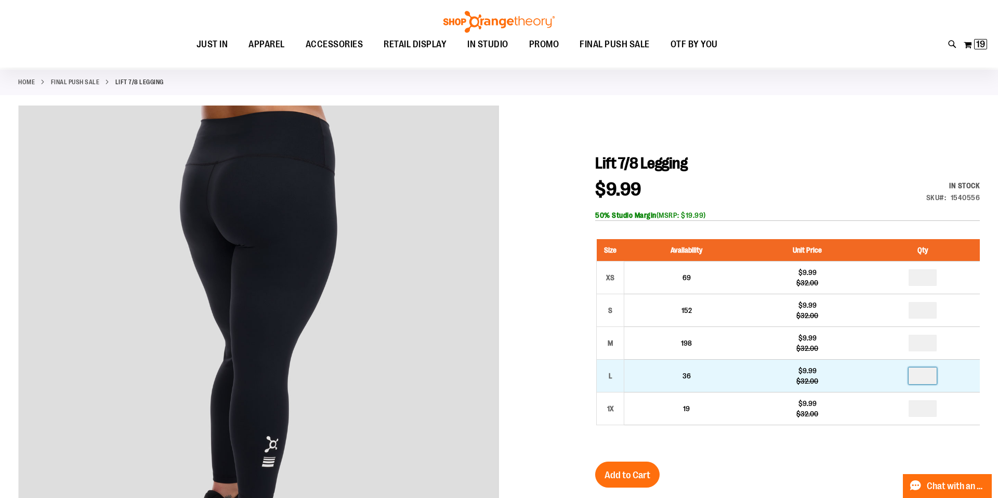
click at [927, 374] on input "*" at bounding box center [923, 376] width 28 height 17
type input "*"
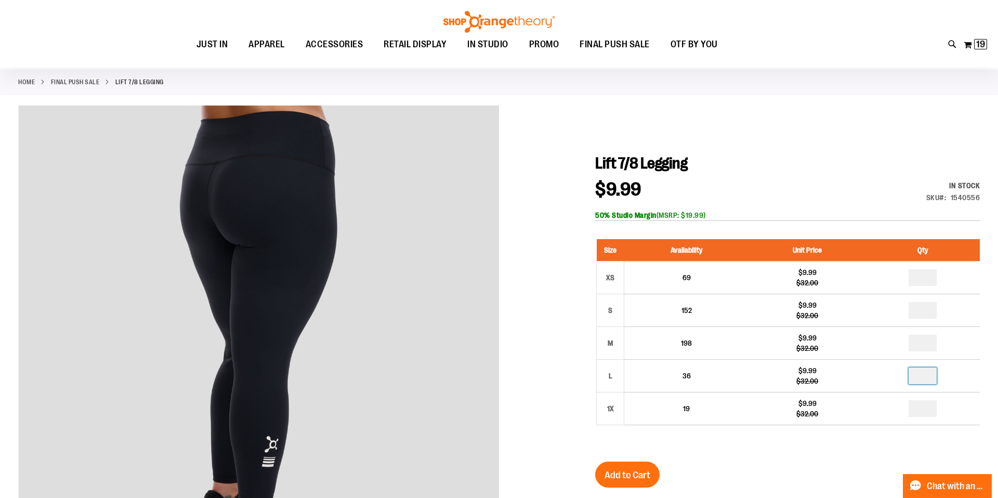
click at [752, 432] on div "Size Availability Unit Price Qty XS 69 $9.99 $32.00 * S 152 $9.99" at bounding box center [787, 340] width 385 height 223
click at [616, 471] on span "Add to Cart" at bounding box center [628, 474] width 46 height 11
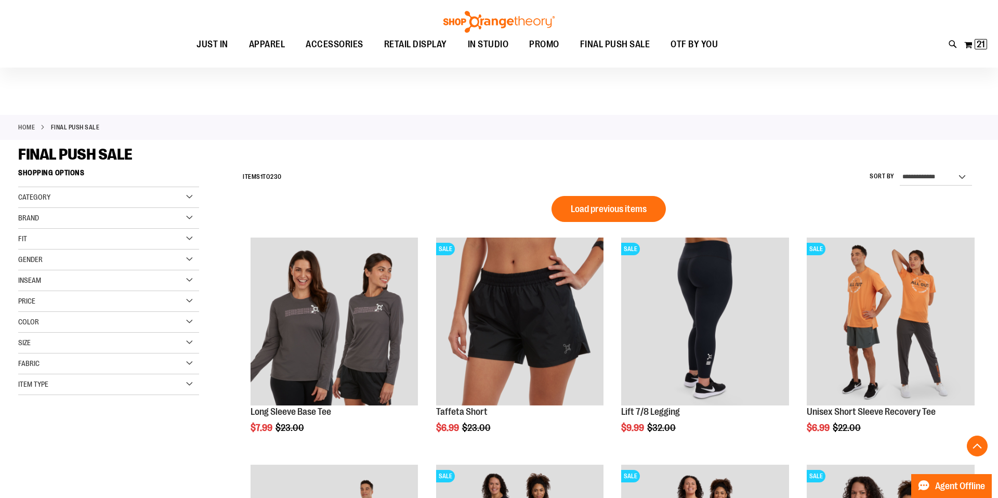
scroll to position [698, 0]
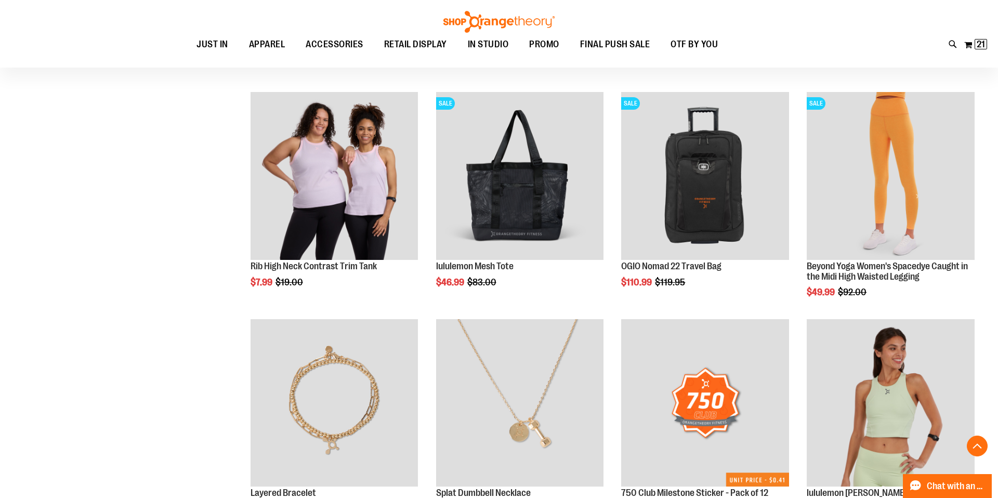
scroll to position [598, 0]
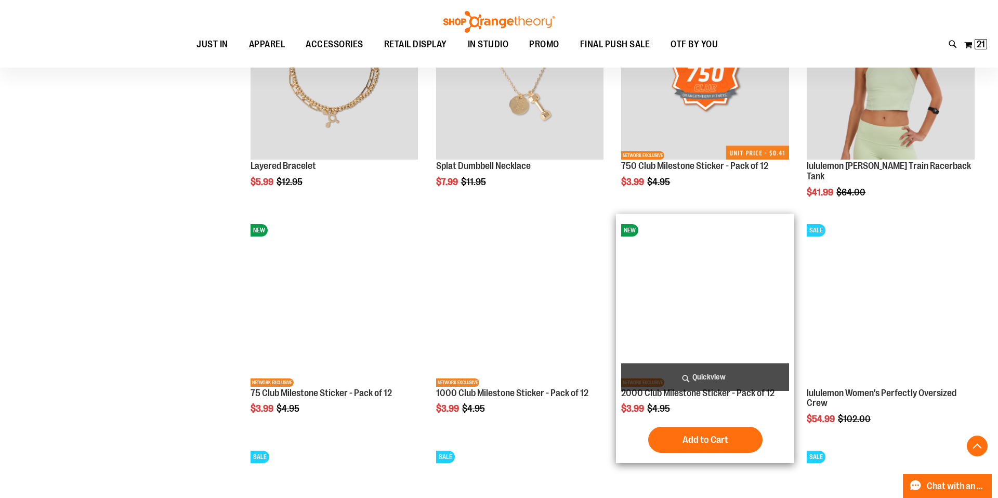
scroll to position [931, 0]
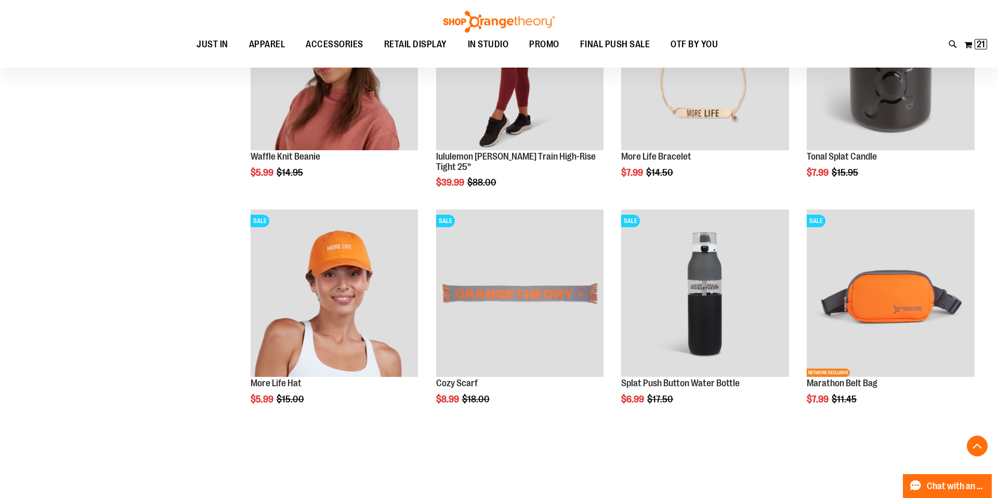
scroll to position [1843, 0]
type input "**********"
click at [624, 440] on span "Load next items" at bounding box center [609, 440] width 61 height 10
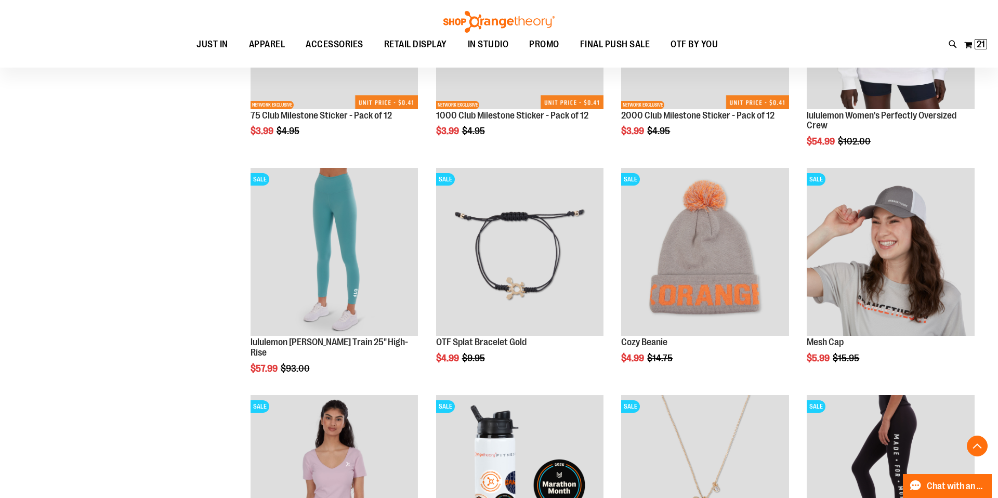
scroll to position [420, 0]
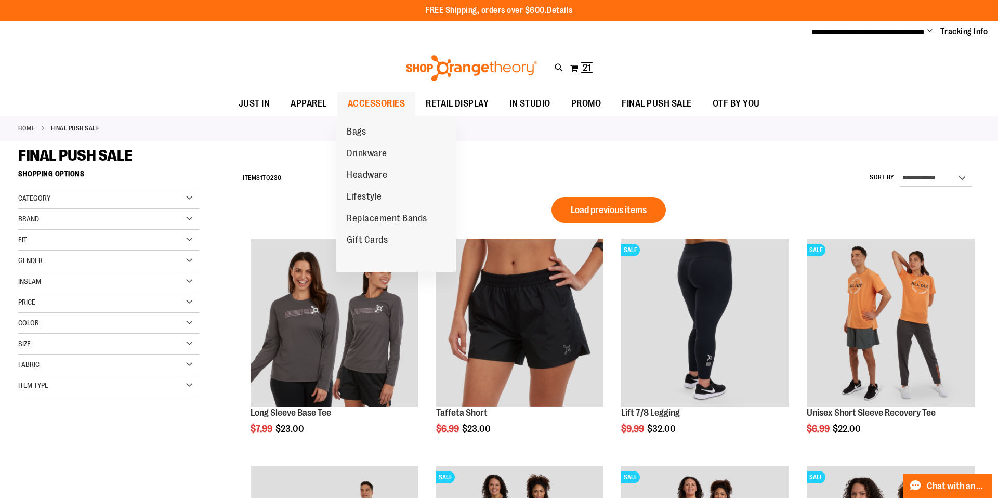
click at [391, 98] on span "ACCESSORIES" at bounding box center [377, 103] width 58 height 23
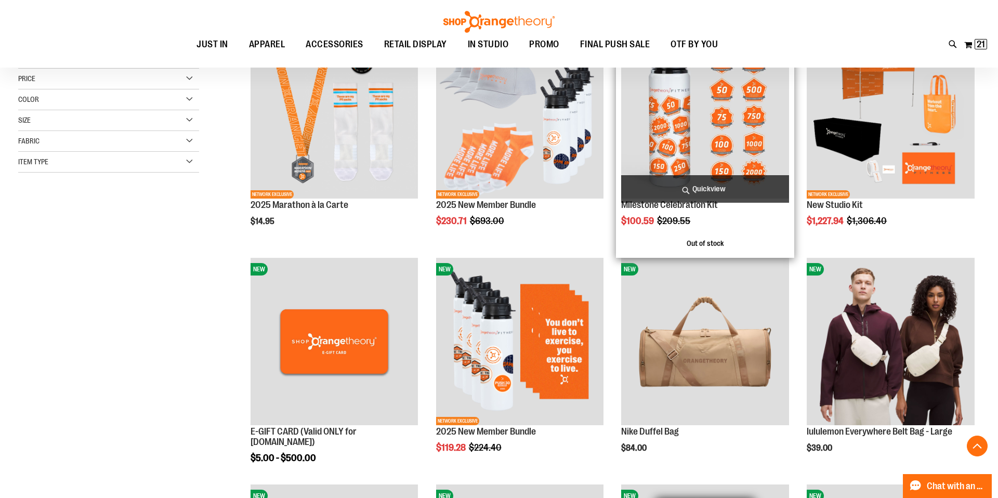
scroll to position [189, 0]
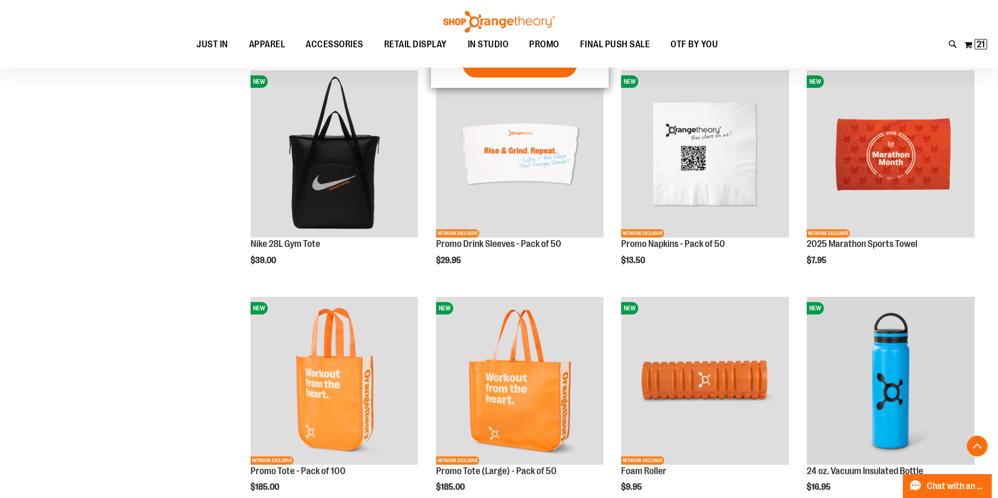
scroll to position [823, 0]
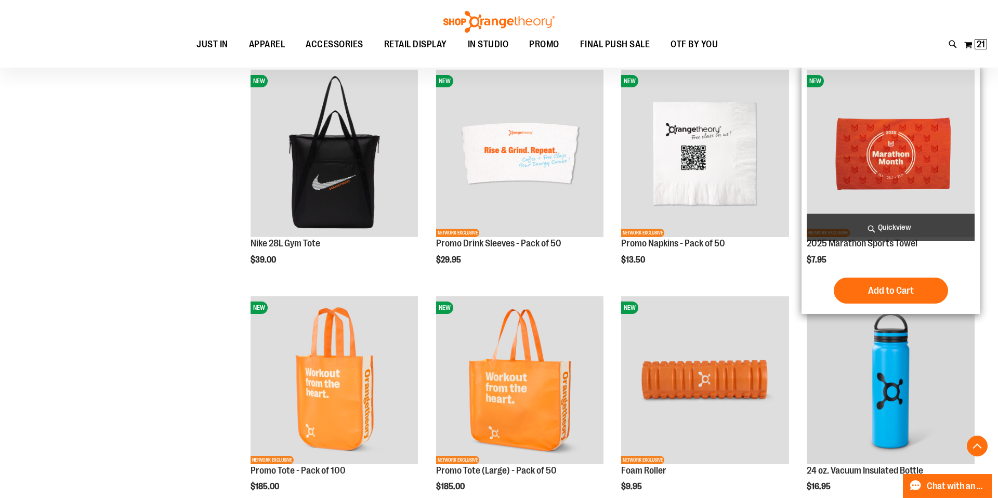
type input "**********"
click at [906, 169] on img "product" at bounding box center [891, 154] width 168 height 168
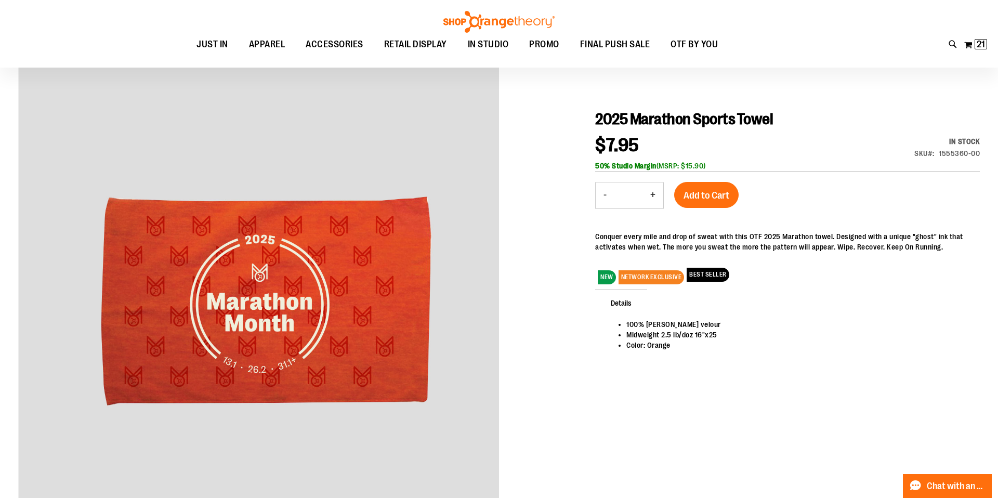
scroll to position [90, 0]
type input "**********"
click at [655, 191] on button "+" at bounding box center [653, 195] width 21 height 26
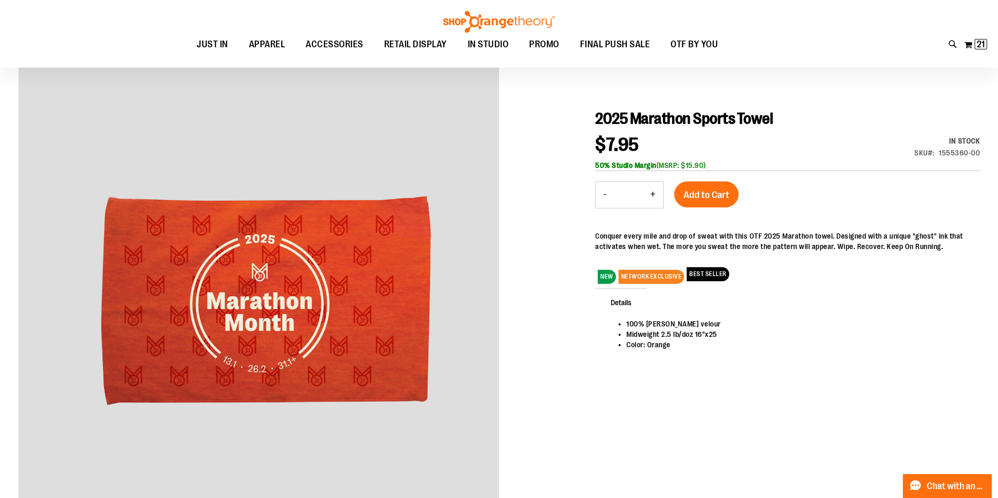
click at [655, 191] on button "+" at bounding box center [653, 195] width 21 height 26
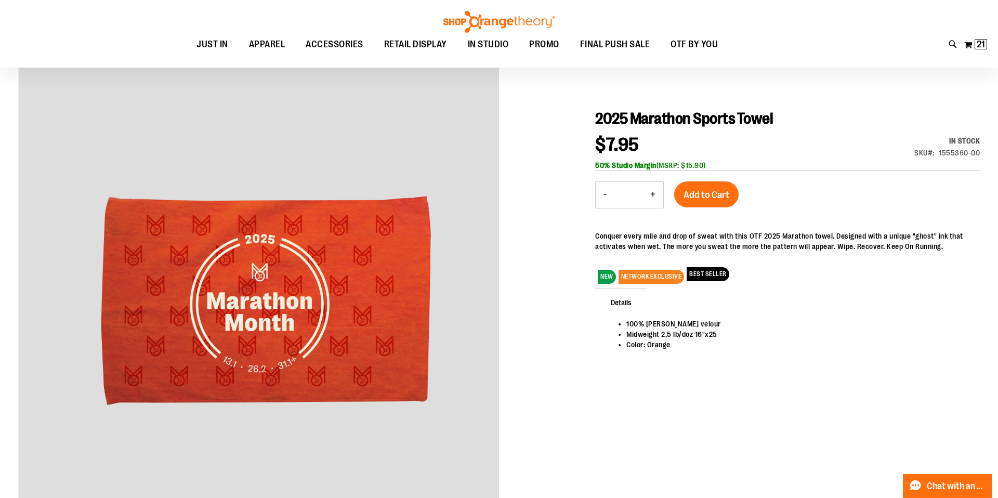
click at [655, 191] on button "+" at bounding box center [653, 195] width 21 height 26
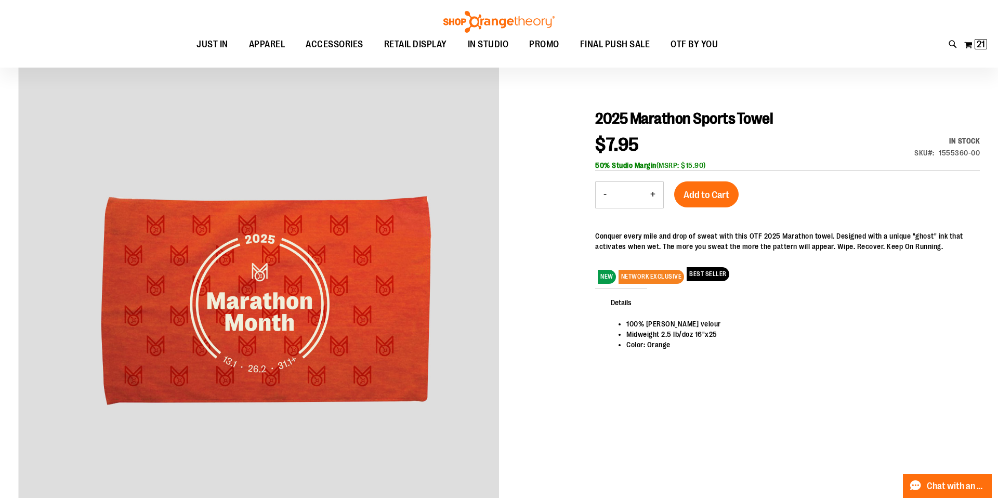
click at [655, 191] on button "+" at bounding box center [653, 195] width 21 height 26
click at [605, 194] on button "-" at bounding box center [605, 195] width 19 height 26
click at [598, 190] on button "-" at bounding box center [605, 195] width 19 height 26
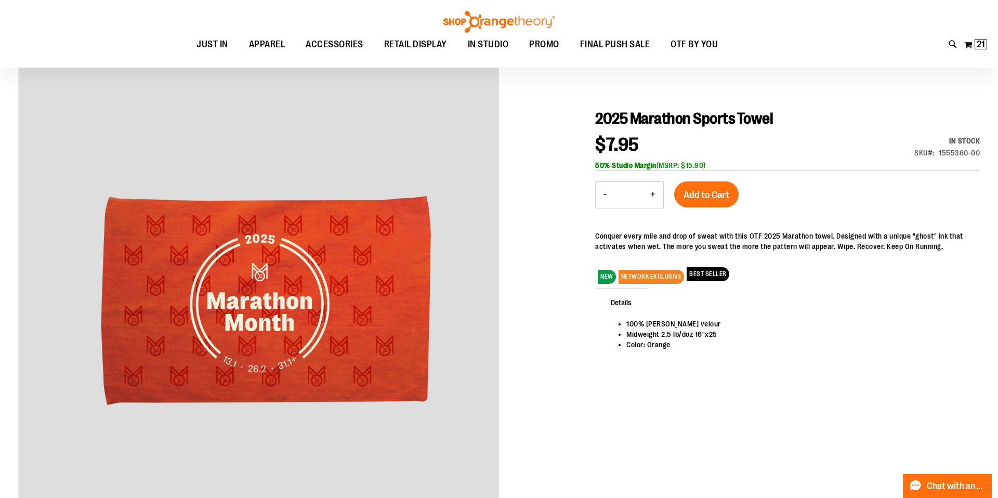
click at [598, 190] on button "-" at bounding box center [605, 195] width 19 height 26
type input "**"
click at [698, 193] on span "Add to Cart" at bounding box center [707, 194] width 46 height 11
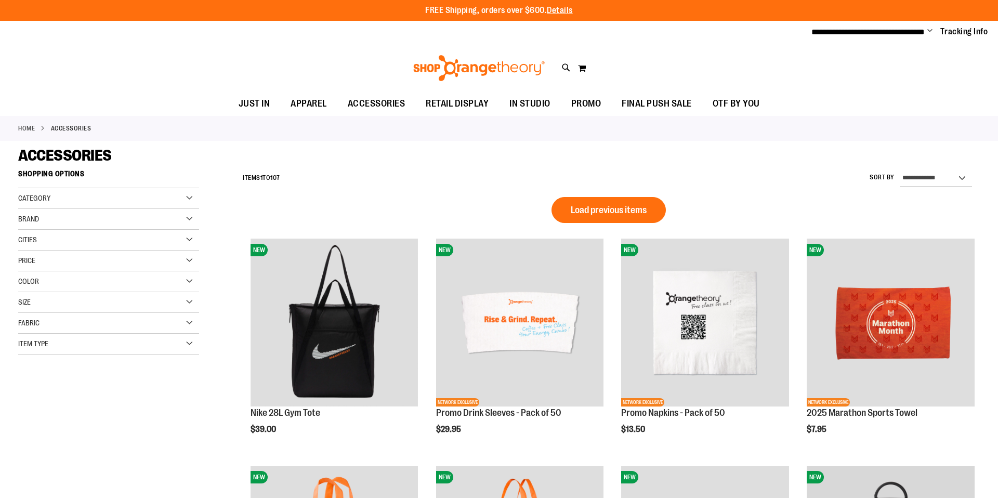
scroll to position [622, 0]
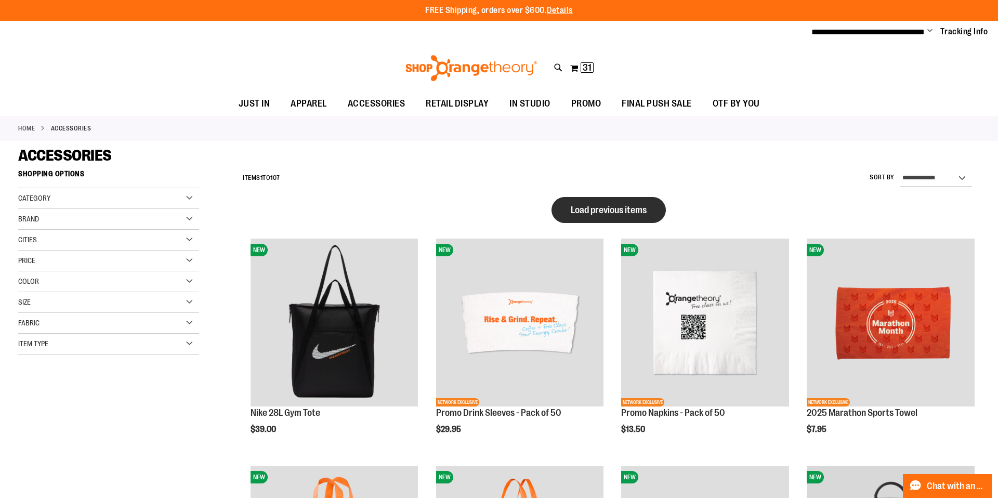
type input "**********"
click at [617, 211] on span "Load previous items" at bounding box center [609, 210] width 76 height 10
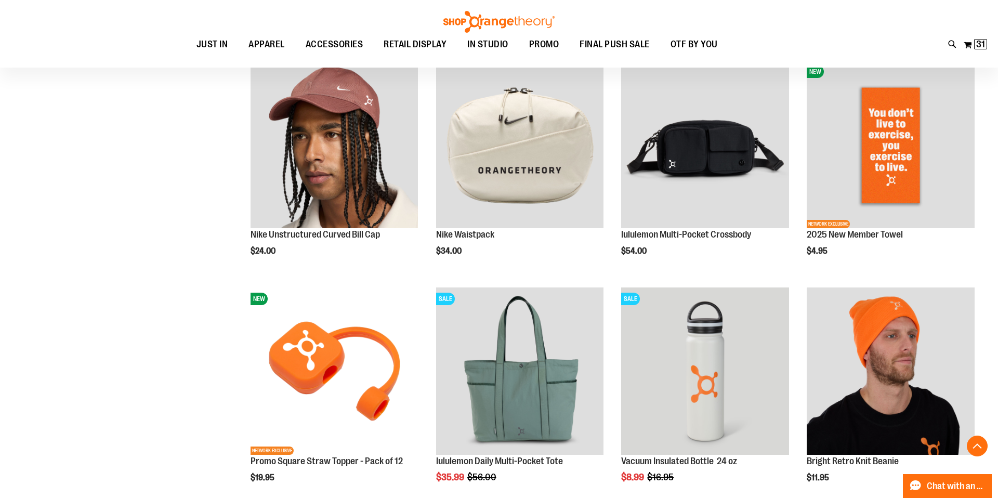
scroll to position [1288, 0]
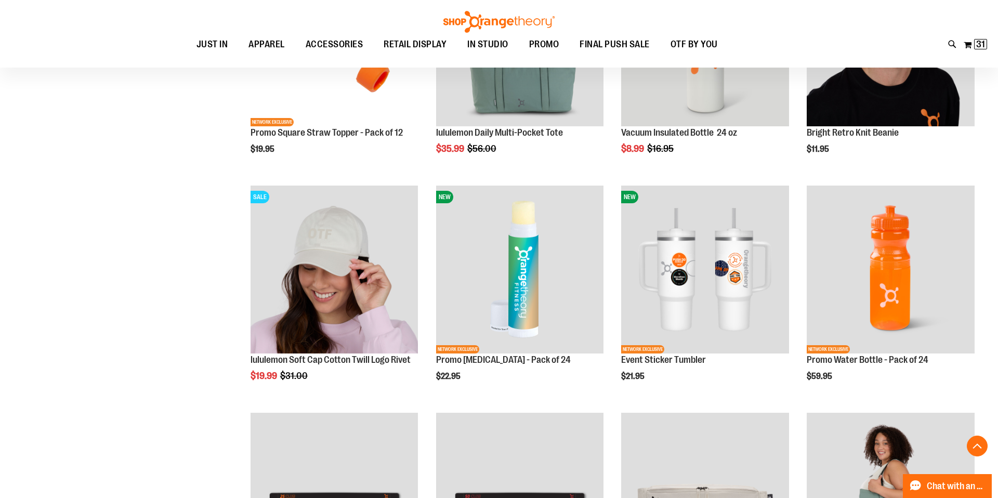
scroll to position [1615, 0]
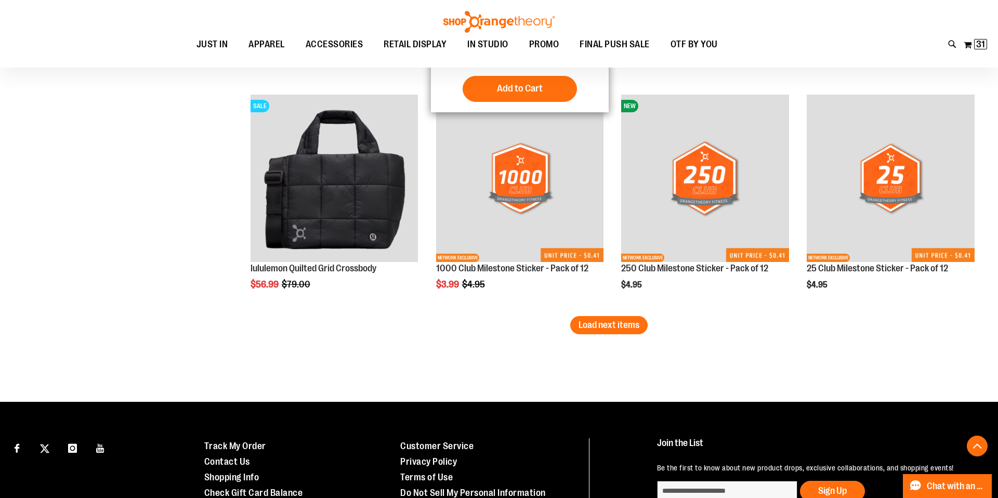
scroll to position [2632, 0]
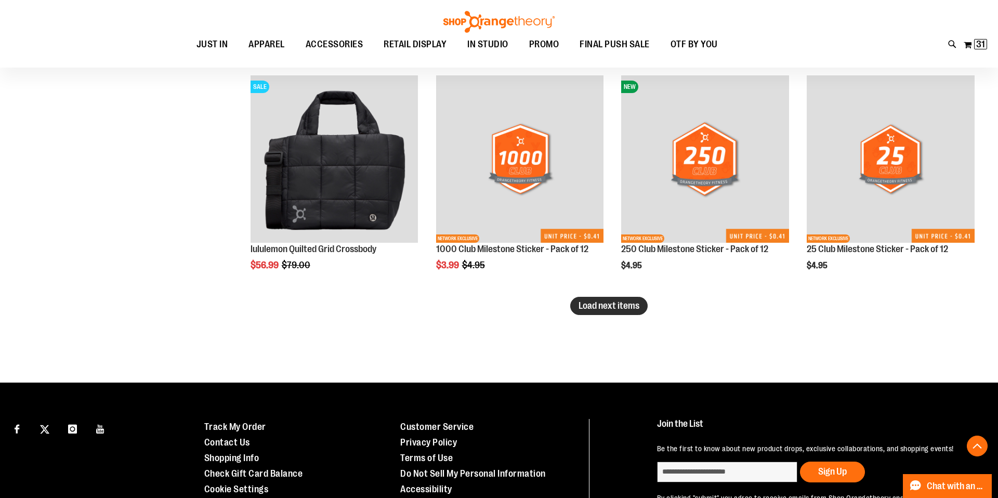
click at [632, 313] on button "Load next items" at bounding box center [608, 306] width 77 height 18
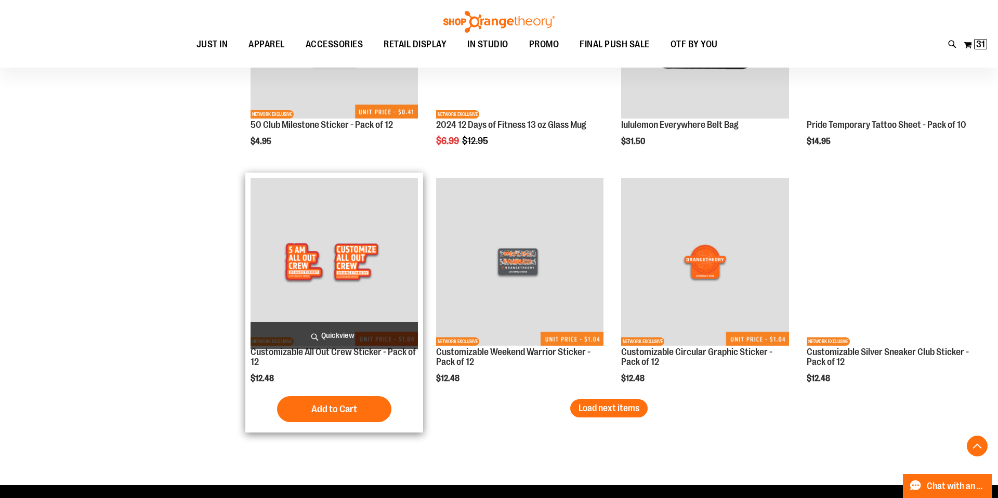
scroll to position [3213, 0]
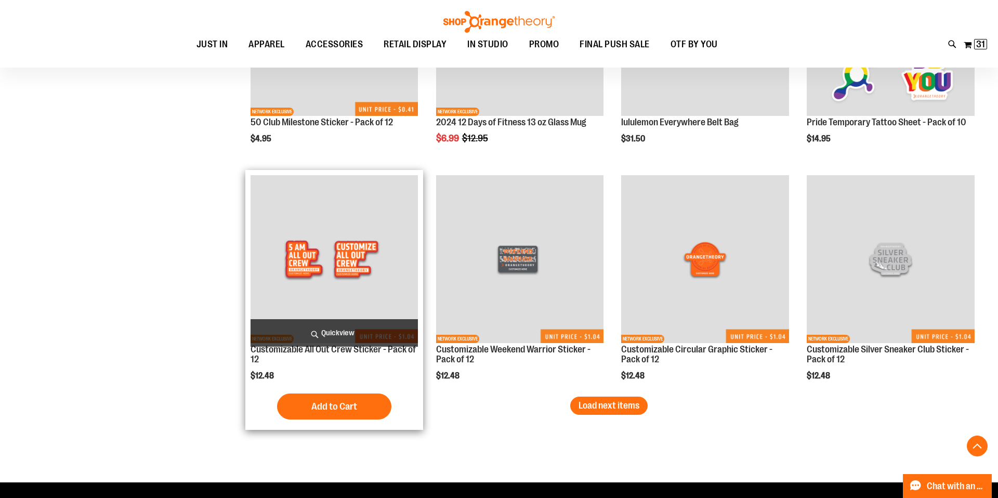
click at [356, 282] on img "product" at bounding box center [335, 259] width 168 height 168
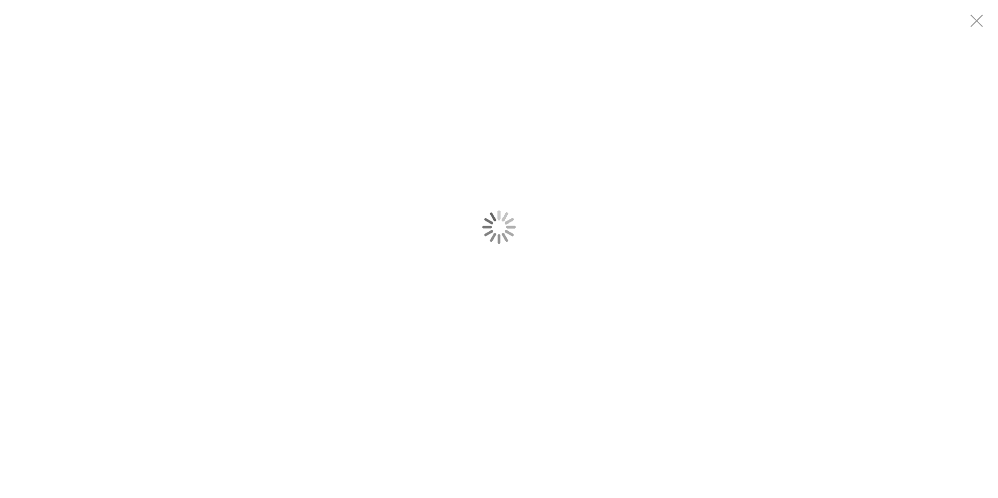
type input "**********"
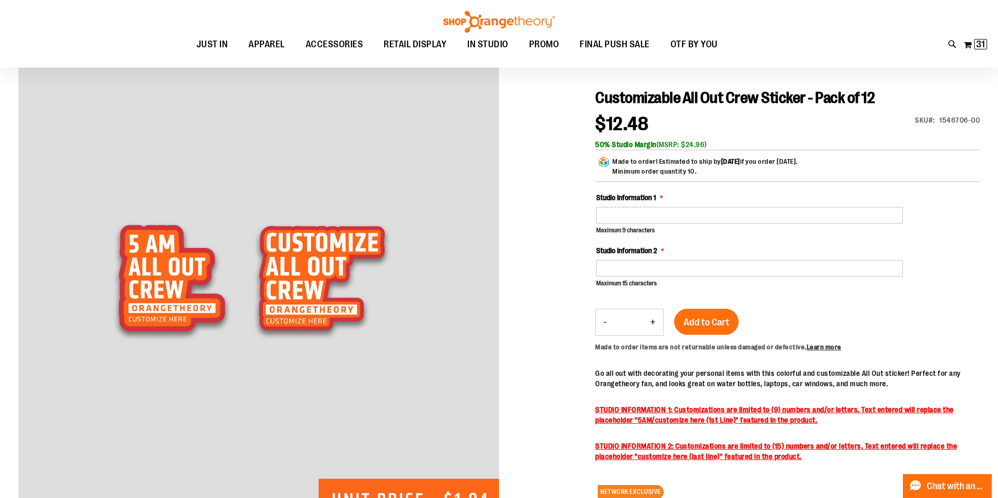
scroll to position [111, 0]
click at [968, 46] on button "My Cart 31 31 items" at bounding box center [975, 44] width 24 height 17
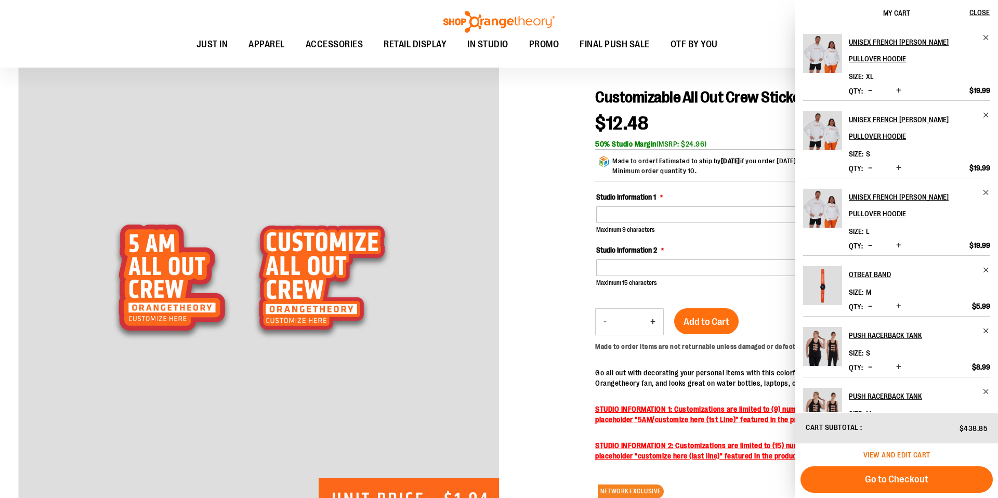
click at [912, 454] on span "View and edit cart" at bounding box center [897, 455] width 67 height 8
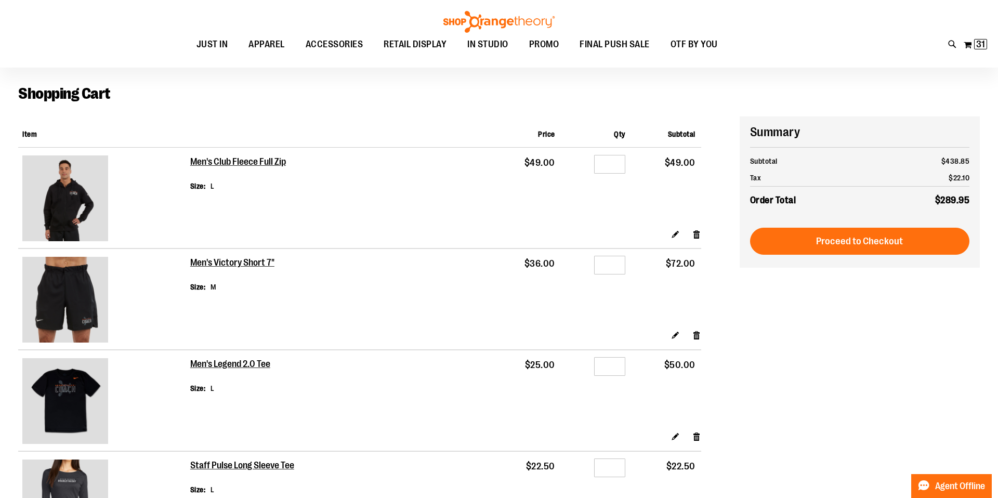
scroll to position [87, 0]
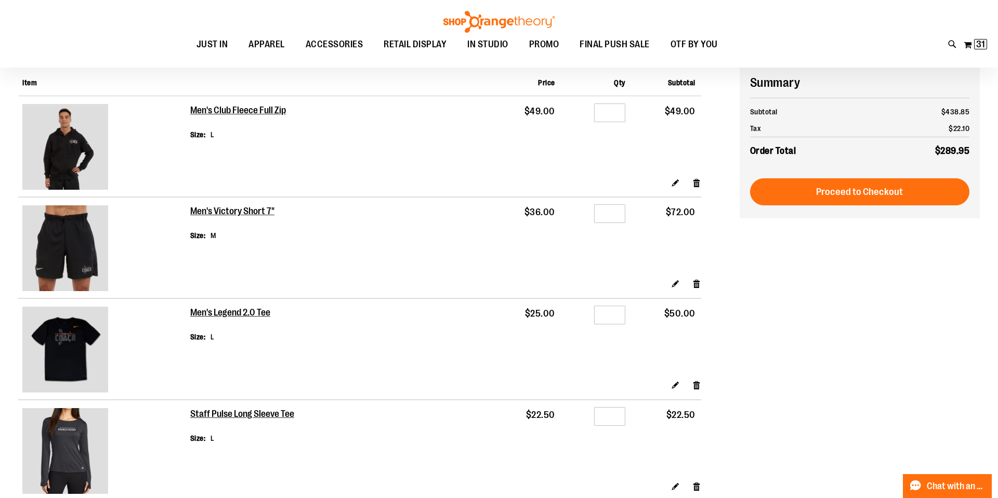
type input "**********"
click at [611, 316] on input "*" at bounding box center [609, 315] width 31 height 19
type input "*"
click at [561, 358] on td "Qty *" at bounding box center [596, 338] width 70 height 81
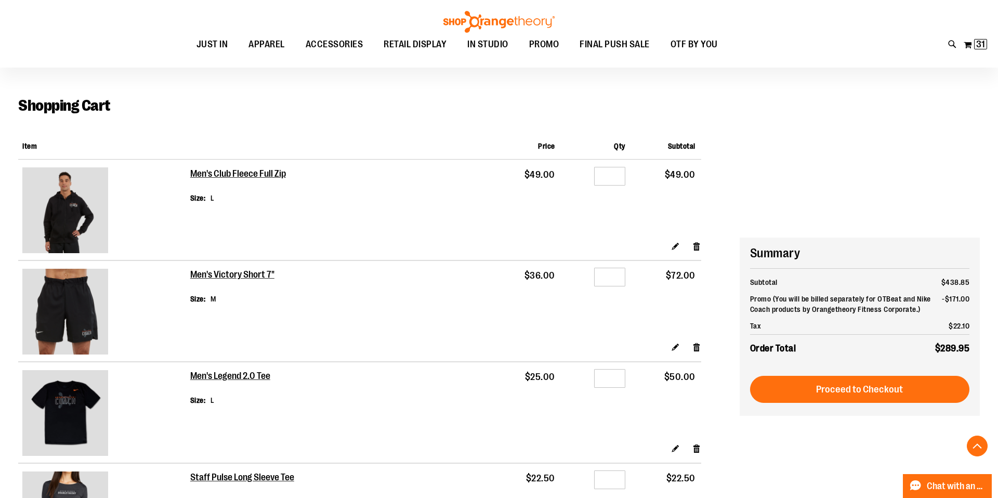
scroll to position [0, 0]
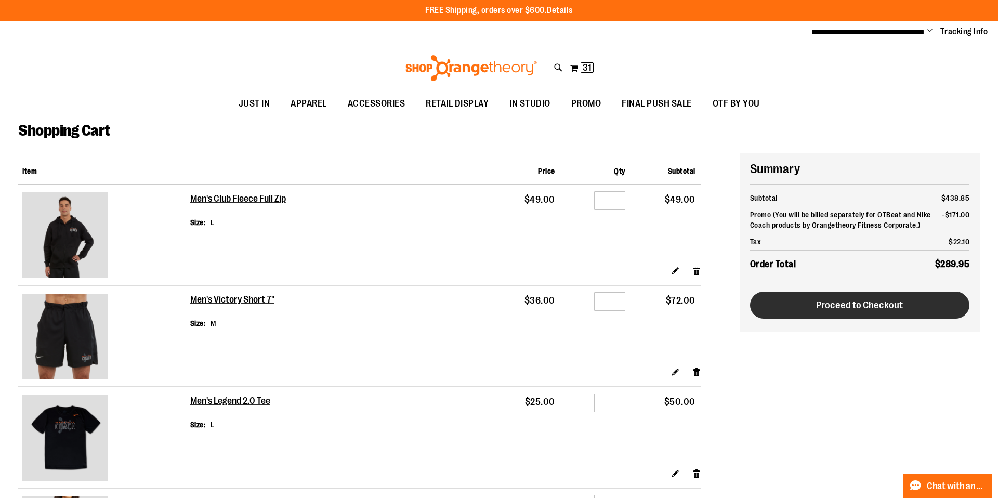
click at [859, 303] on span "Proceed to Checkout" at bounding box center [859, 304] width 87 height 11
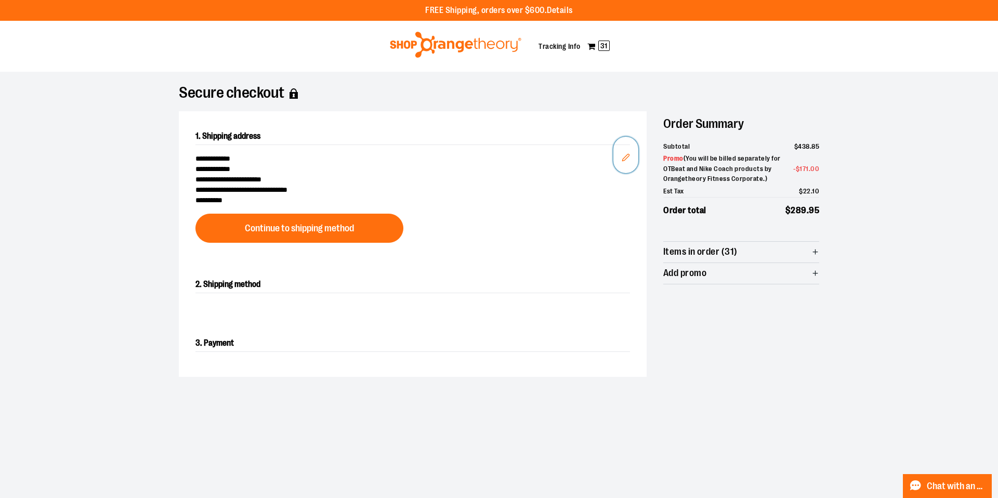
click at [626, 153] on icon "Edit" at bounding box center [626, 157] width 8 height 8
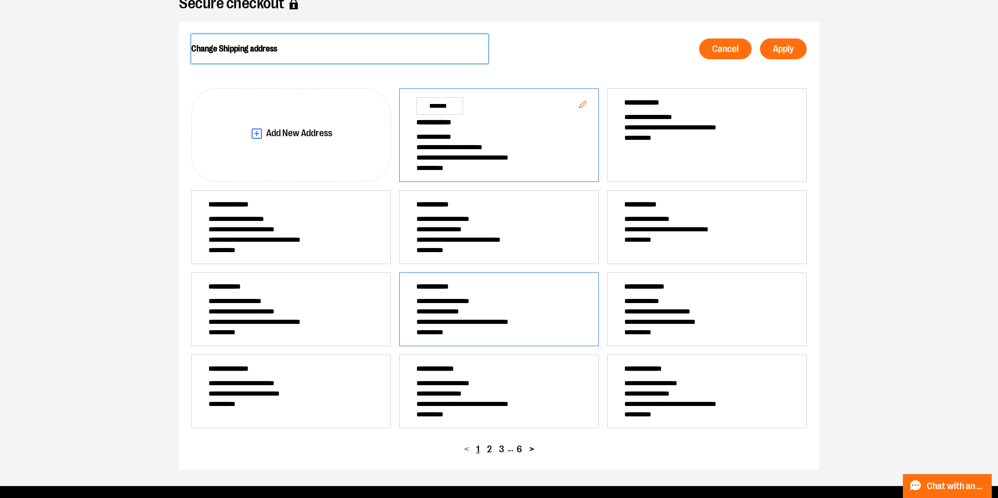
scroll to position [118, 0]
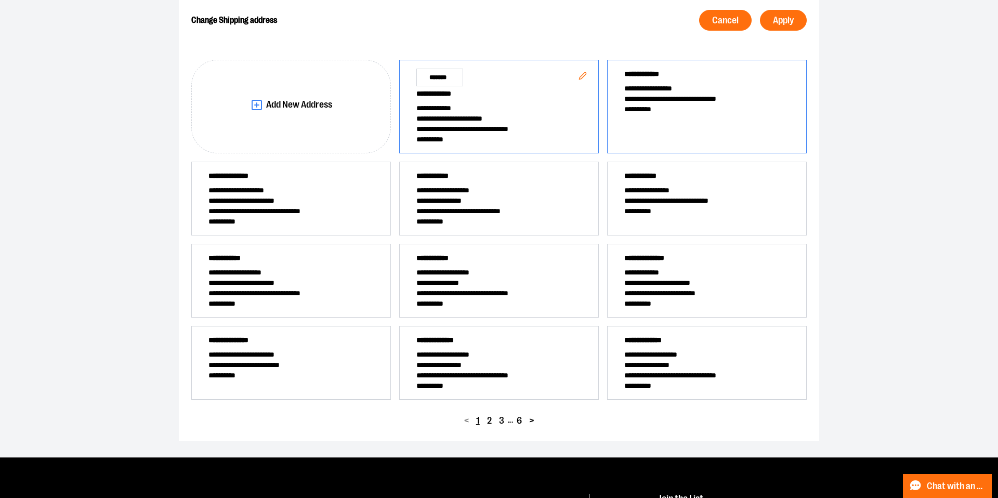
click at [652, 126] on div "**********" at bounding box center [707, 107] width 200 height 94
click at [783, 20] on span "Apply" at bounding box center [783, 21] width 21 height 10
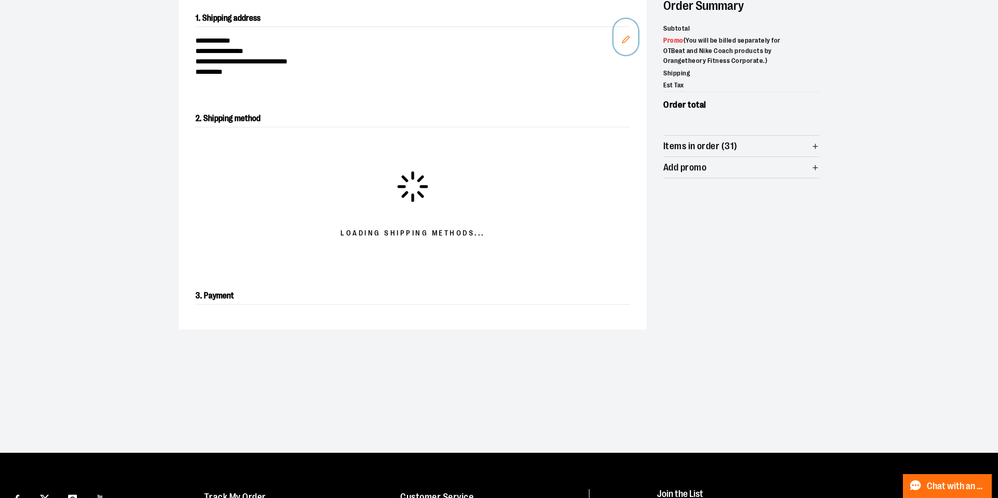
scroll to position [167, 0]
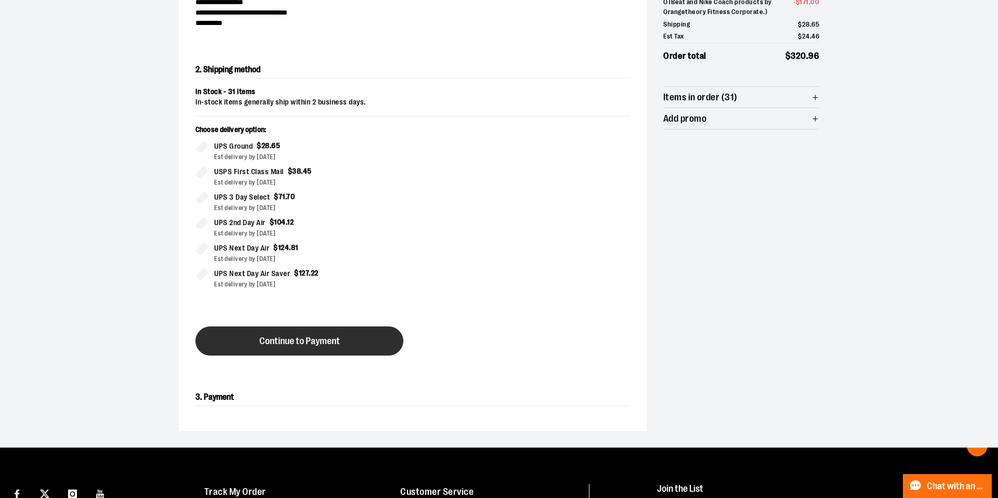
click at [316, 346] on span "Continue to Payment" at bounding box center [299, 341] width 81 height 10
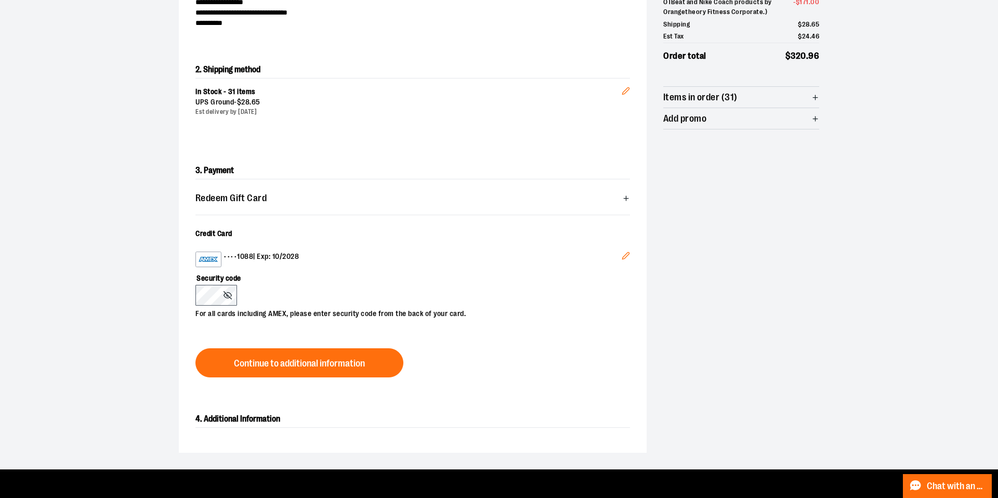
click at [623, 250] on button "Edit" at bounding box center [625, 257] width 25 height 28
click at [278, 297] on div "Security code For all cards including AMEX, please enter security code from the…" at bounding box center [407, 293] width 424 height 52
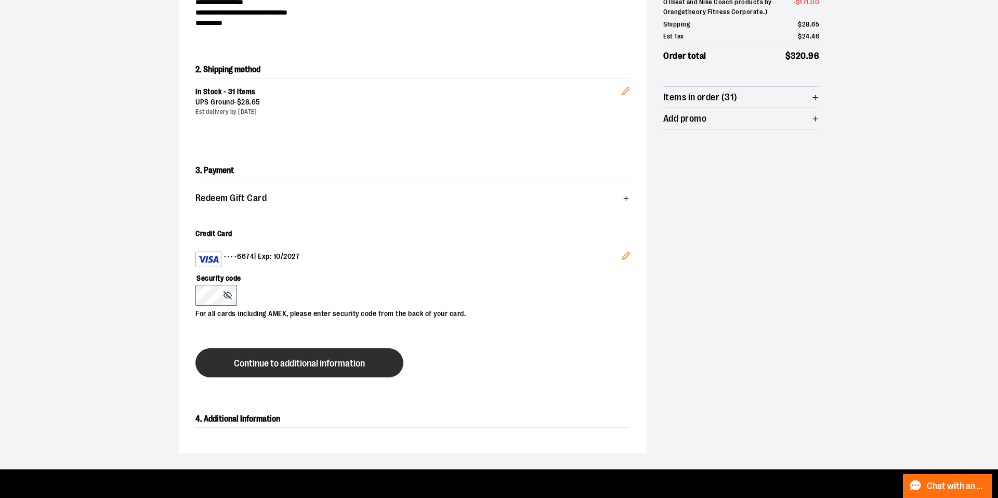
click at [280, 356] on button "Continue to additional information" at bounding box center [299, 362] width 208 height 29
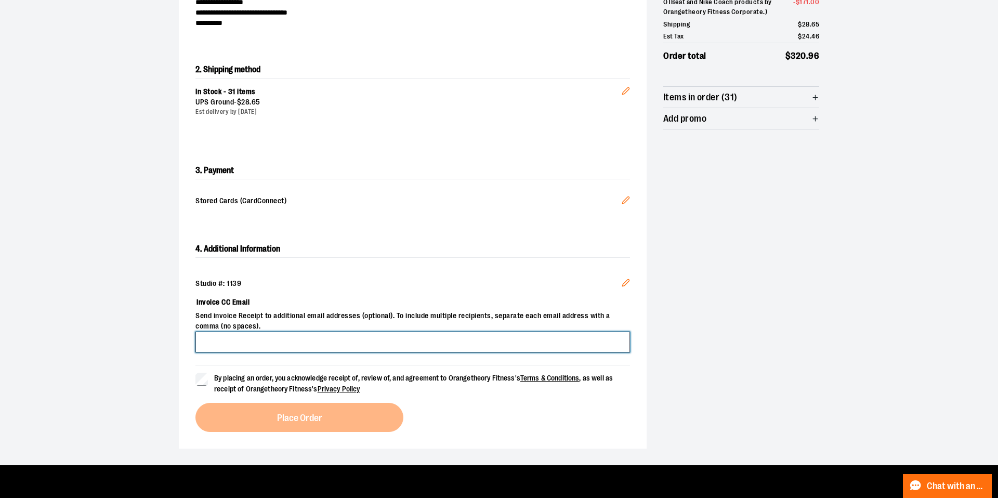
click at [246, 341] on input "Invoice CC Email" at bounding box center [412, 342] width 435 height 21
type input "**********"
click at [210, 375] on label "By placing an order, you acknowledge receipt of, review of, and agreement to Or…" at bounding box center [412, 384] width 435 height 22
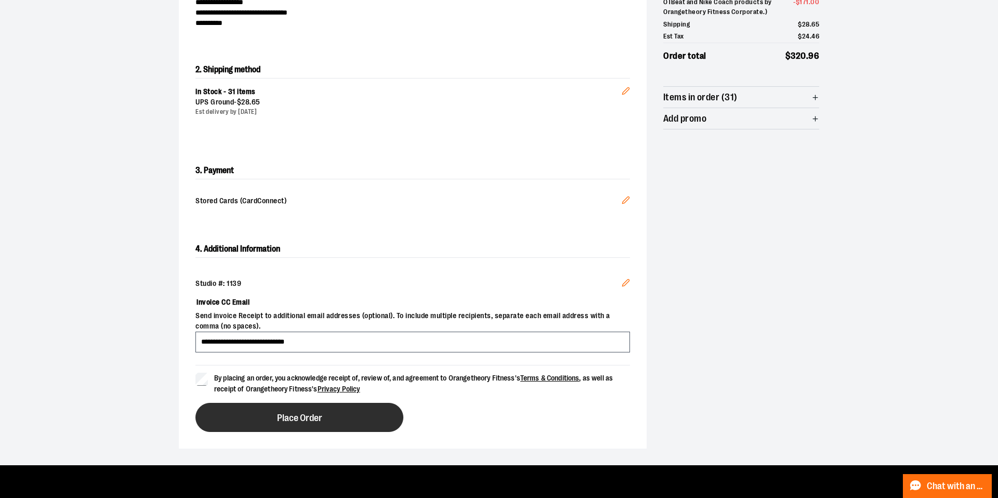
click at [260, 412] on button "Place Order" at bounding box center [299, 417] width 208 height 29
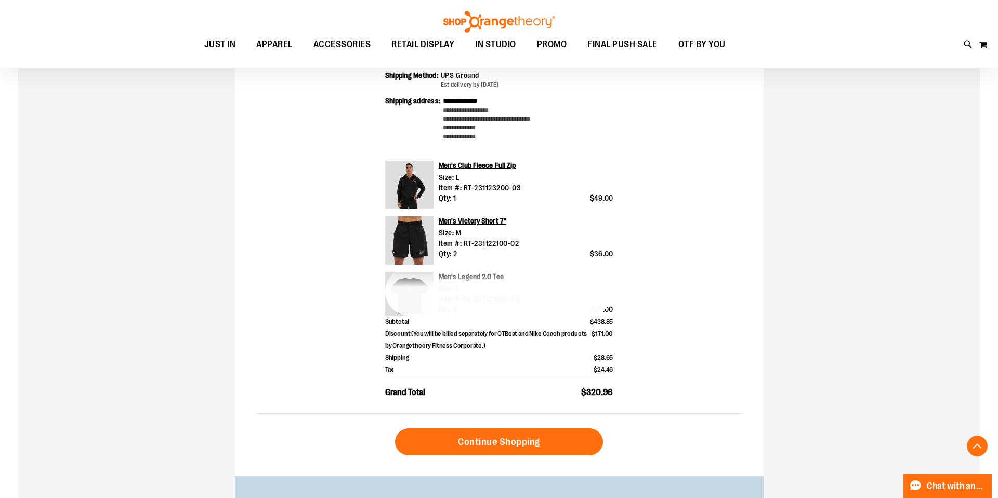
scroll to position [290, 0]
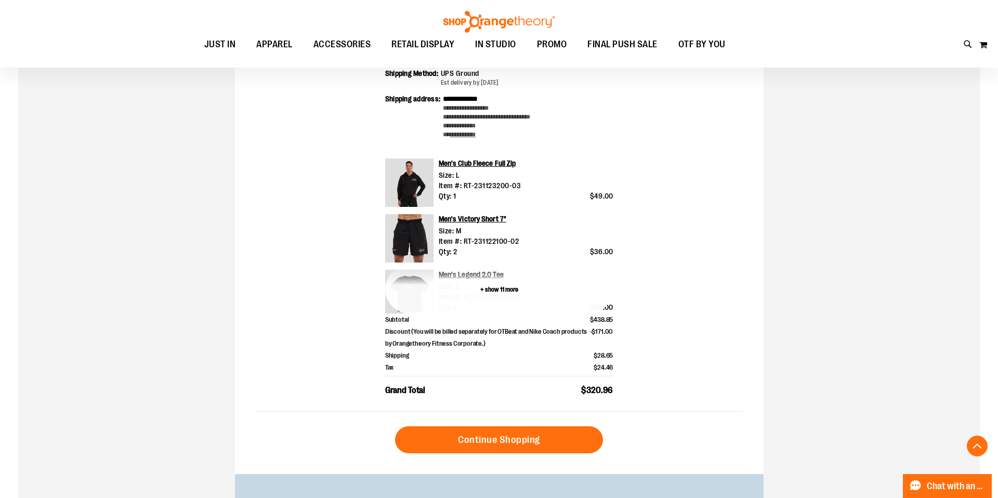
type input "**********"
click at [517, 293] on button "+ show 11 more" at bounding box center [499, 289] width 228 height 48
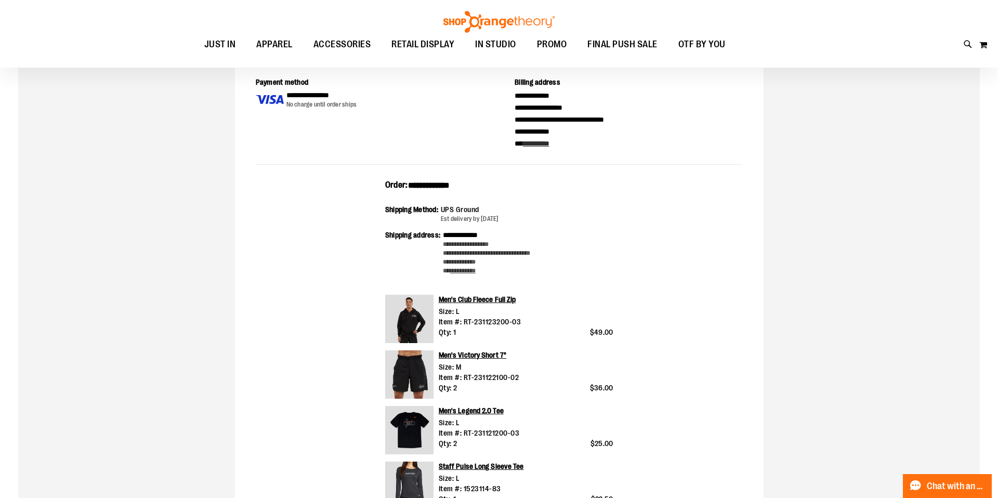
scroll to position [73, 0]
